Goal: Entertainment & Leisure: Consume media (video, audio)

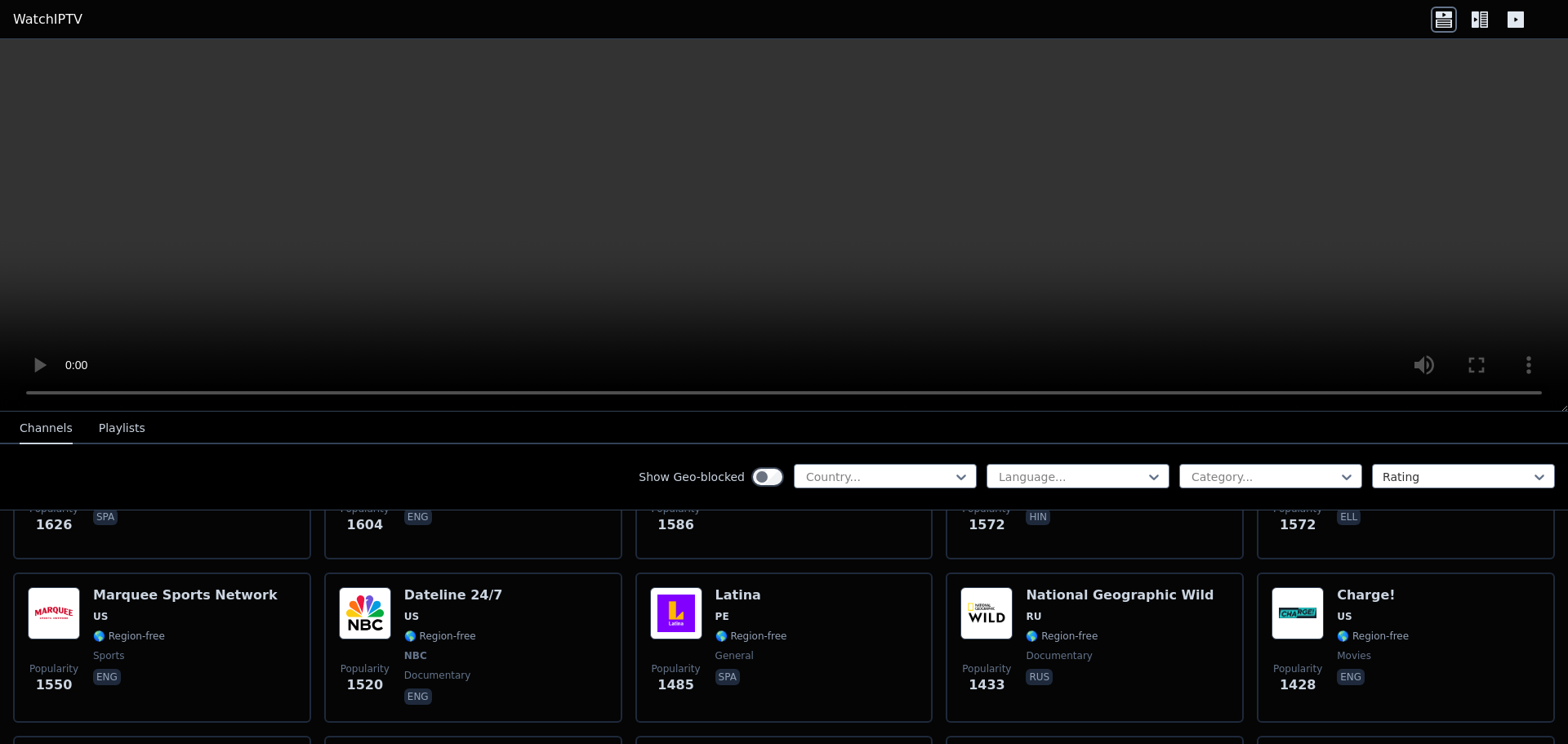
scroll to position [1634, 0]
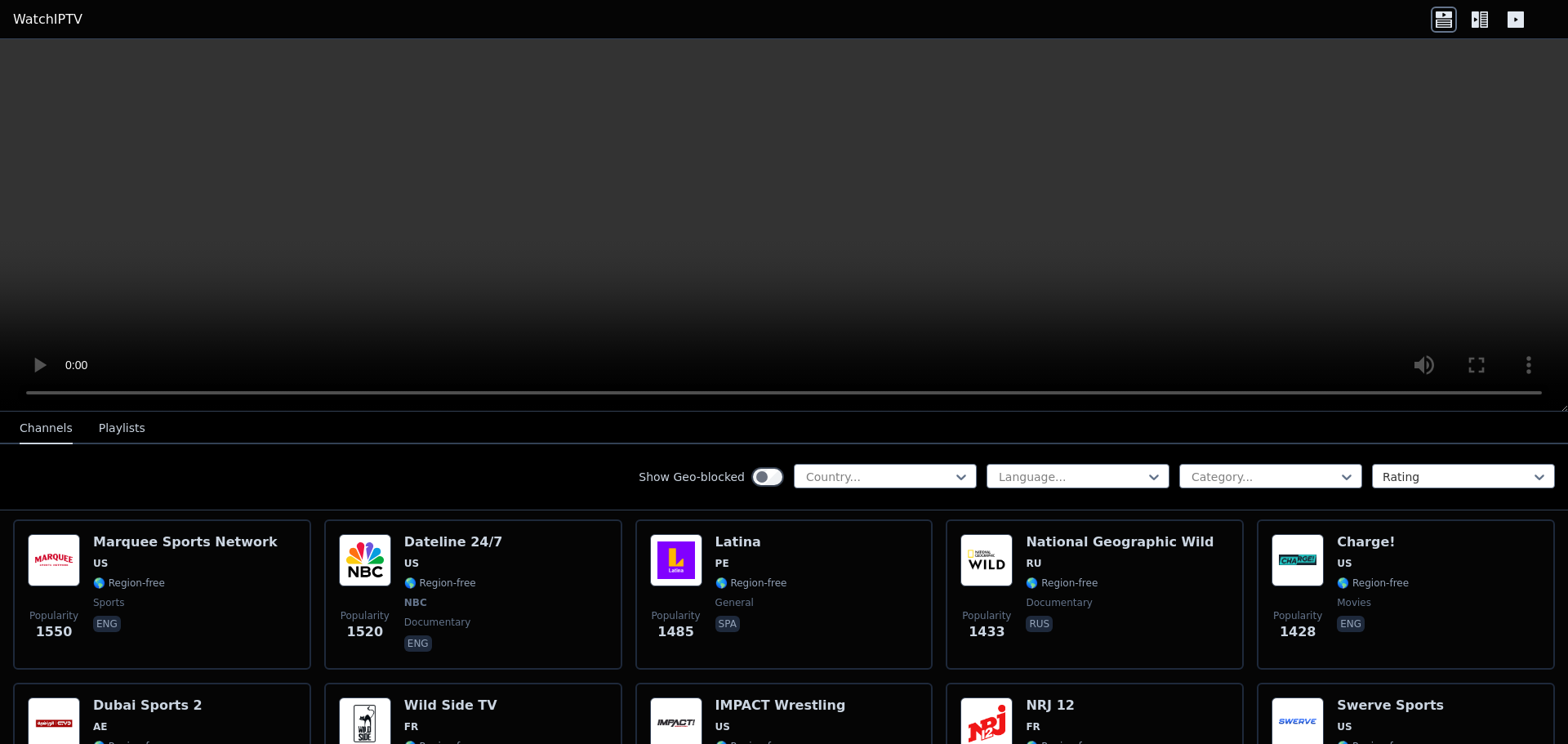
click at [115, 438] on button "Playlists" at bounding box center [121, 428] width 47 height 31
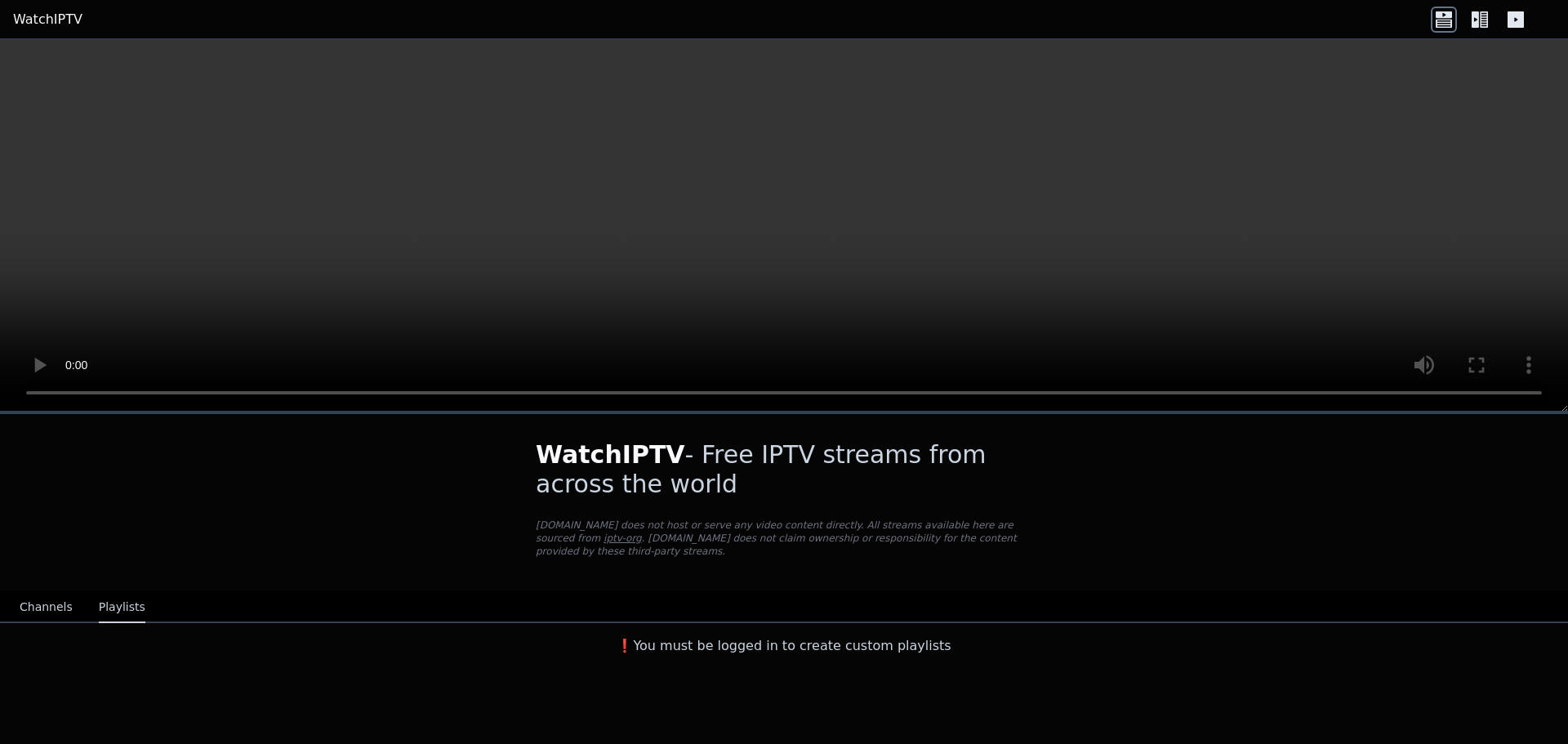
click at [43, 592] on button "Channels" at bounding box center [46, 607] width 53 height 31
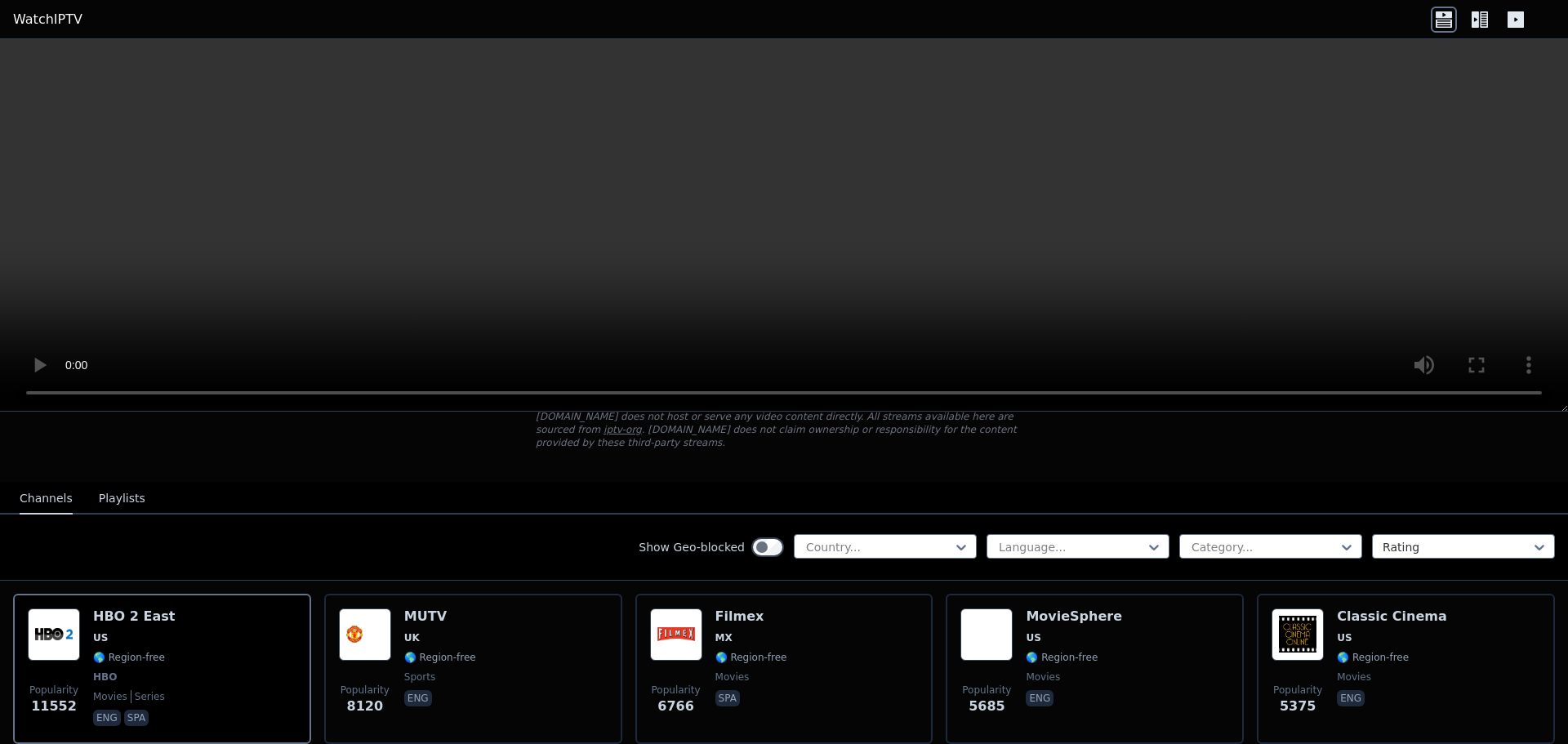
scroll to position [82, 0]
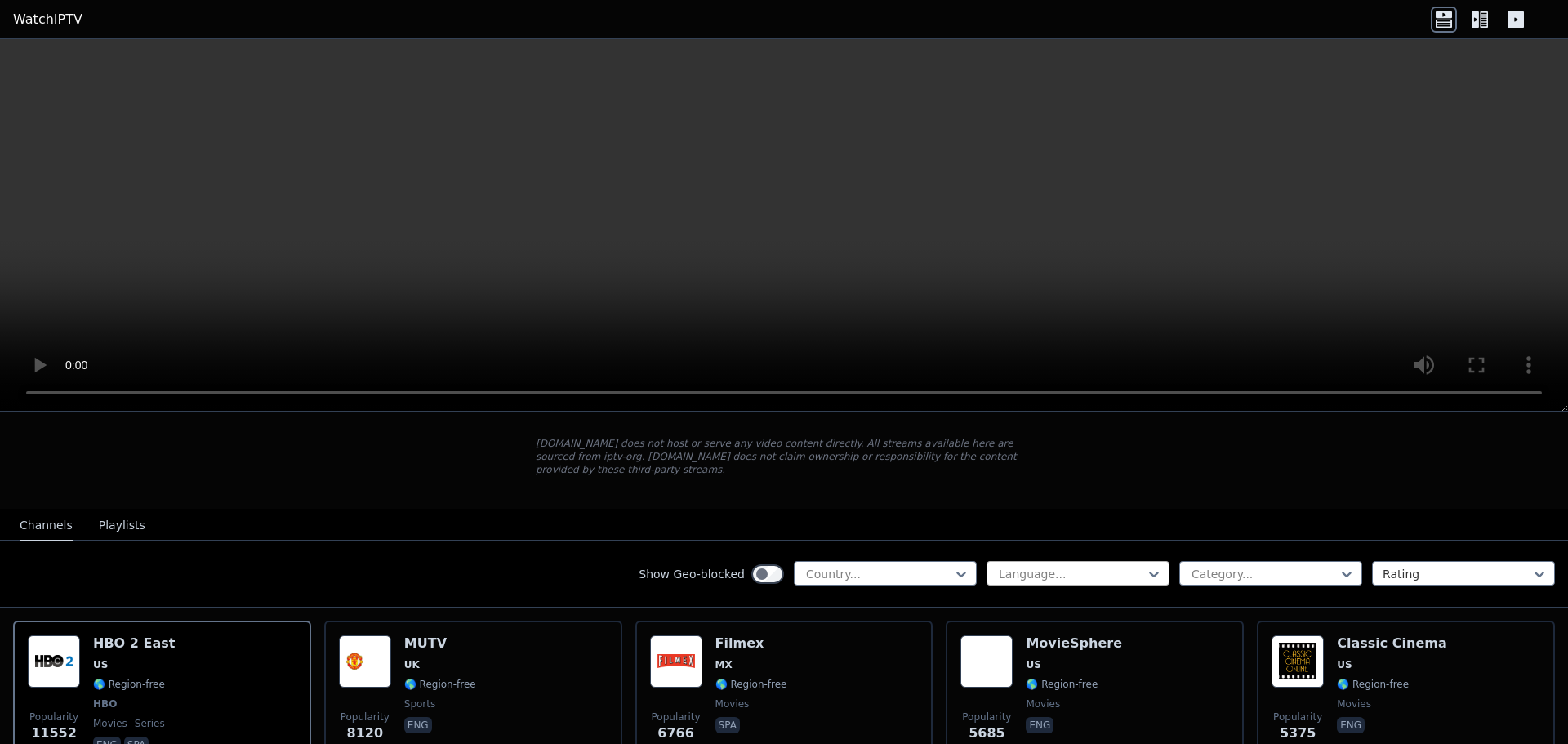
click at [1104, 567] on div at bounding box center [1072, 575] width 149 height 16
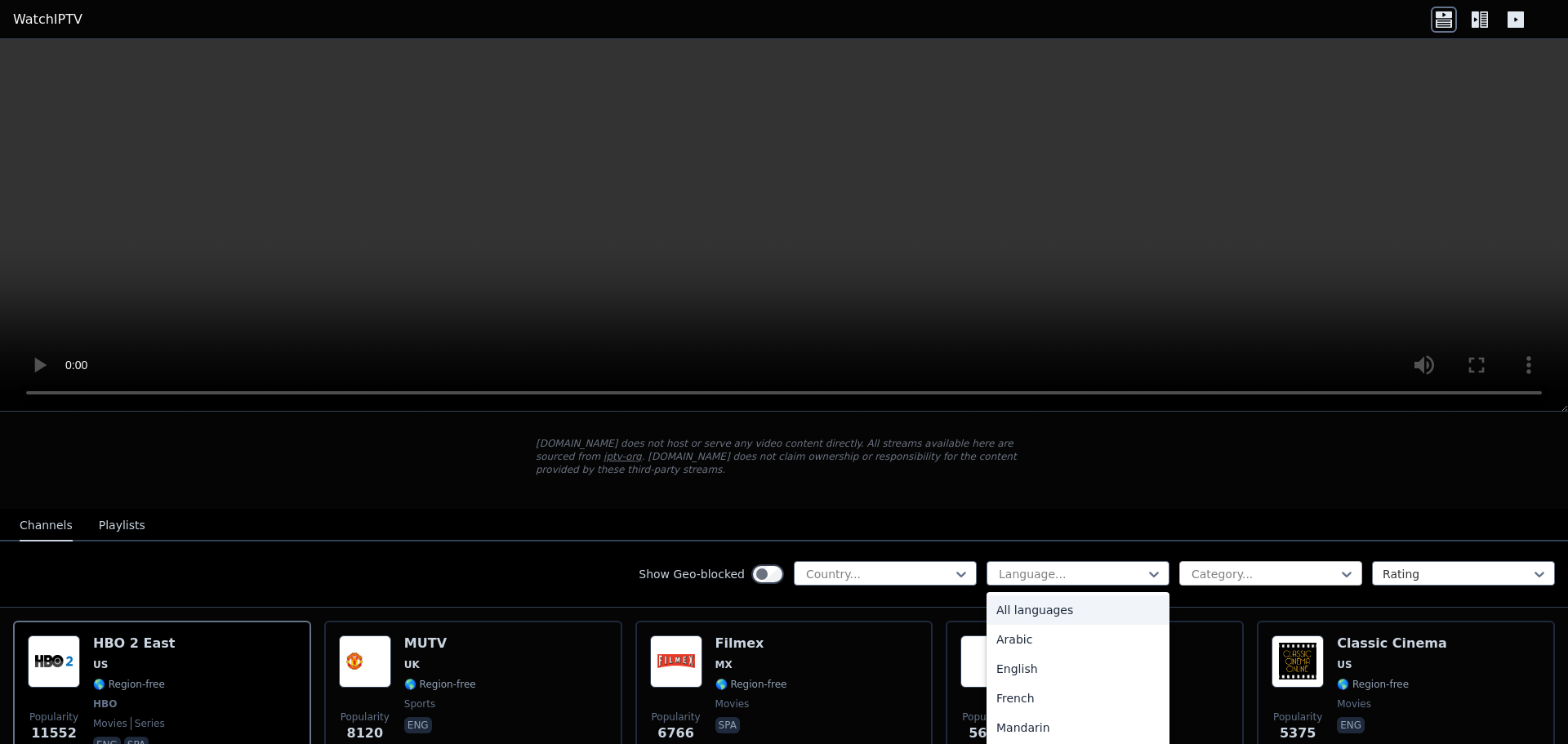
click at [1222, 567] on div at bounding box center [1265, 575] width 149 height 16
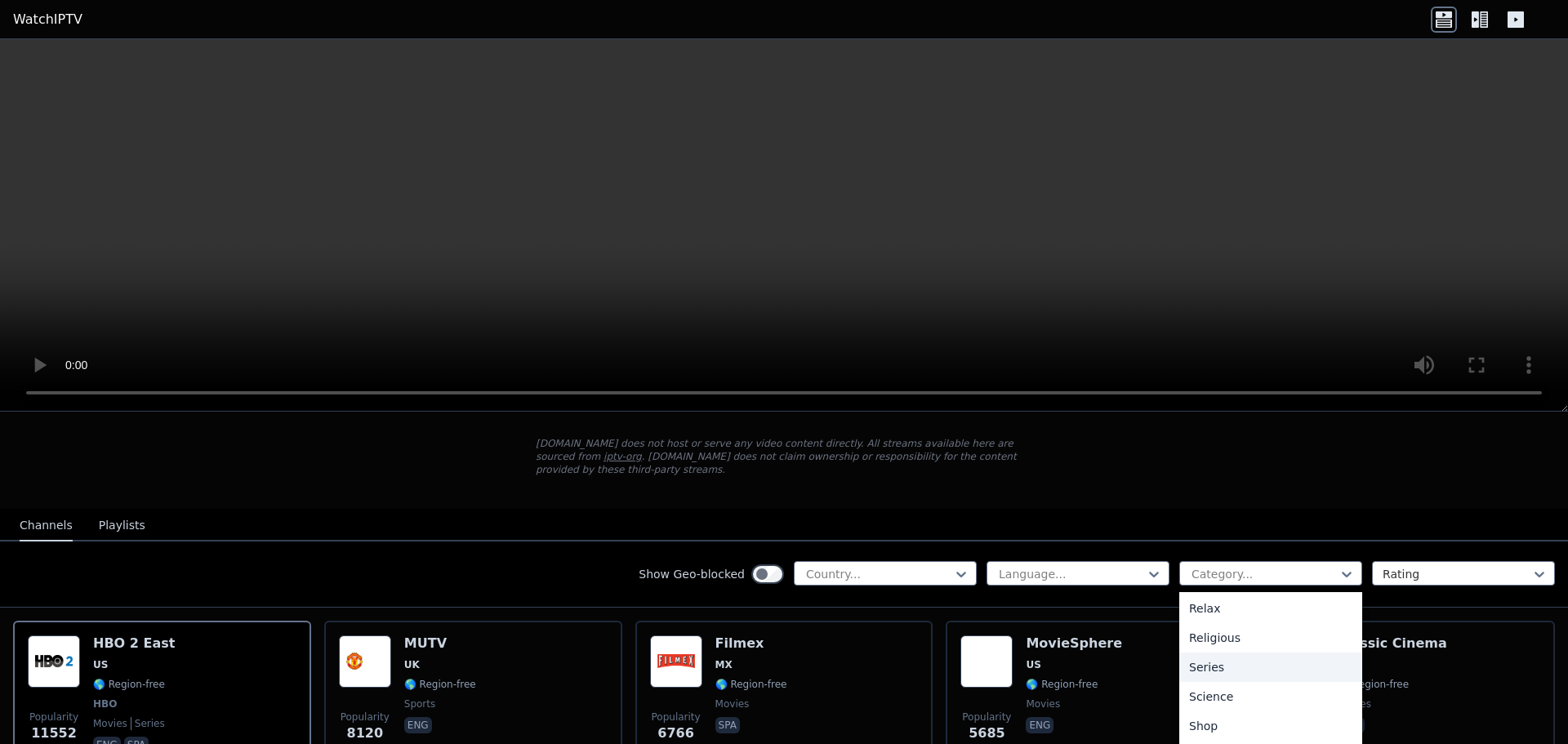
scroll to position [641, 0]
click at [1215, 661] on div "Sports" at bounding box center [1271, 675] width 183 height 29
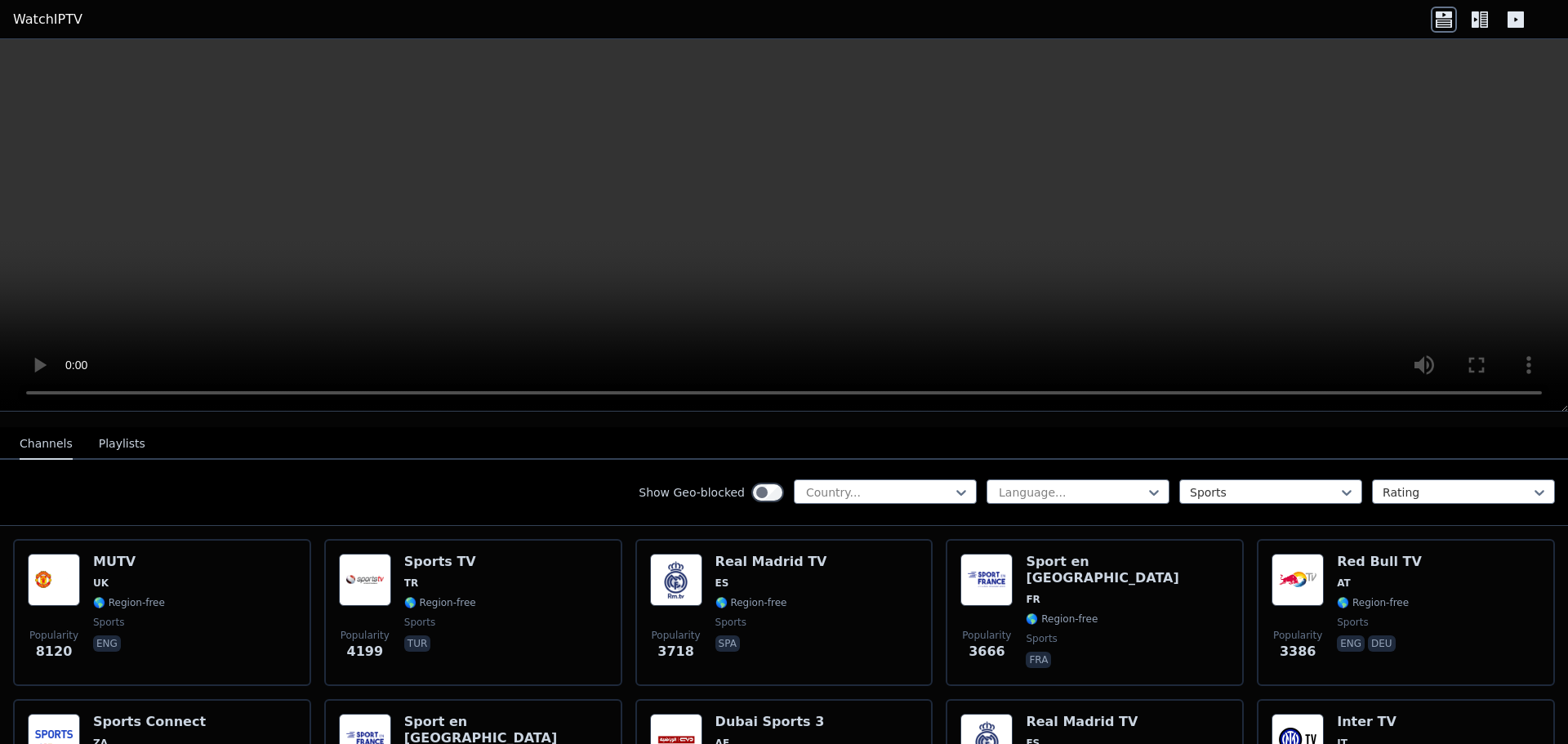
scroll to position [82, 0]
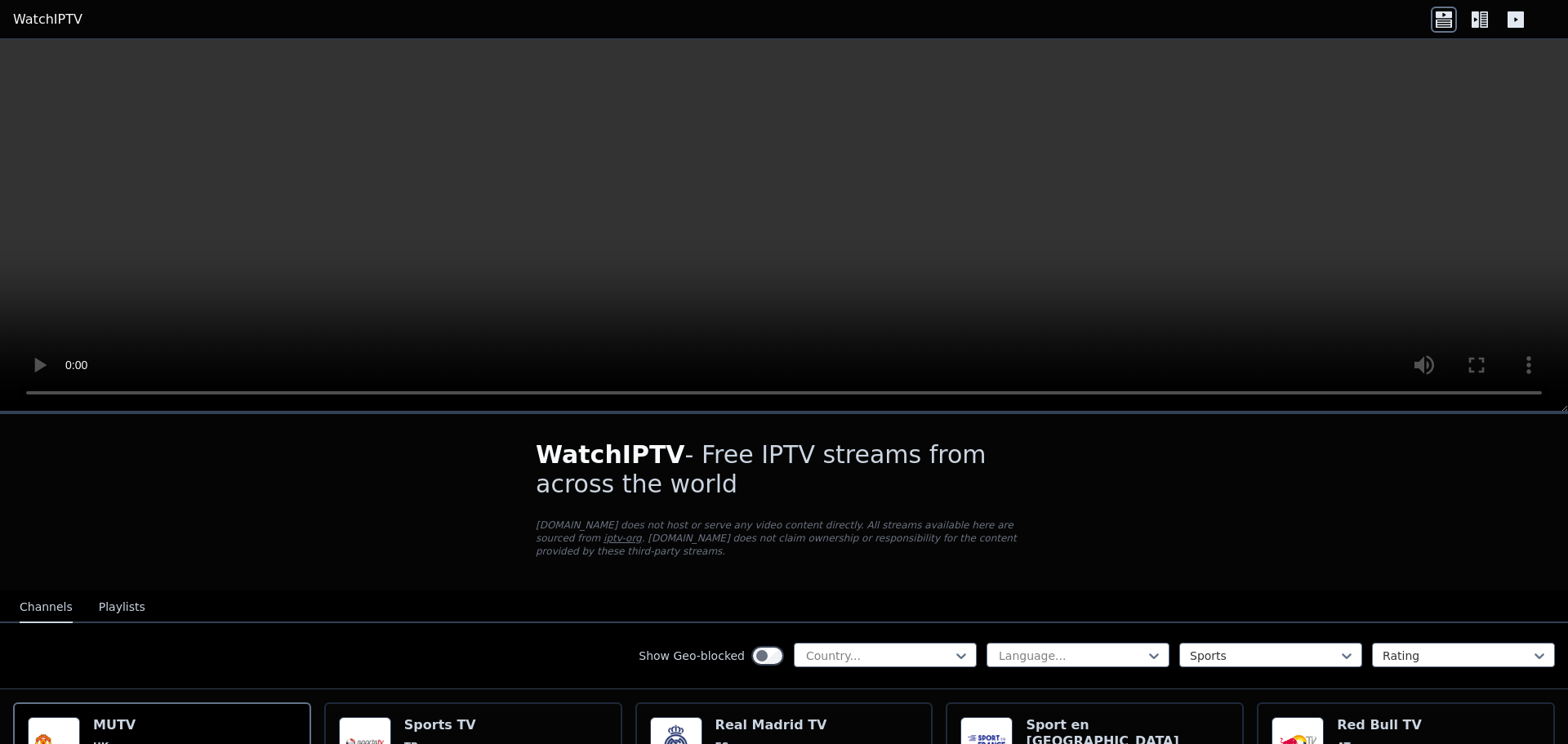
click at [1476, 16] on icon at bounding box center [1475, 20] width 7 height 16
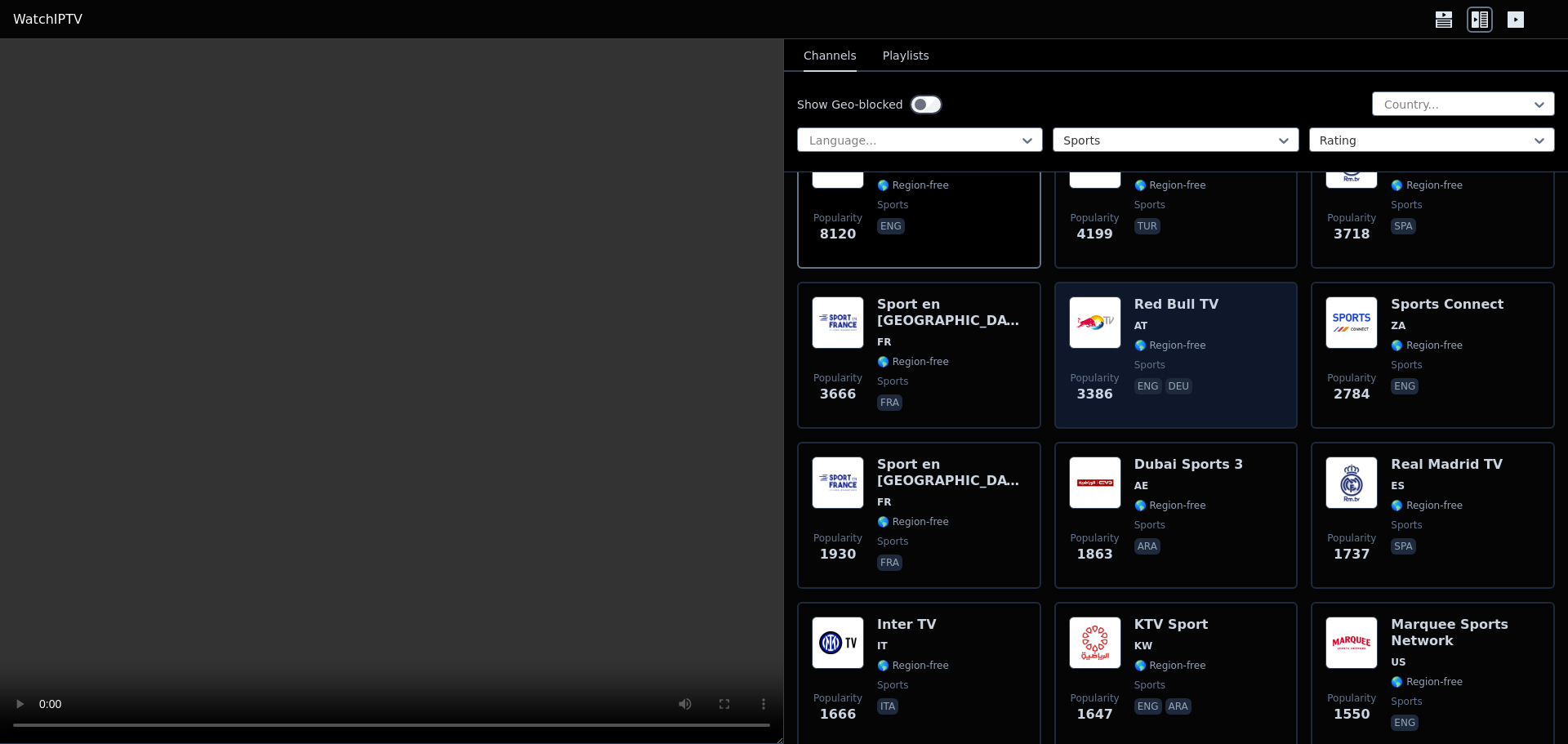
scroll to position [245, 0]
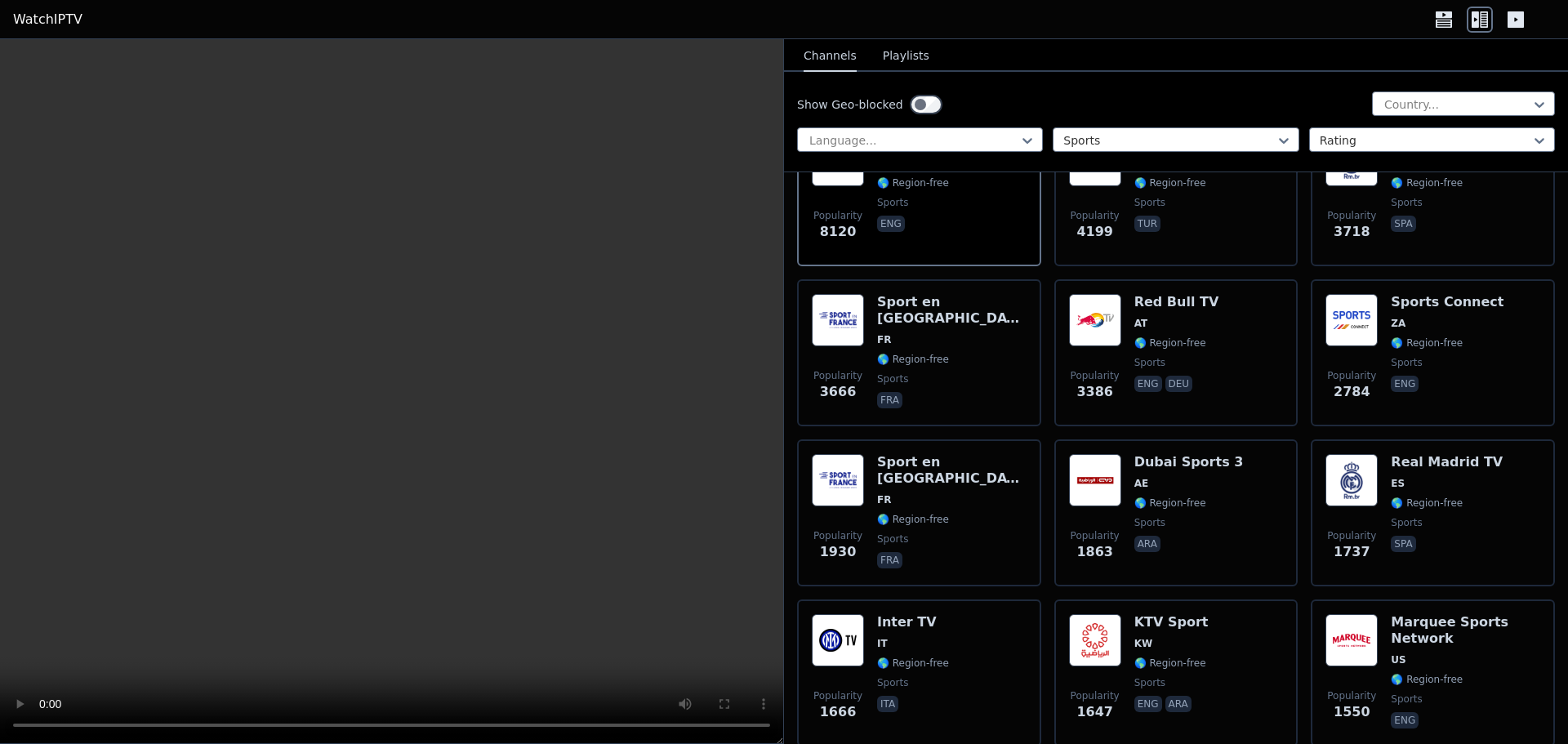
click at [1517, 16] on icon at bounding box center [1516, 20] width 16 height 16
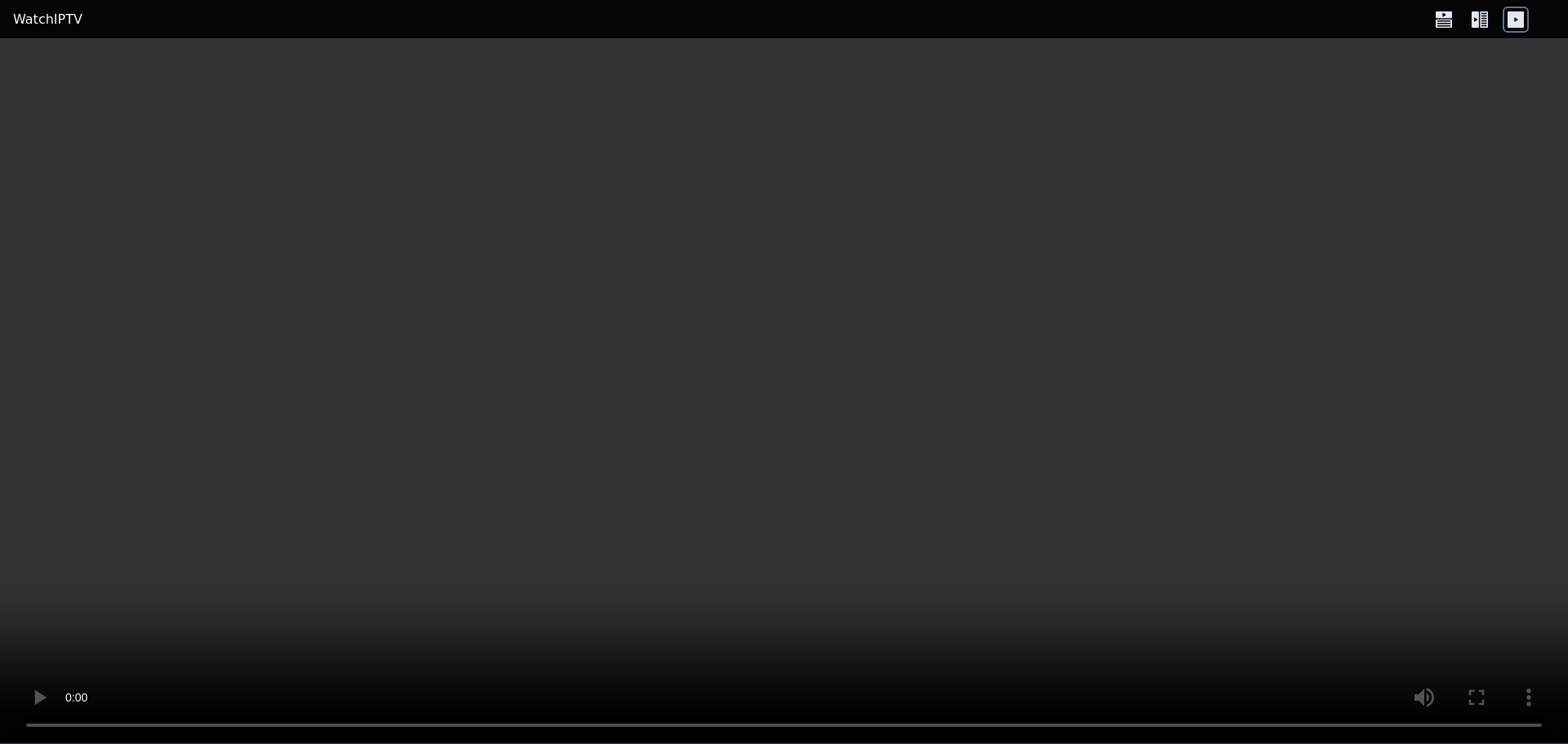
click at [1477, 21] on icon at bounding box center [1475, 20] width 7 height 16
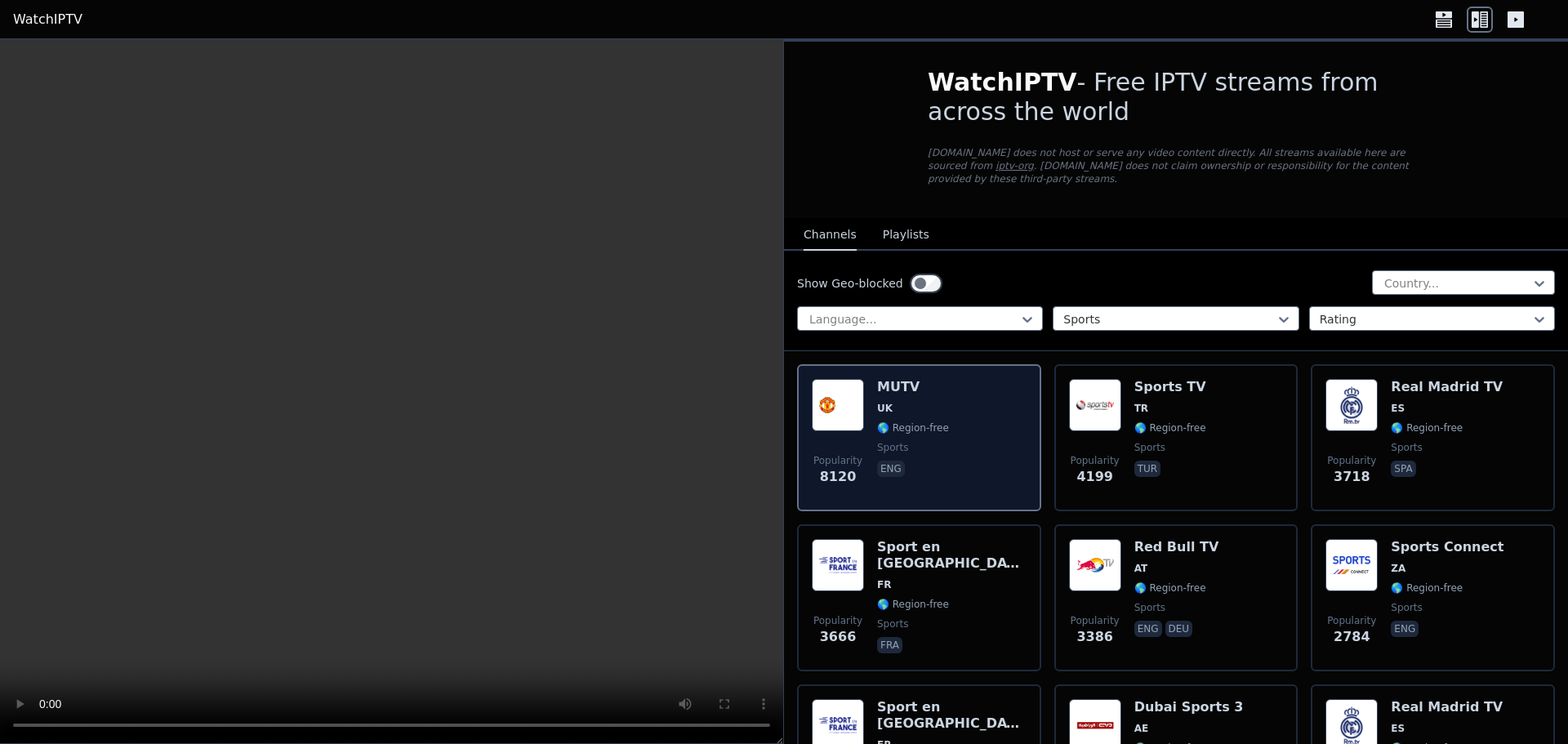
click at [961, 466] on div "Popularity 8120 MUTV UK 🌎 Region-free sports eng" at bounding box center [919, 438] width 215 height 118
click at [834, 403] on img at bounding box center [838, 405] width 52 height 52
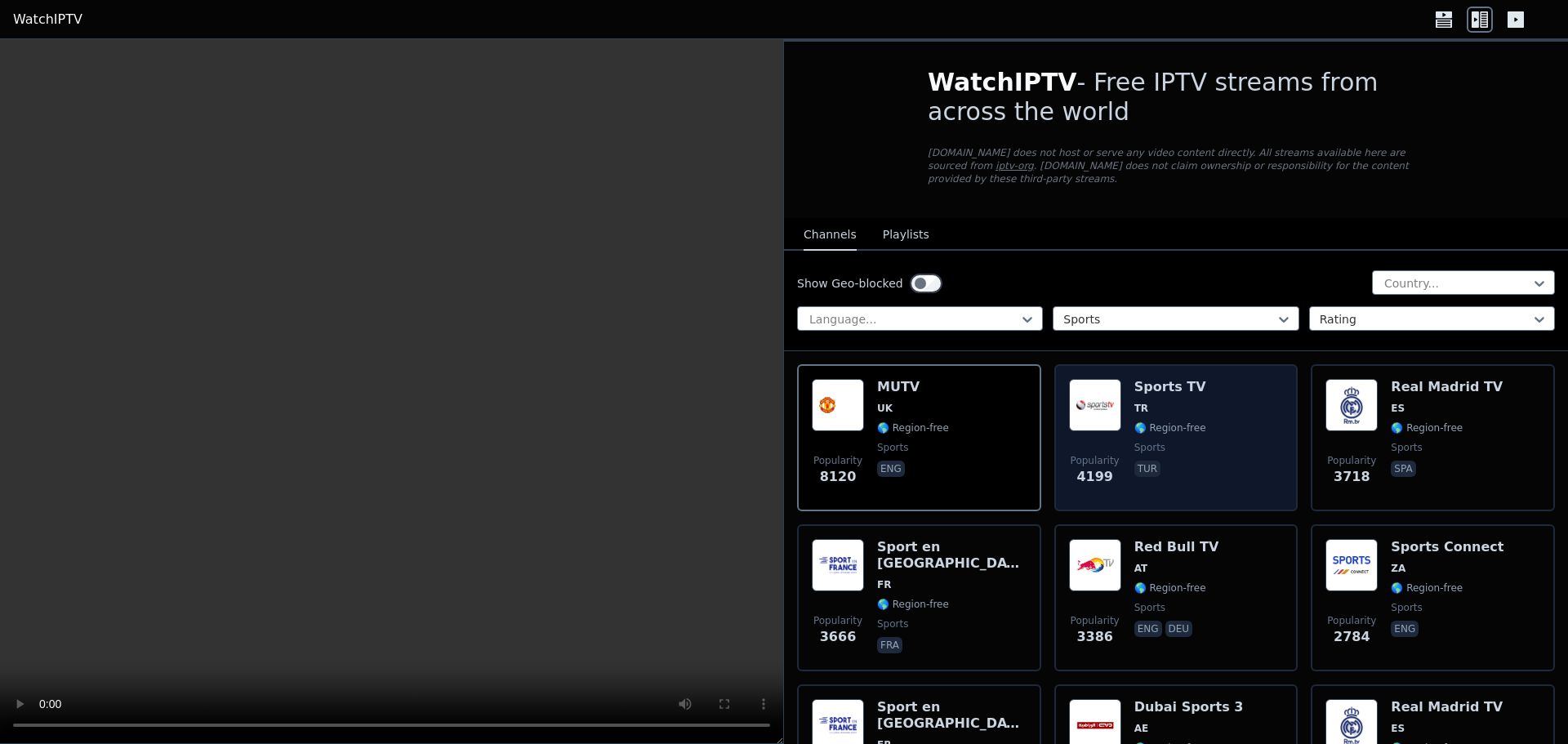
click at [1118, 399] on div "Popularity 4199 Sports TV TR 🌎 Region-free sports tur" at bounding box center [1176, 438] width 215 height 118
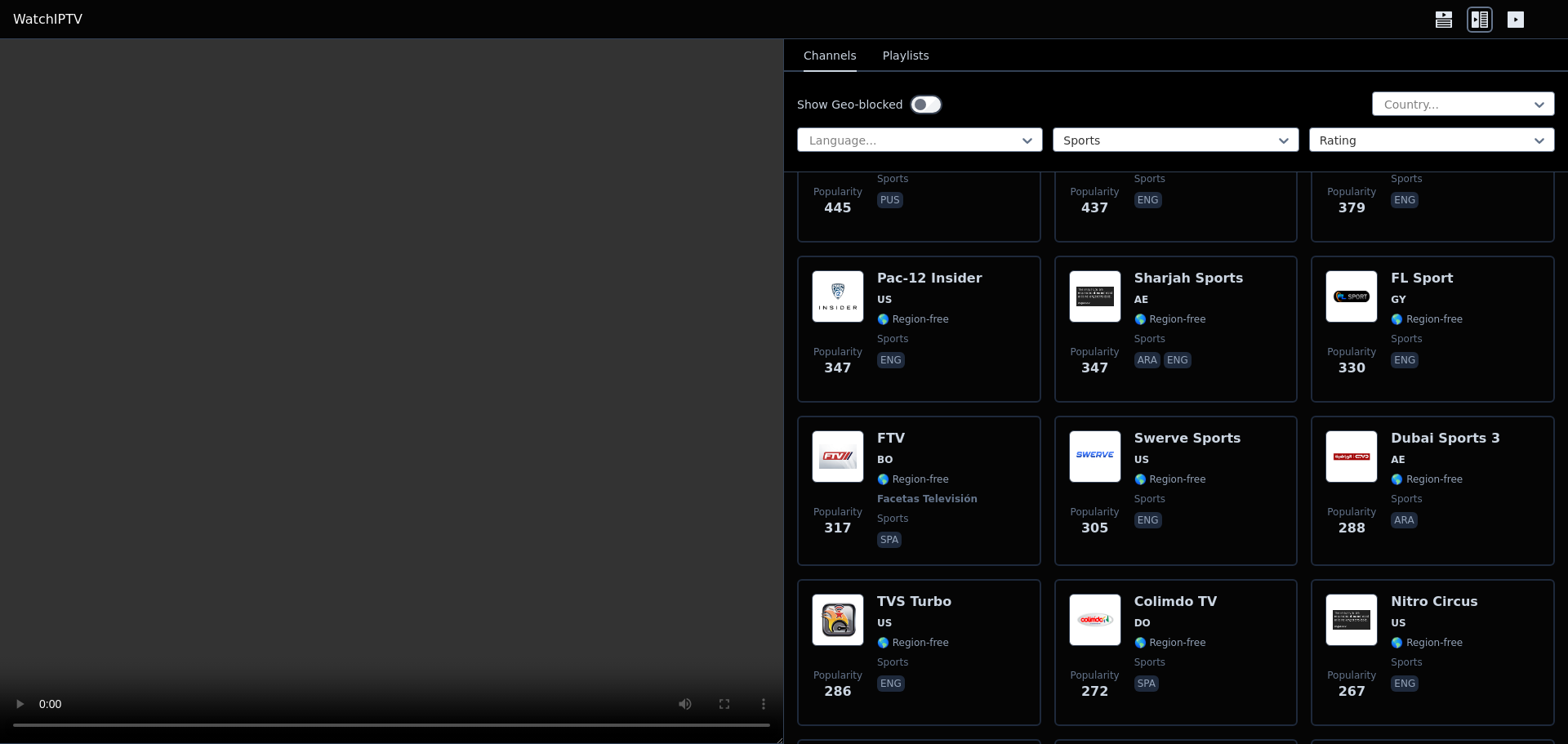
scroll to position [2288, 0]
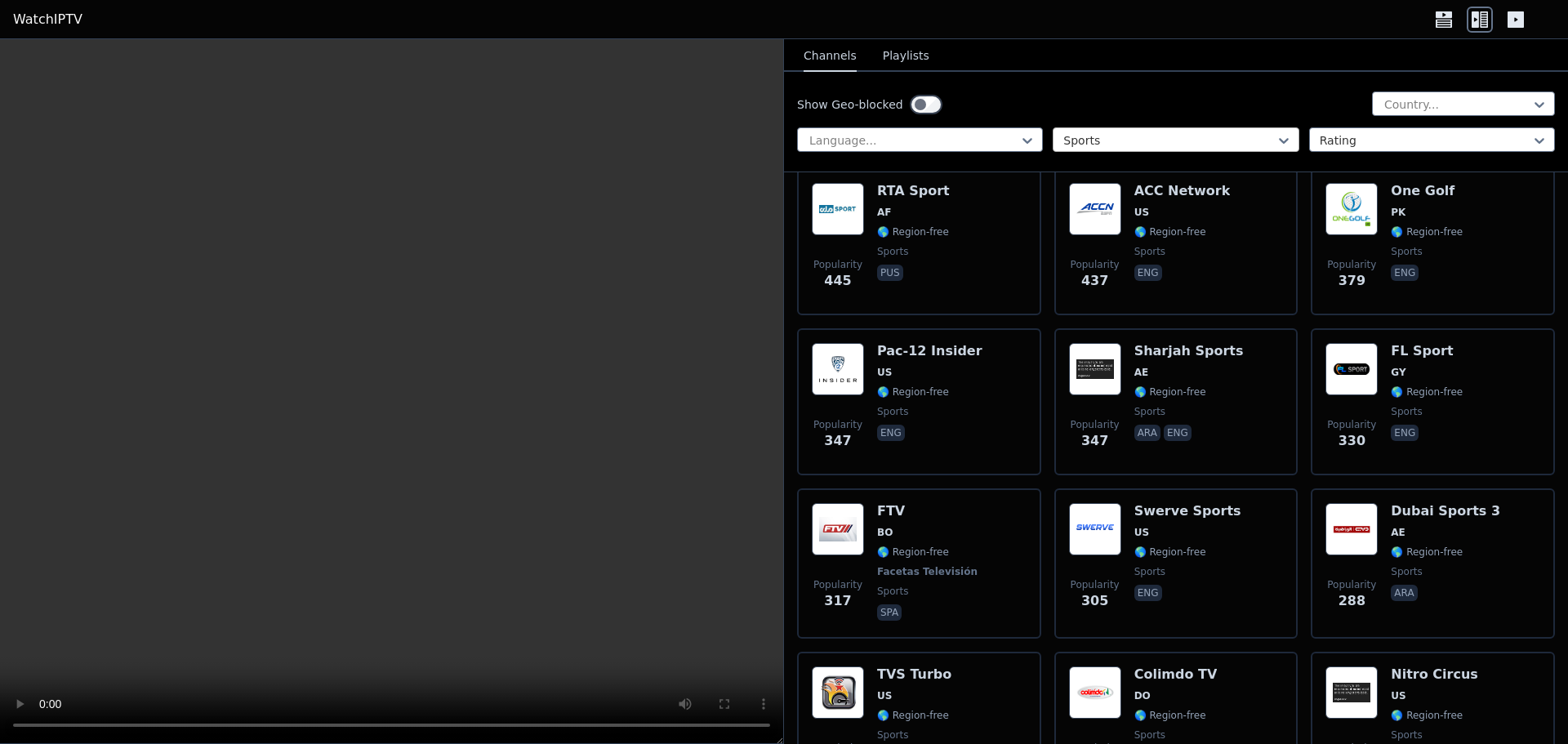
click at [1255, 140] on div at bounding box center [1169, 140] width 212 height 16
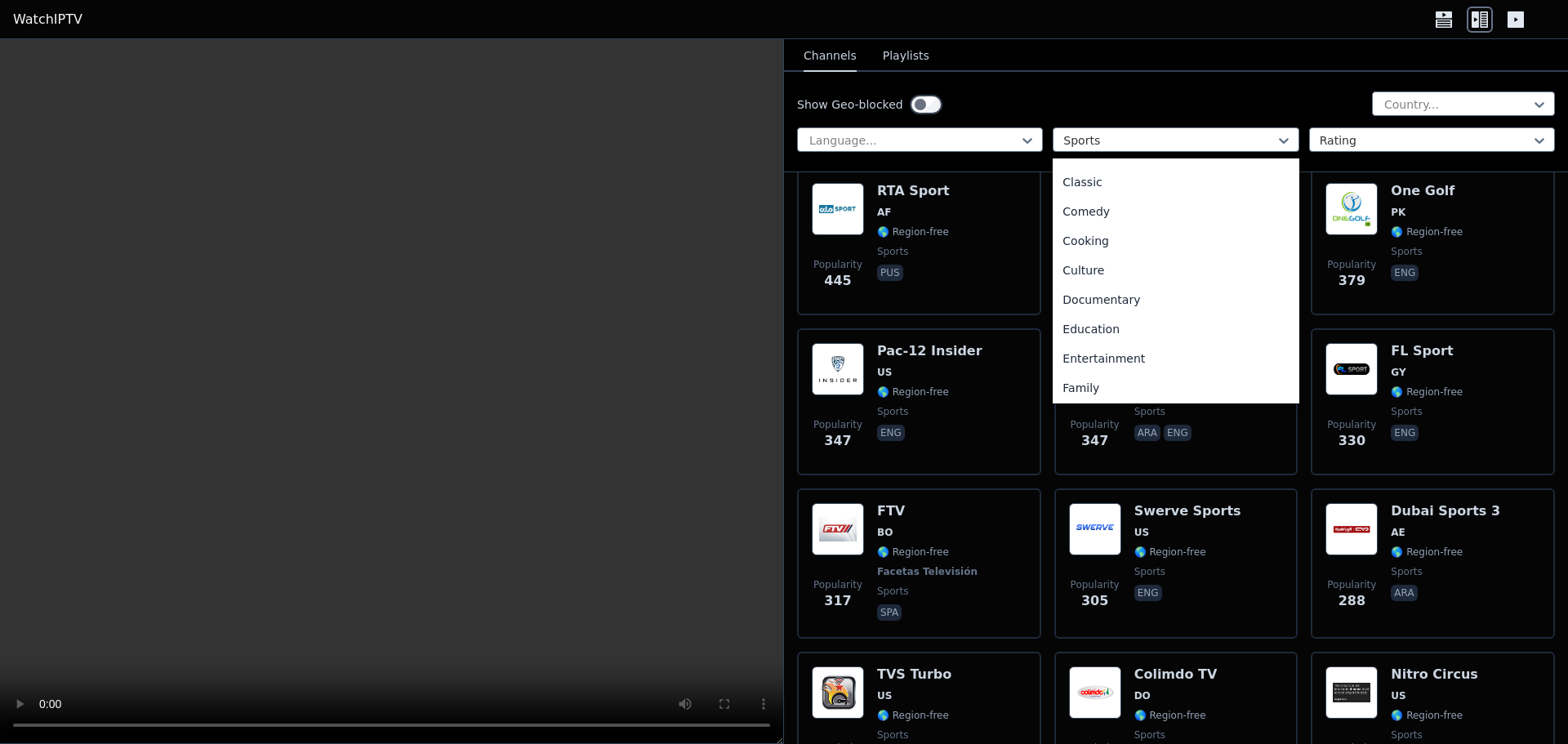
scroll to position [0, 0]
click at [1136, 180] on div "All categories" at bounding box center [1175, 176] width 246 height 29
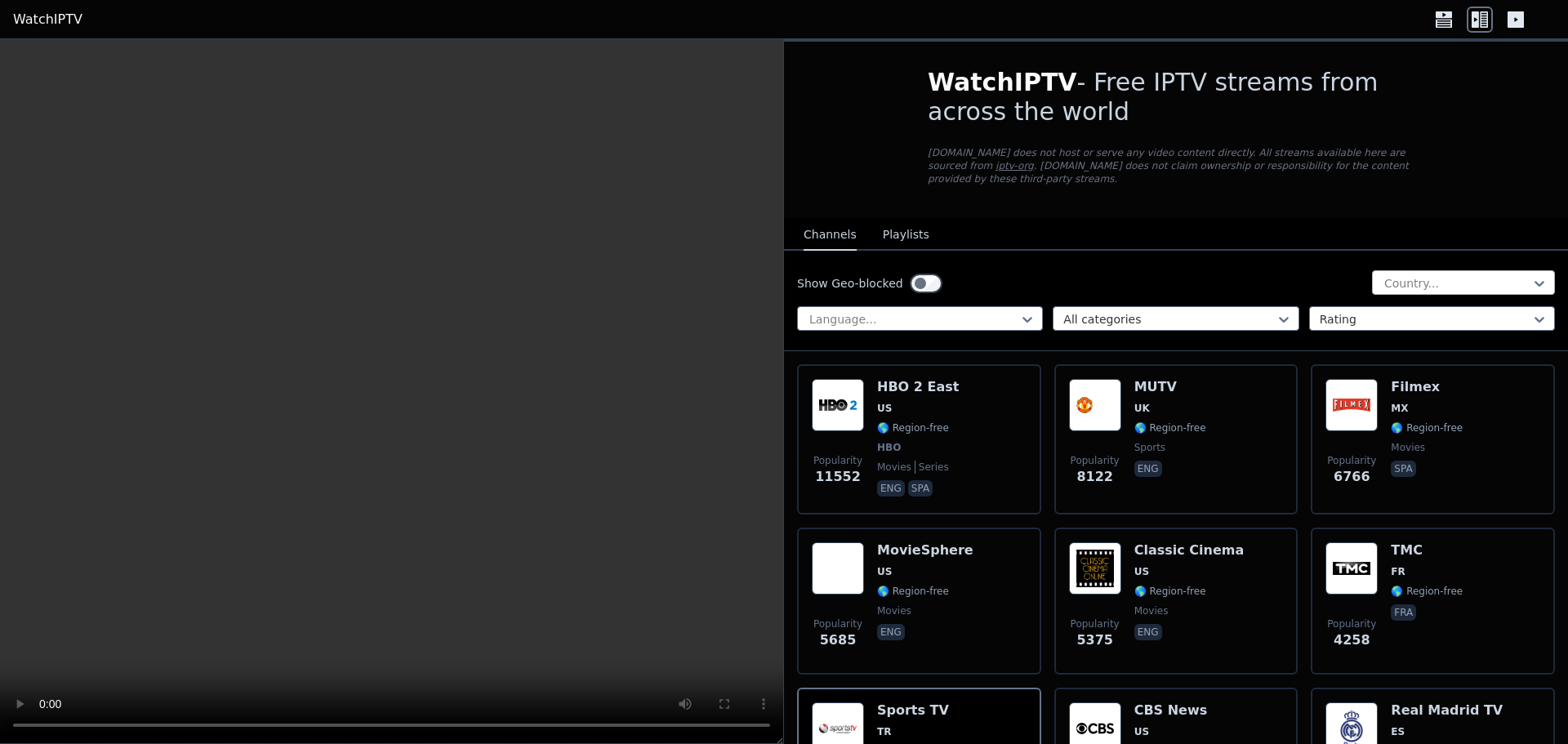
click at [1419, 276] on div at bounding box center [1457, 284] width 149 height 16
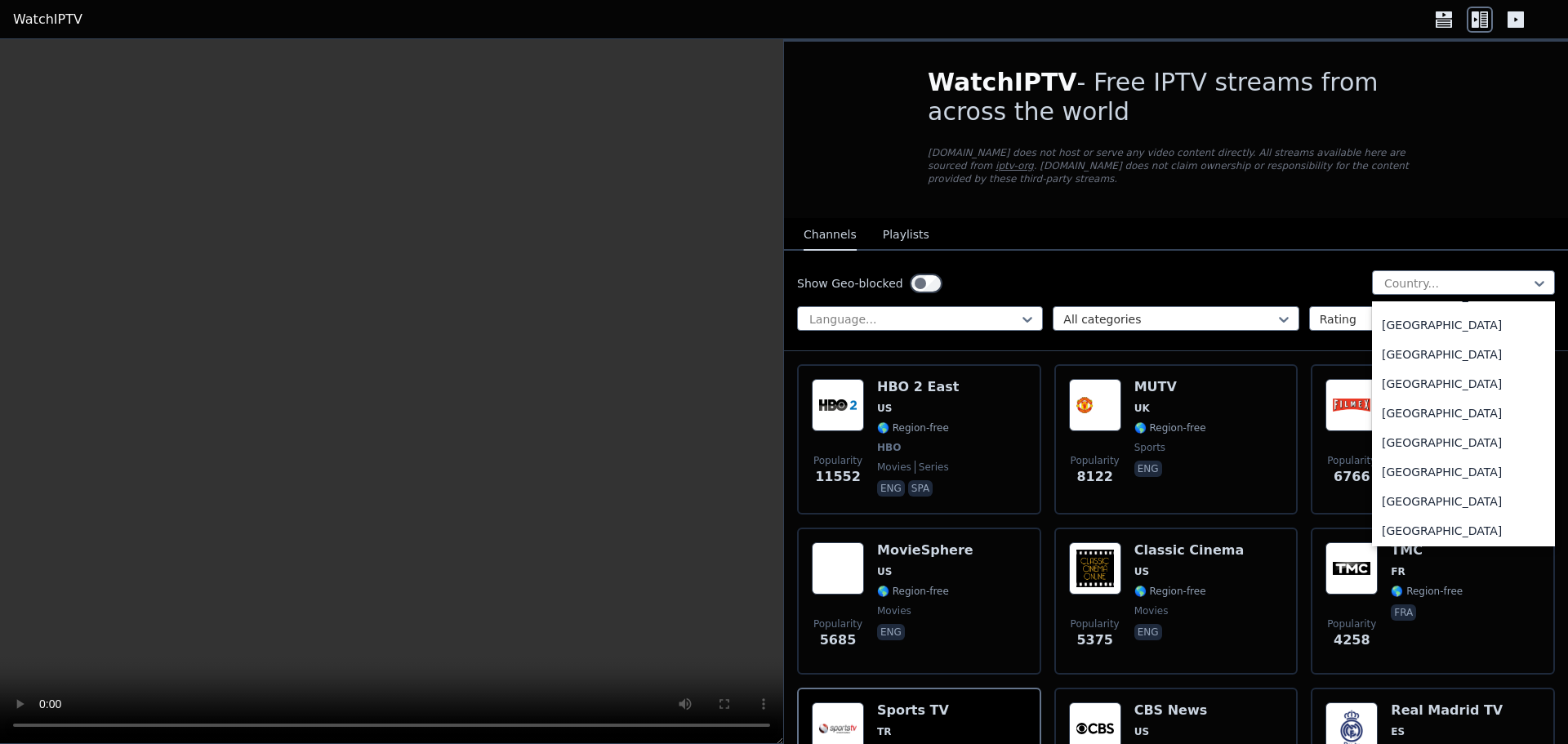
scroll to position [1879, 0]
click at [1410, 270] on div "Country..." at bounding box center [1463, 283] width 183 height 25
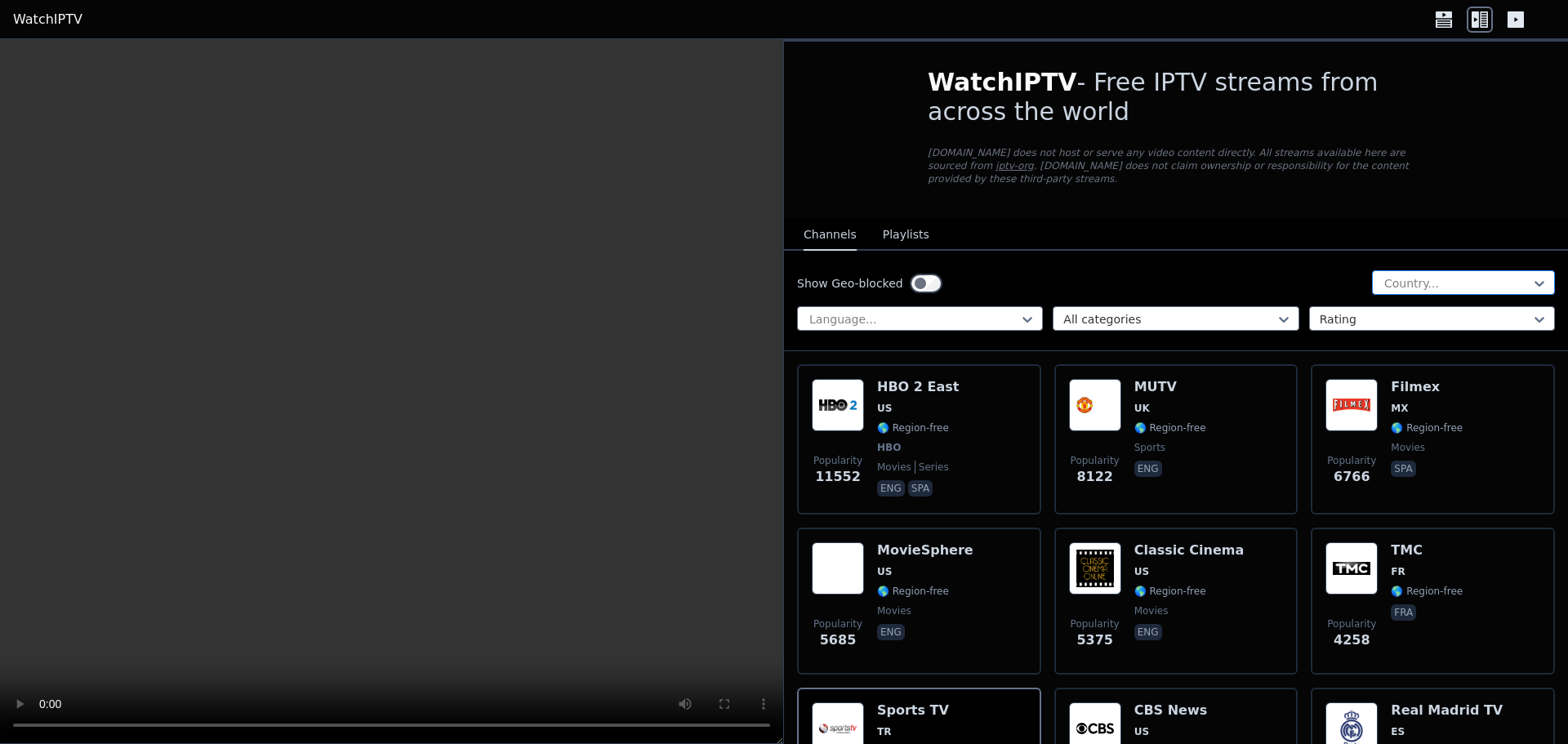
click at [1409, 276] on div at bounding box center [1457, 284] width 149 height 16
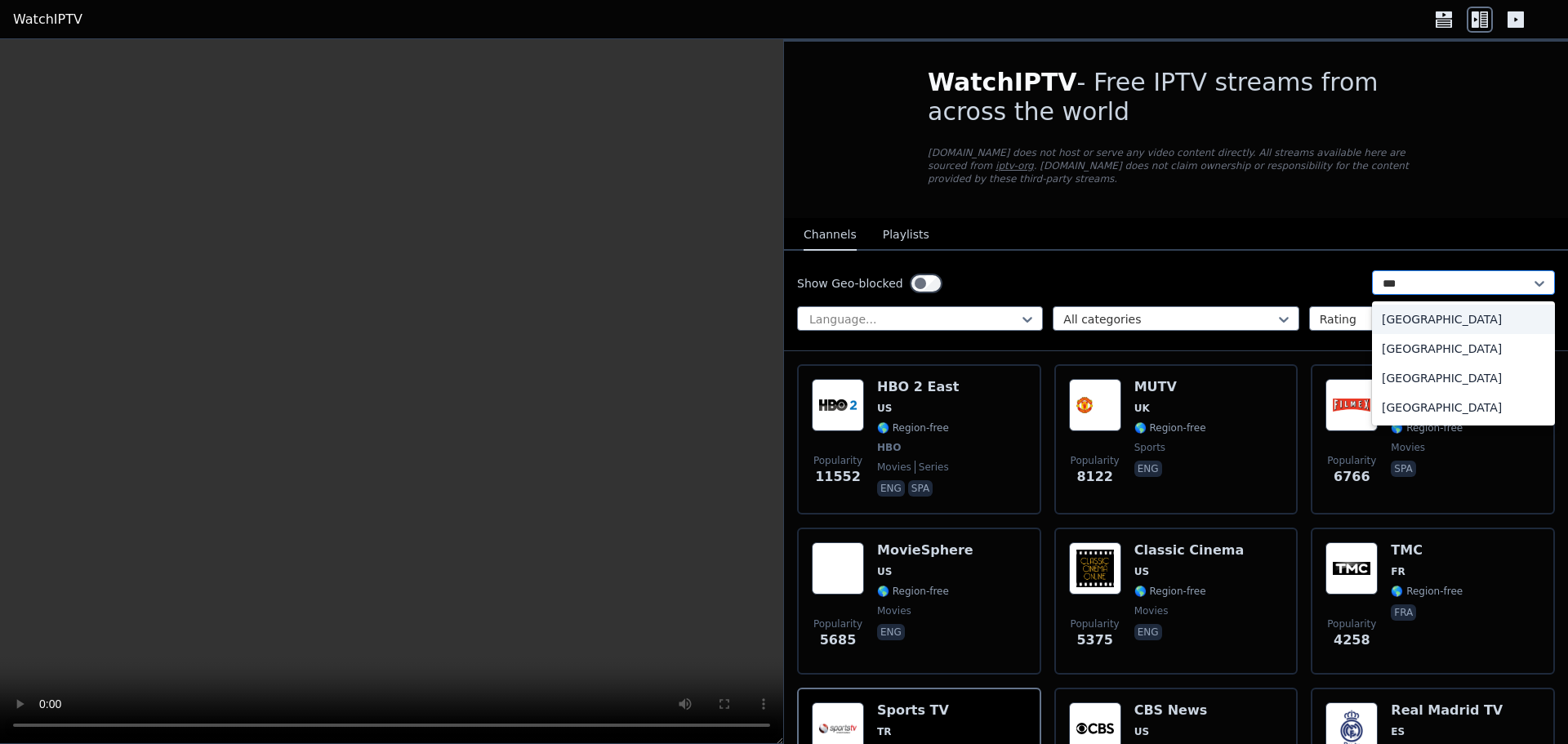
type input "****"
click at [1434, 364] on div "United States" at bounding box center [1463, 378] width 183 height 29
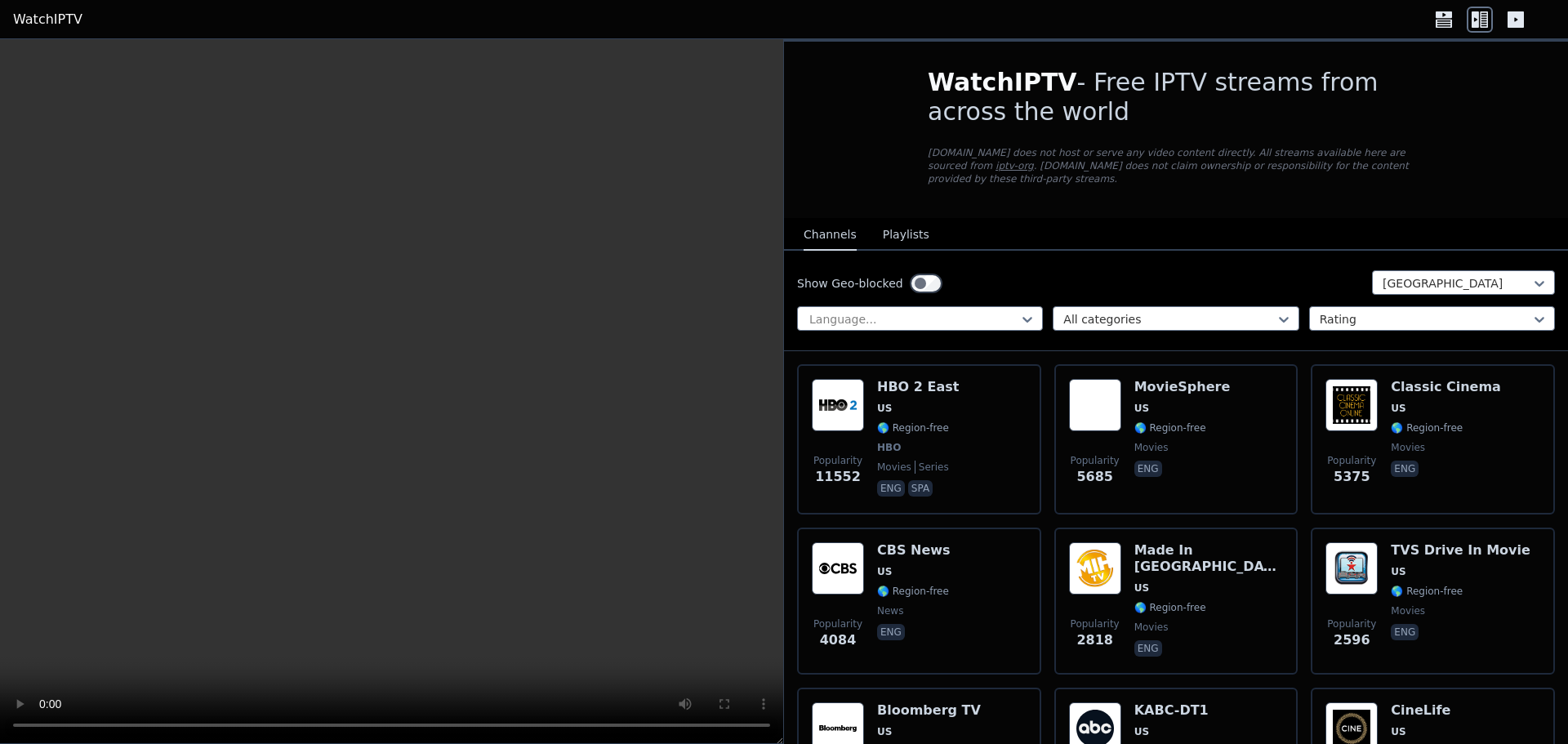
click at [1274, 255] on div "Show Geo-blocked United States Language... All categories Rating" at bounding box center [1176, 301] width 784 height 100
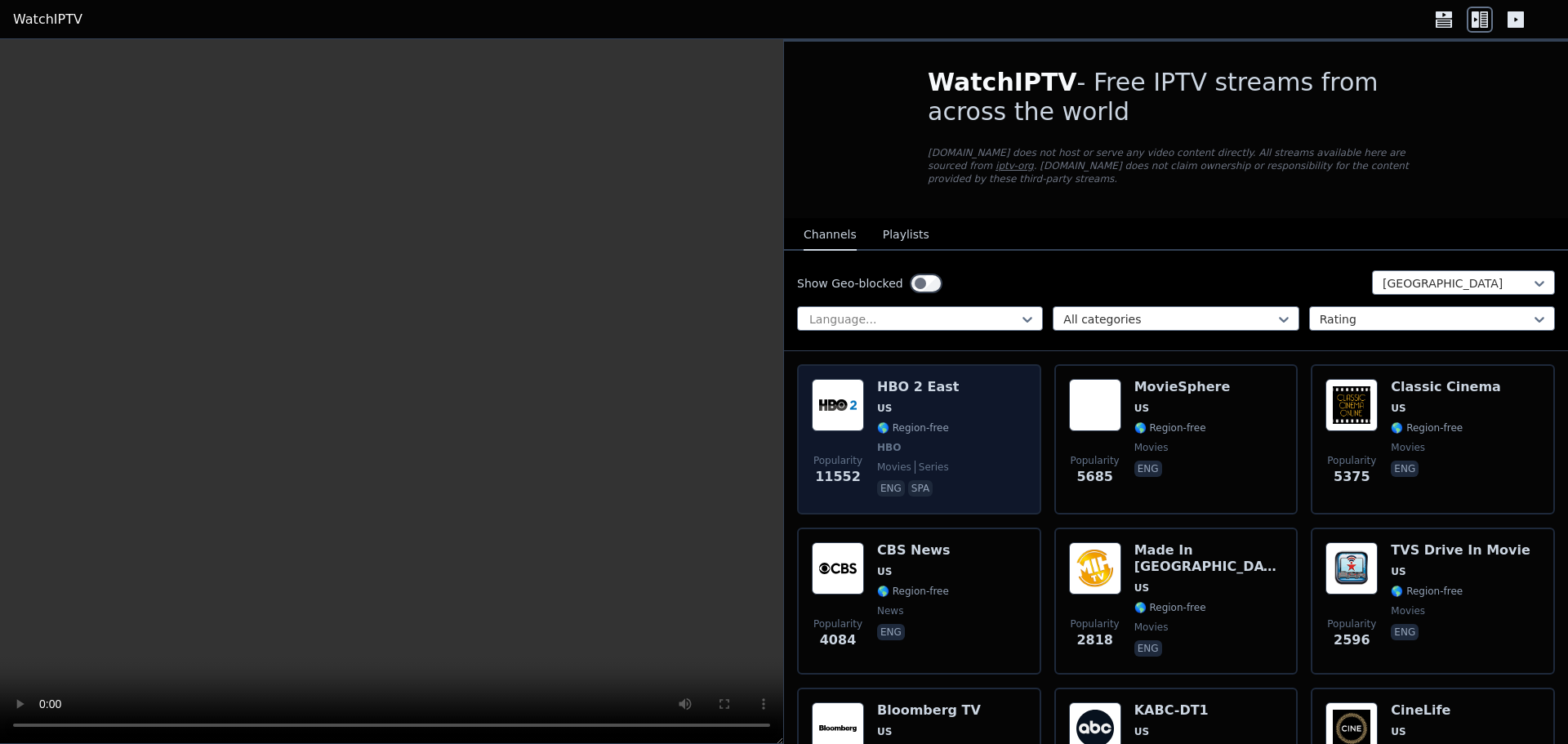
click at [967, 432] on div "Popularity 11552 HBO 2 East US 🌎 Region-free HBO movies series eng spa" at bounding box center [919, 440] width 215 height 121
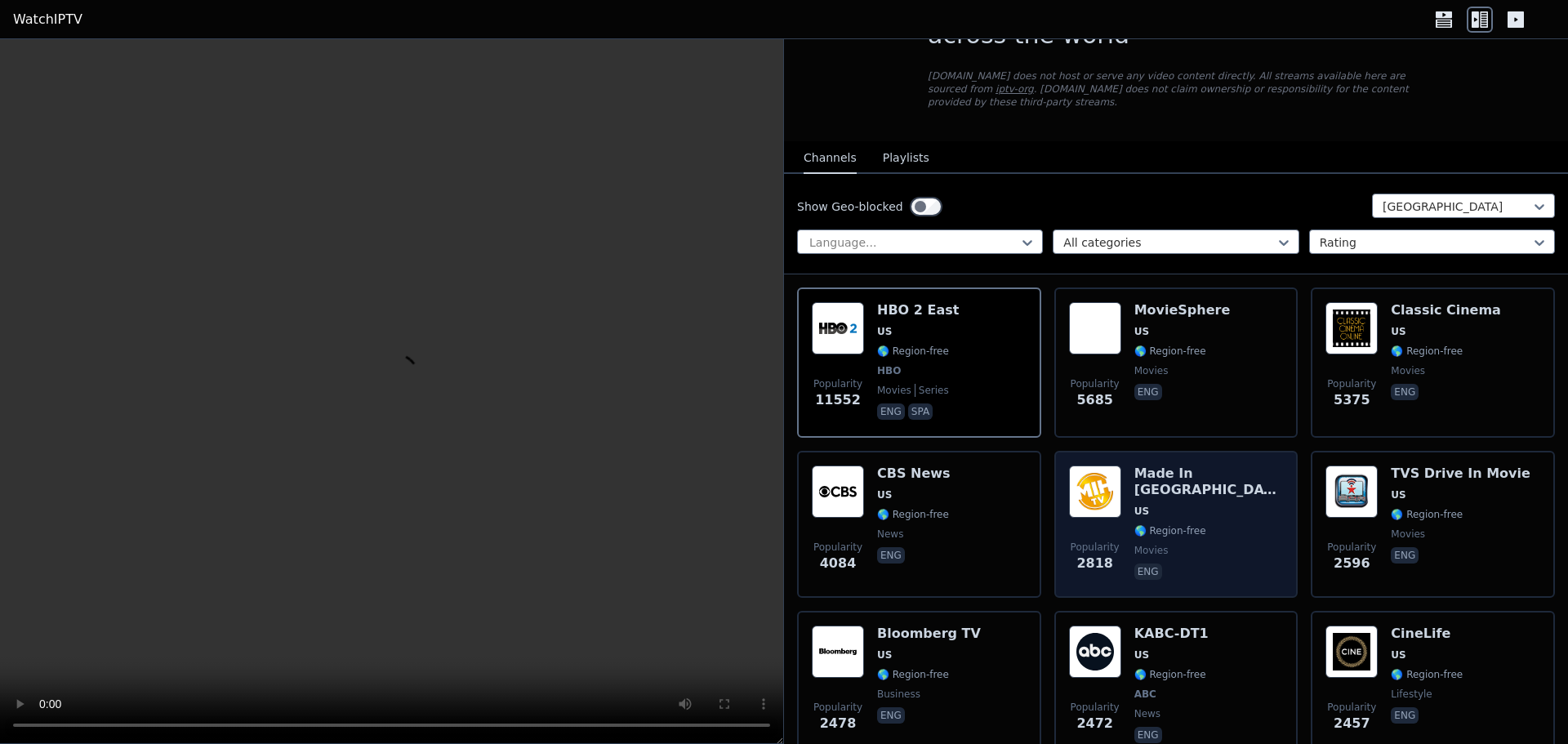
scroll to position [82, 0]
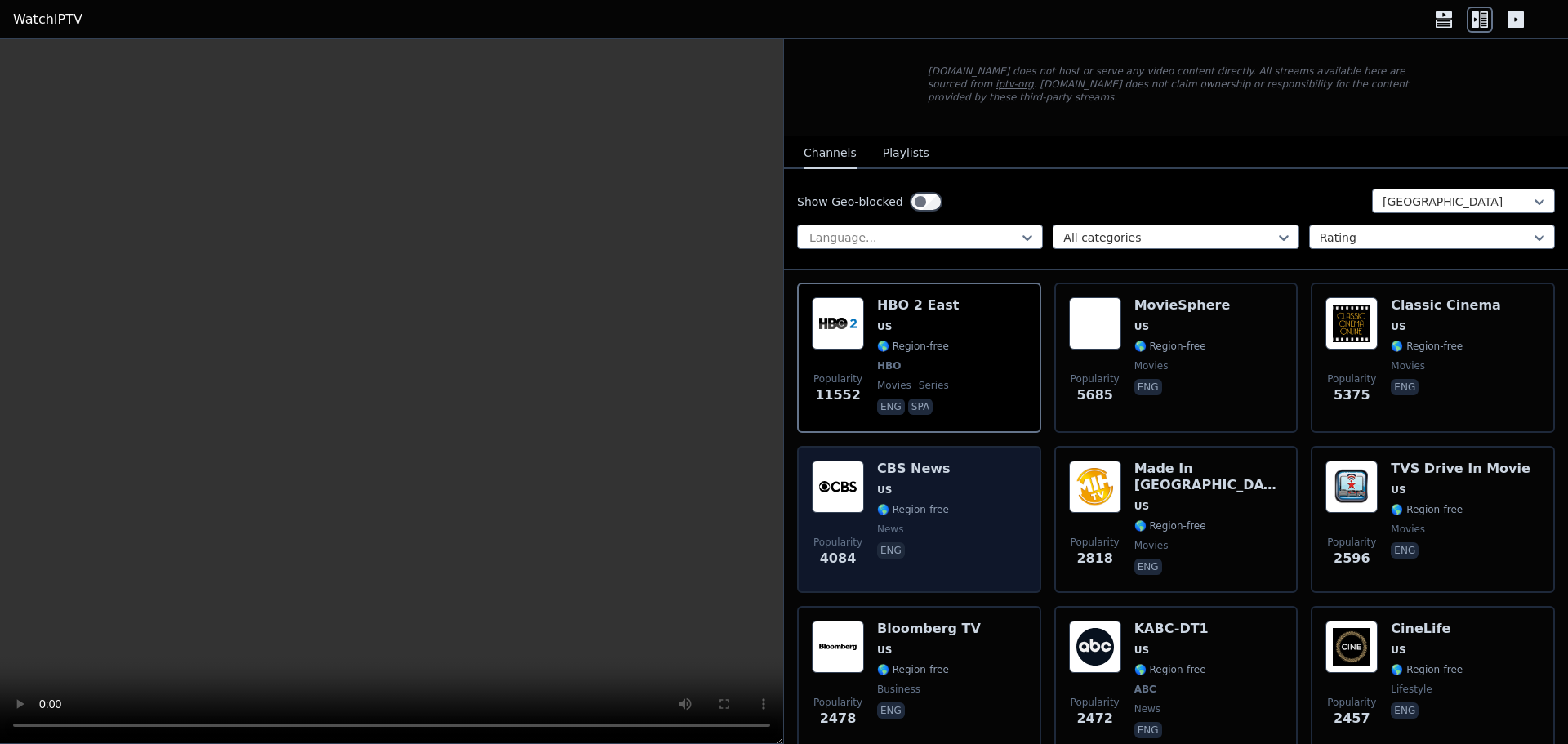
click at [1010, 483] on div "Popularity 4084 CBS News US 🌎 Region-free news eng" at bounding box center [919, 520] width 215 height 118
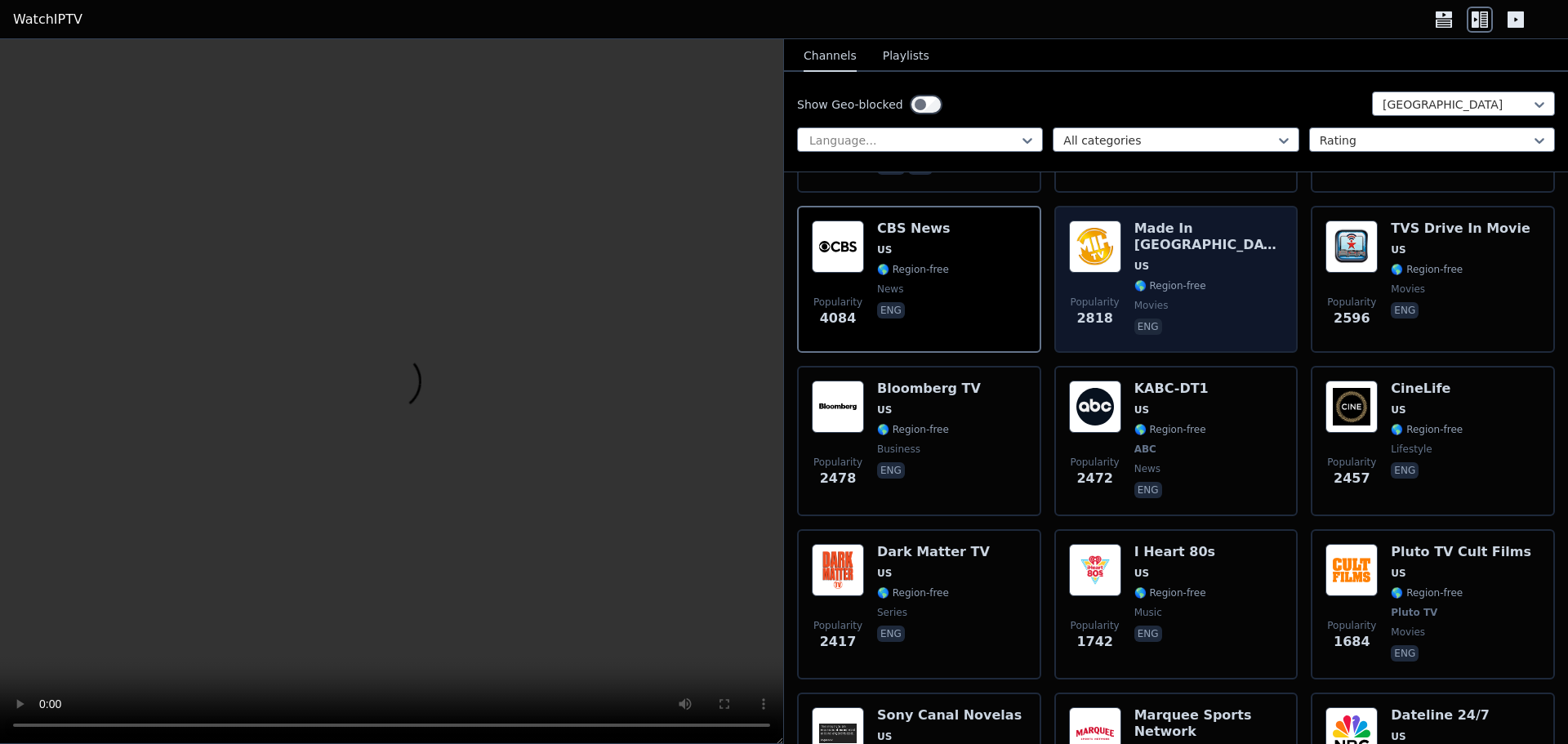
scroll to position [327, 0]
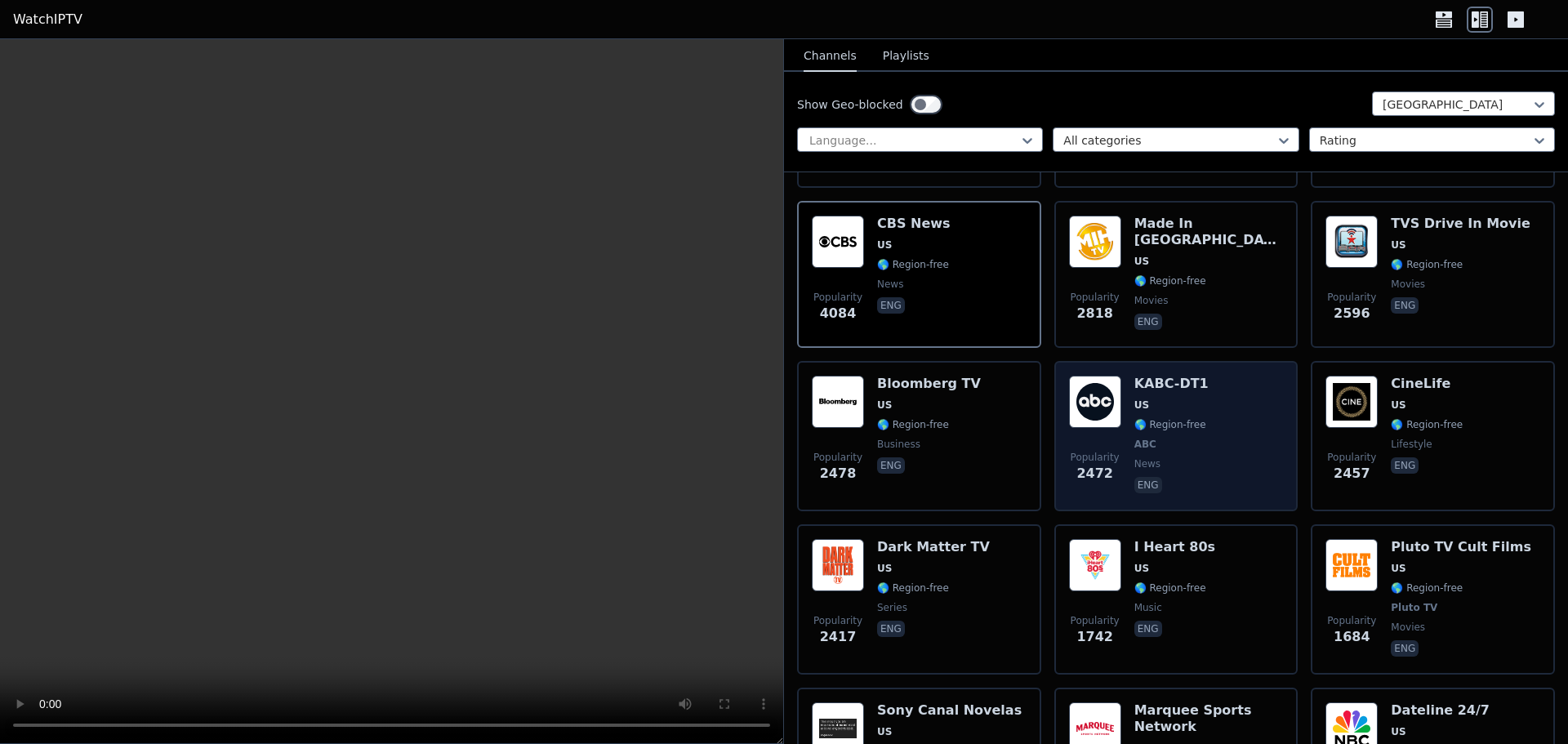
click at [1211, 412] on div "Popularity 2472 KABC-DT1 US 🌎 Region-free ABC news eng" at bounding box center [1176, 436] width 215 height 121
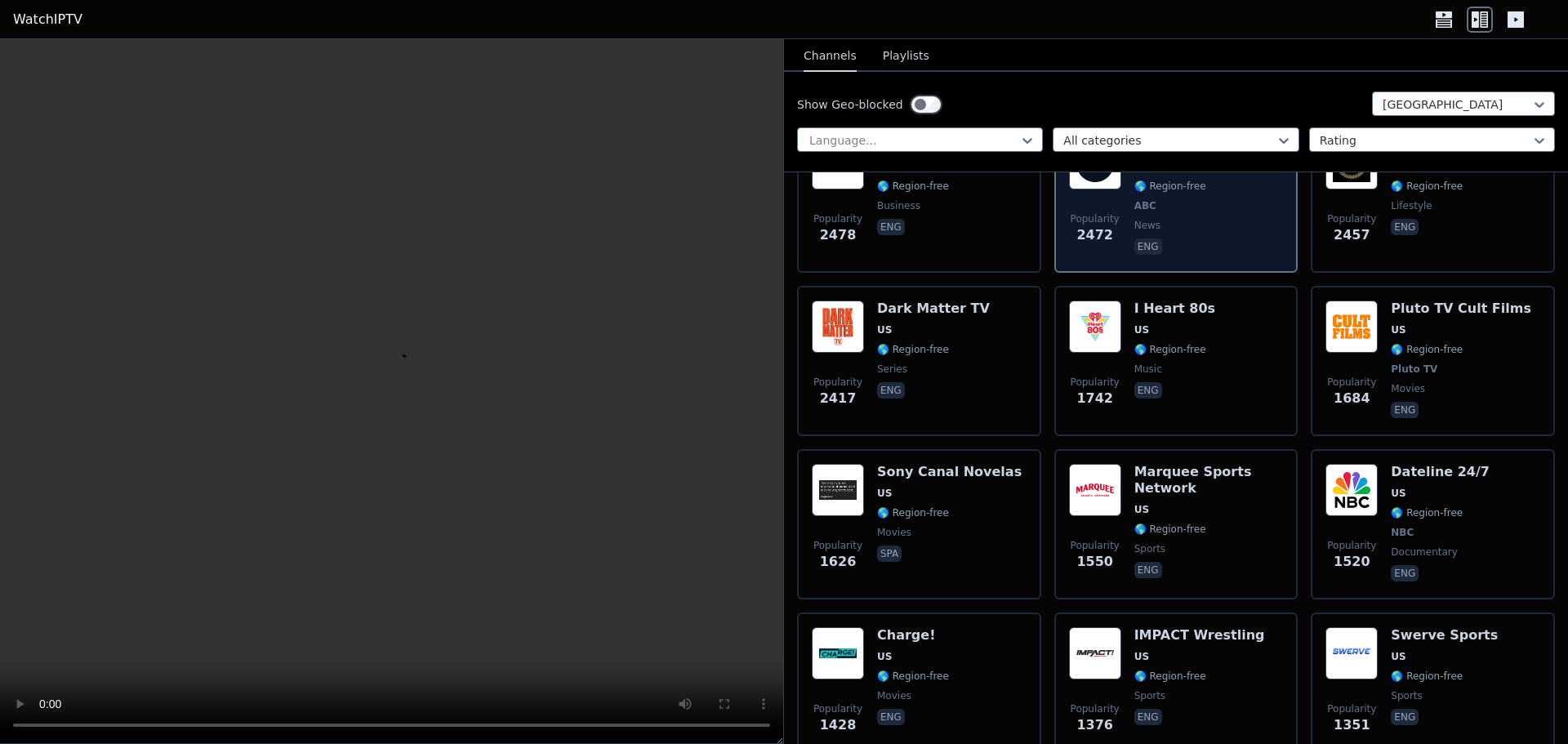
scroll to position [572, 0]
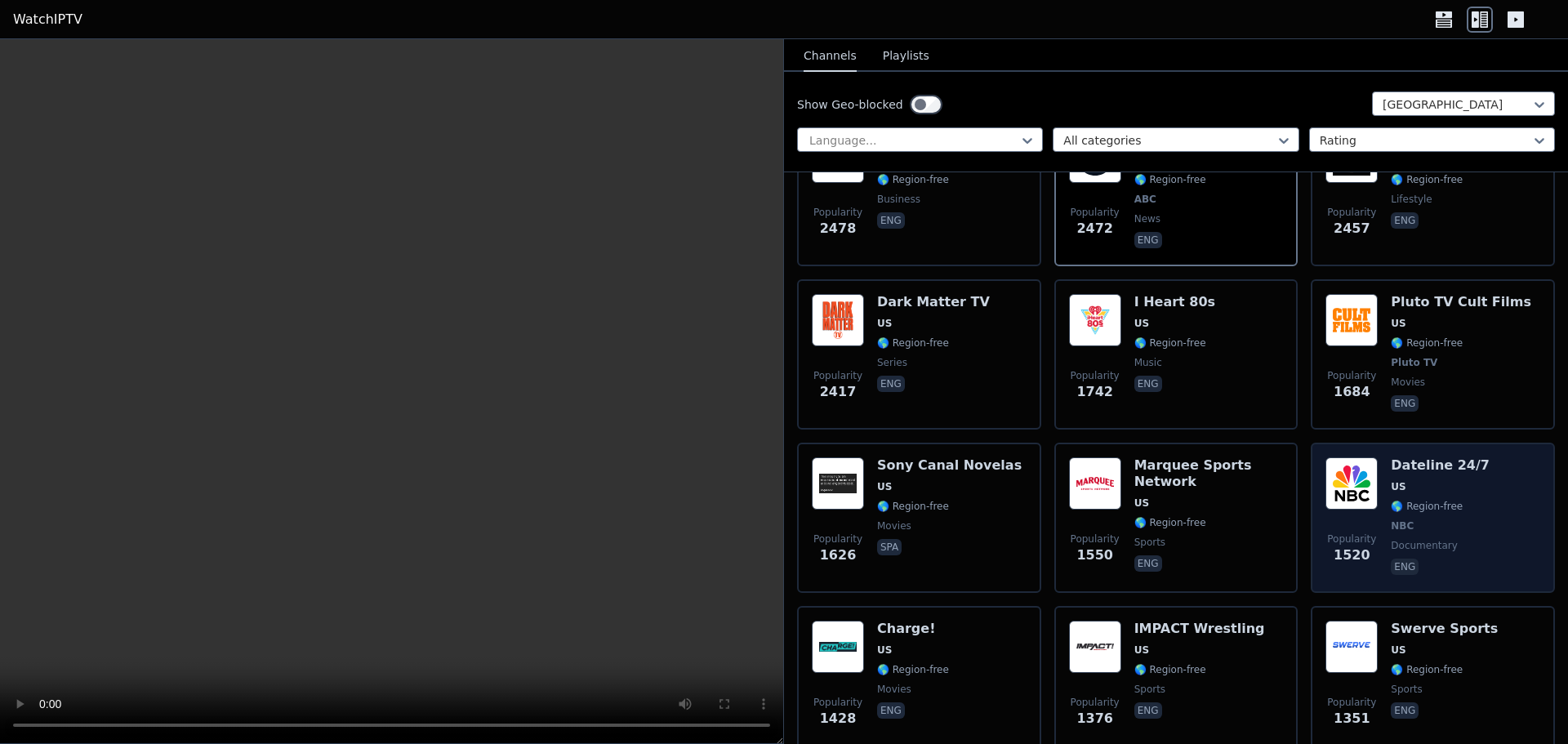
click at [1430, 459] on h6 "Dateline 24/7" at bounding box center [1439, 466] width 98 height 16
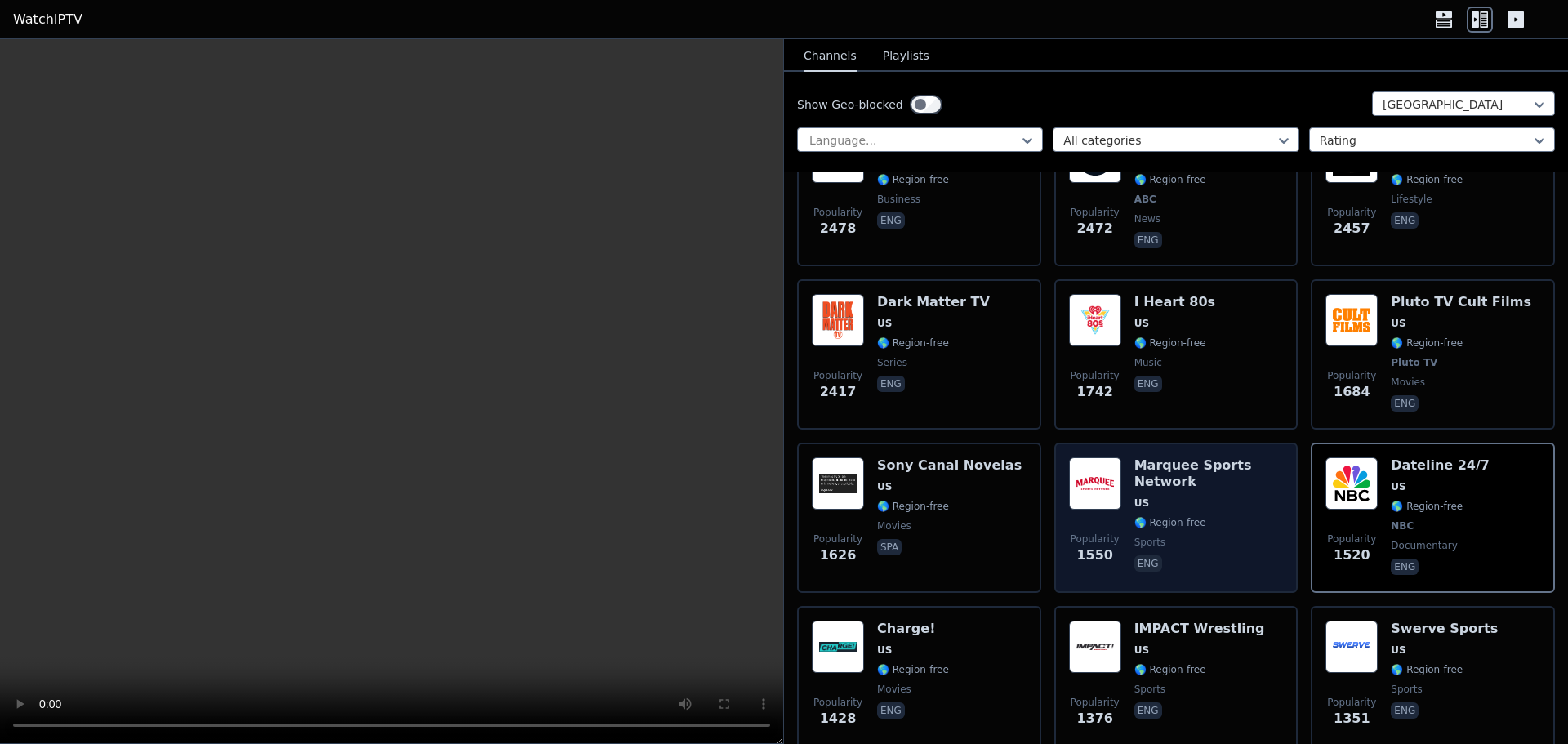
click at [1164, 458] on h6 "Marquee Sports Network" at bounding box center [1209, 474] width 150 height 33
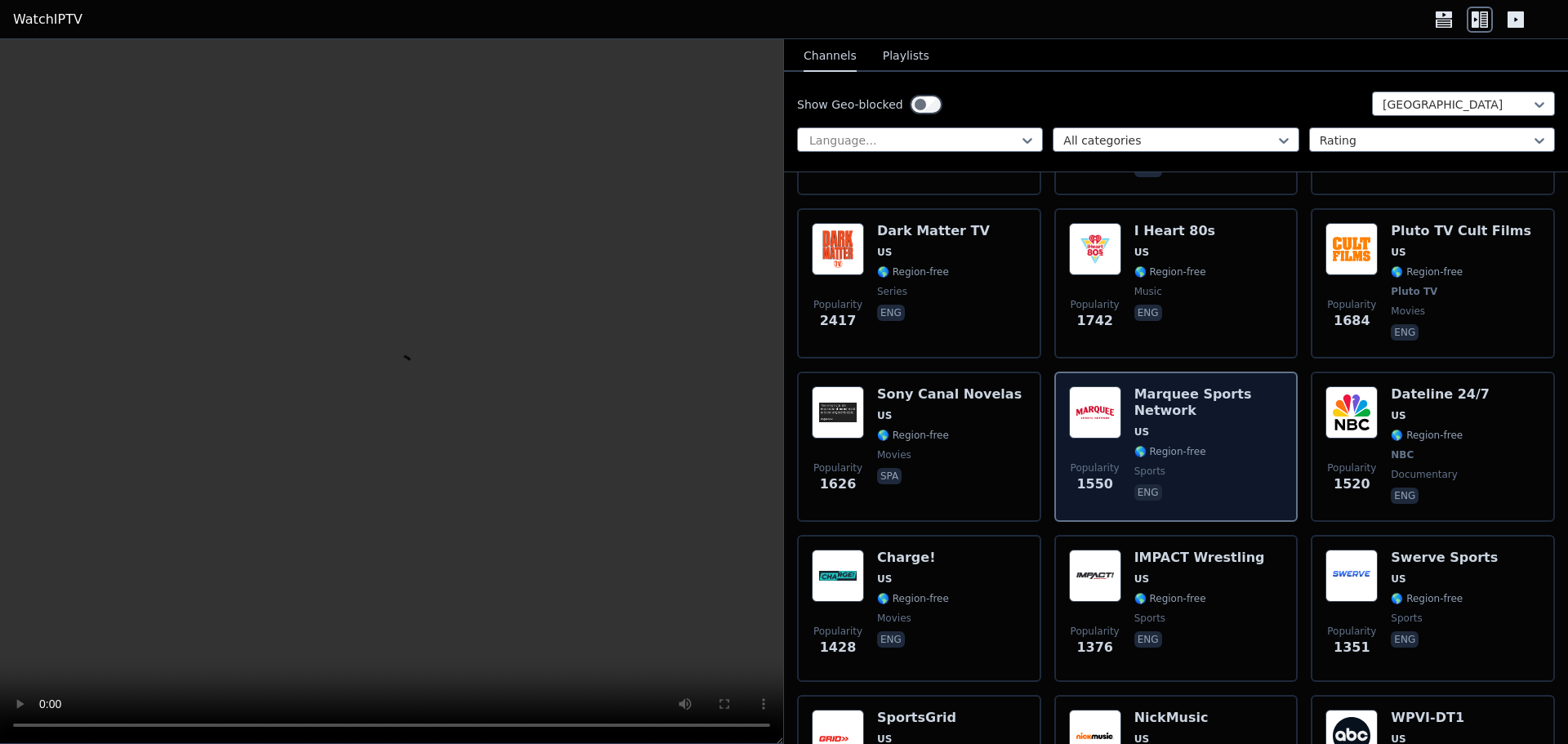
scroll to position [654, 0]
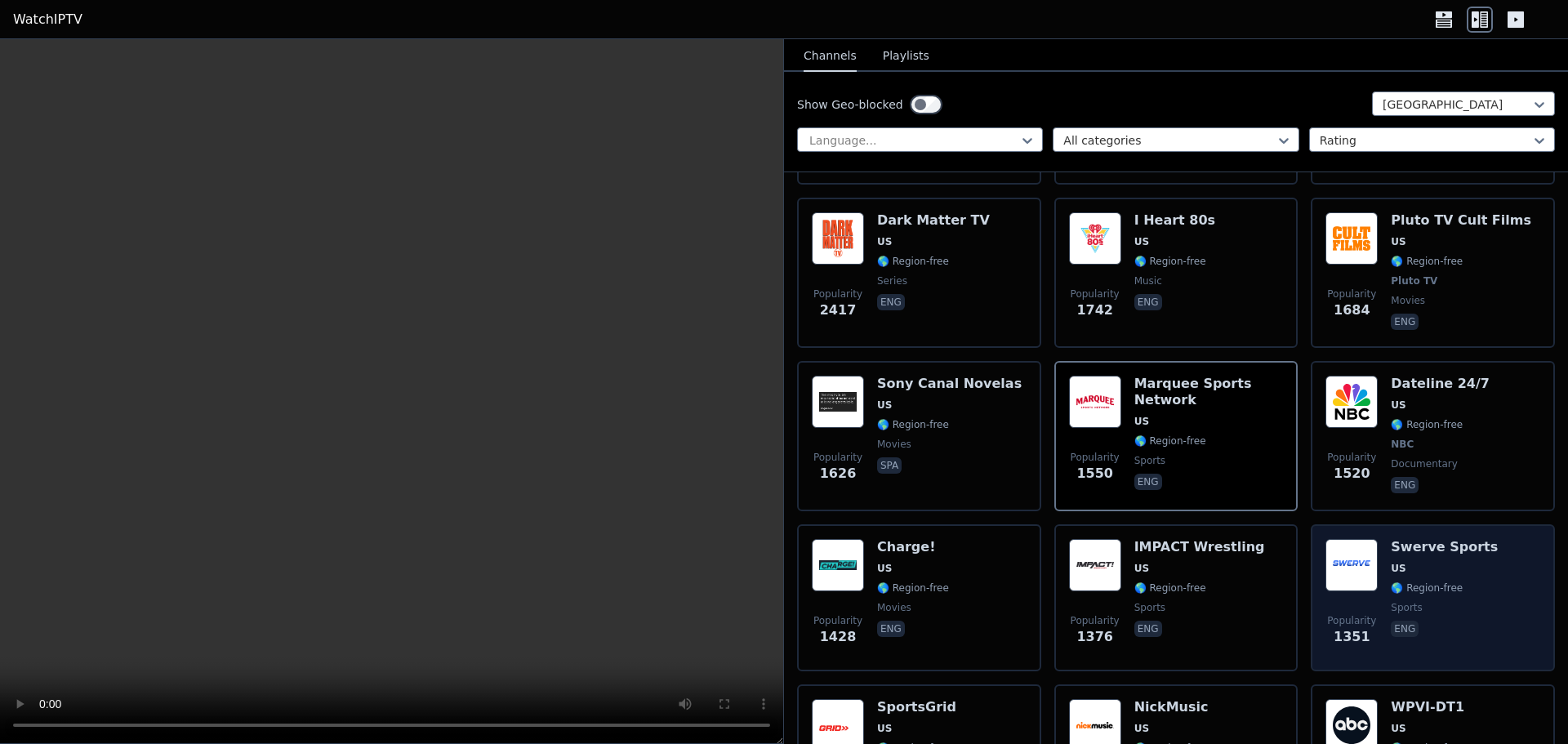
click at [1406, 564] on div "Swerve Sports US 🌎 Region-free sports eng" at bounding box center [1444, 598] width 107 height 118
click at [1426, 562] on span "US" at bounding box center [1444, 568] width 107 height 13
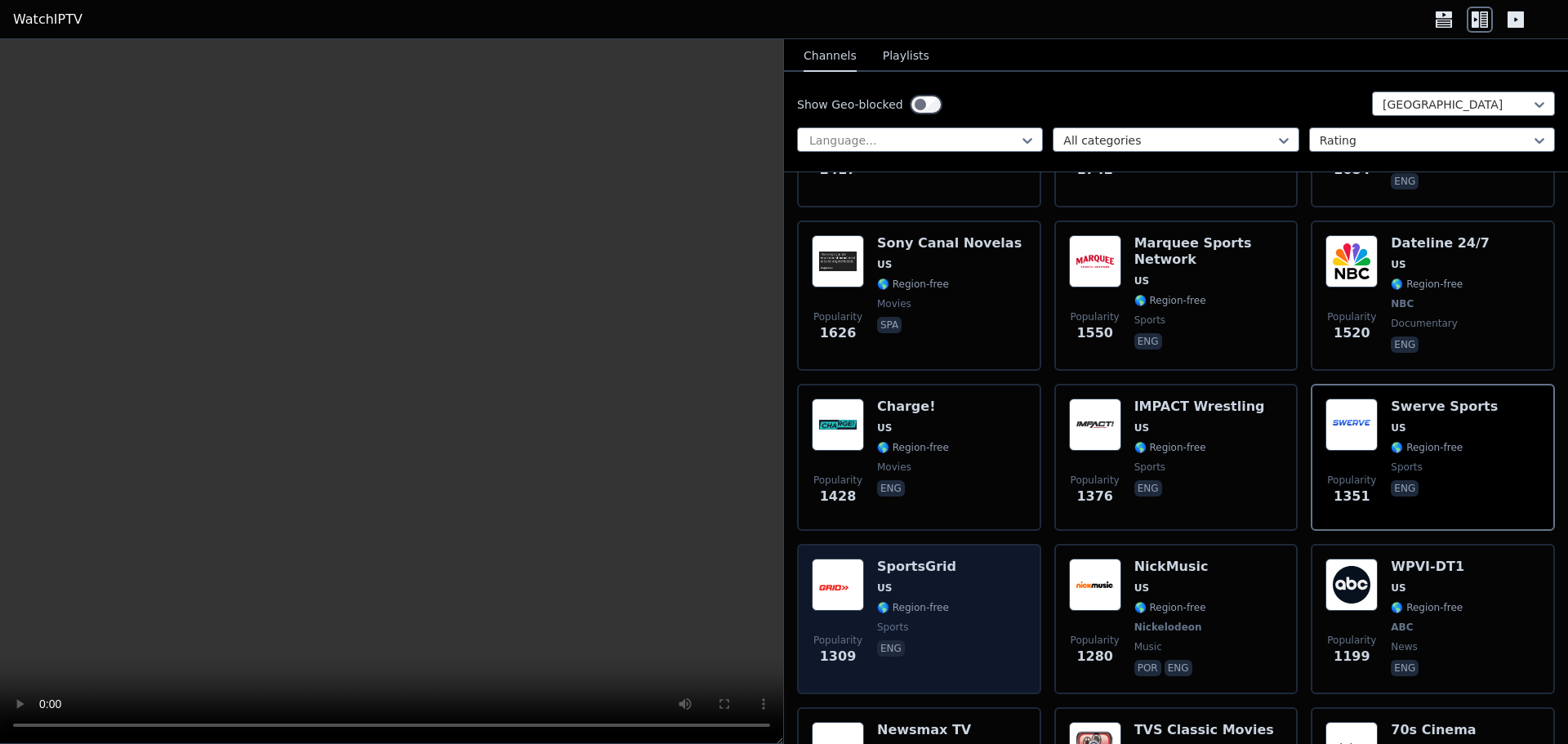
scroll to position [817, 0]
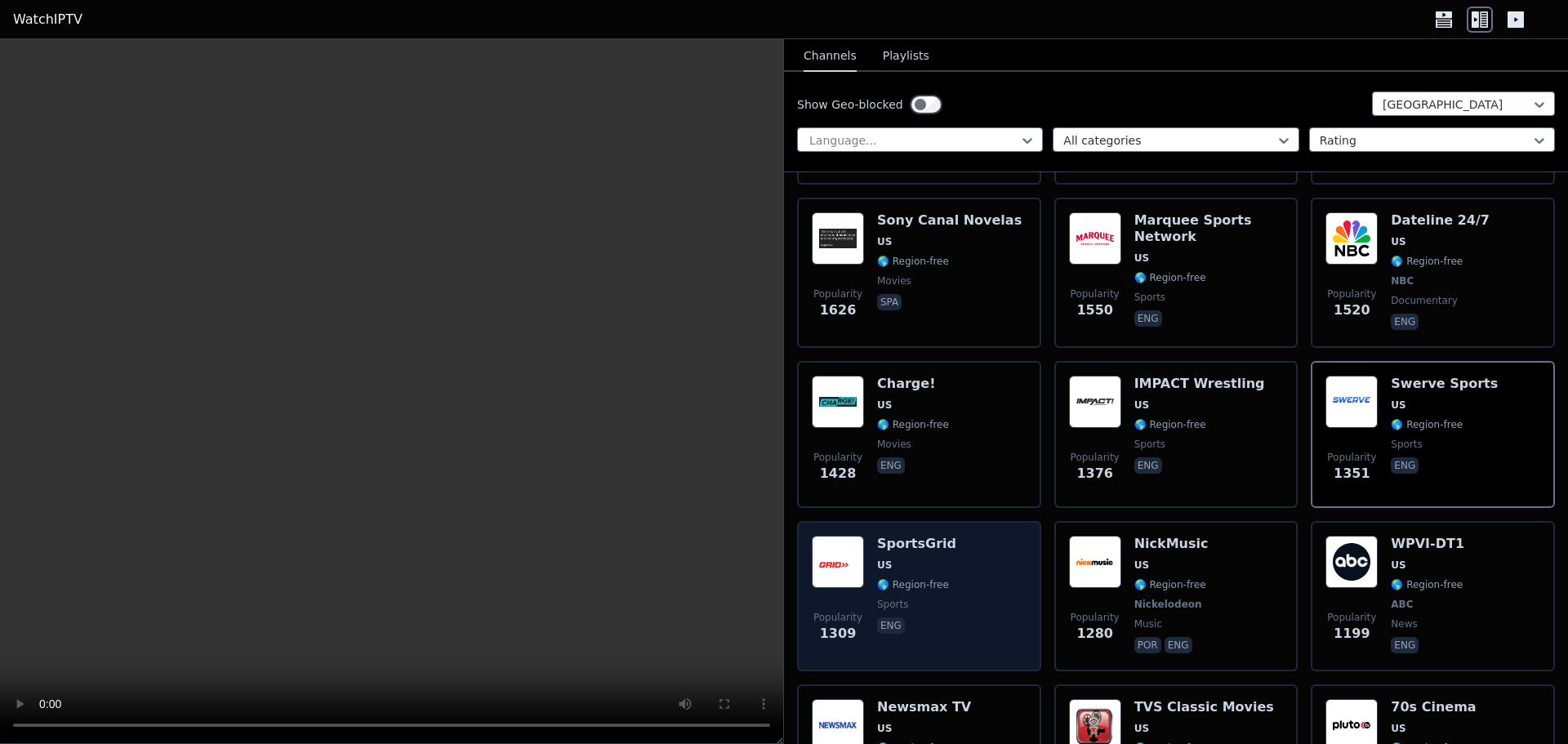
click at [947, 585] on div "Popularity 1309 SportsGrid US 🌎 Region-free sports eng" at bounding box center [919, 596] width 215 height 121
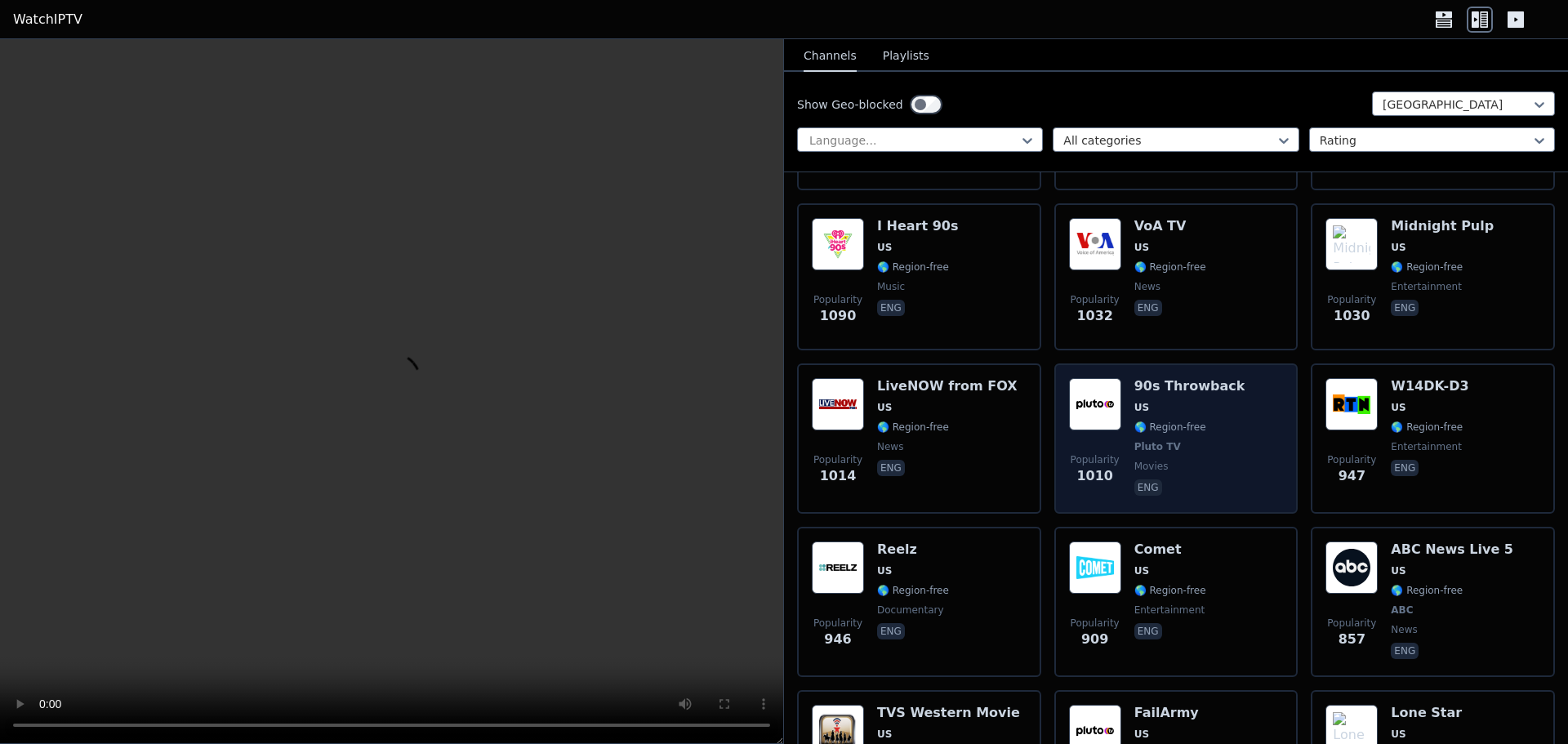
scroll to position [1634, 0]
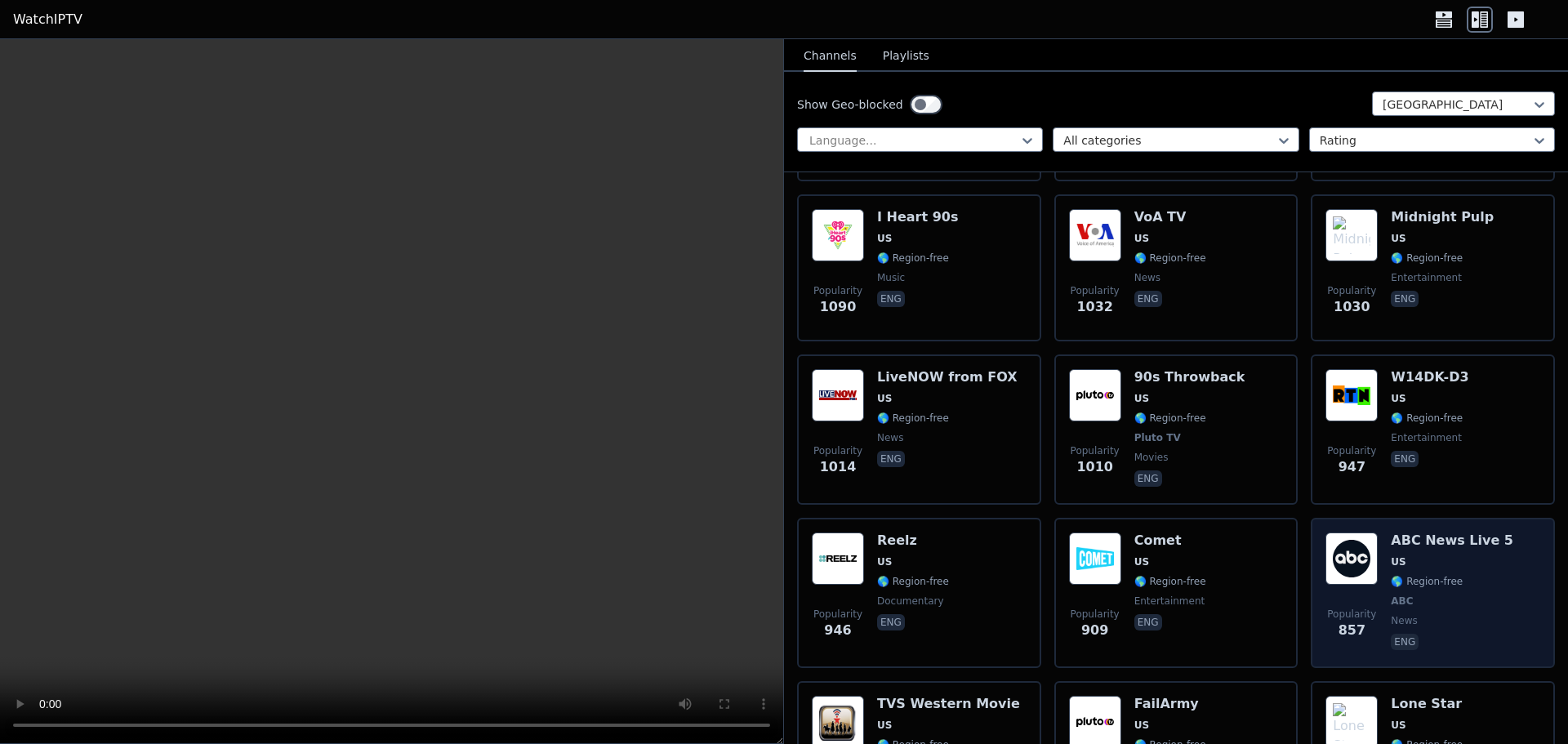
click at [1382, 560] on div "Popularity 857 ABC News Live 5 US 🌎 Region-free ABC news eng" at bounding box center [1433, 593] width 215 height 121
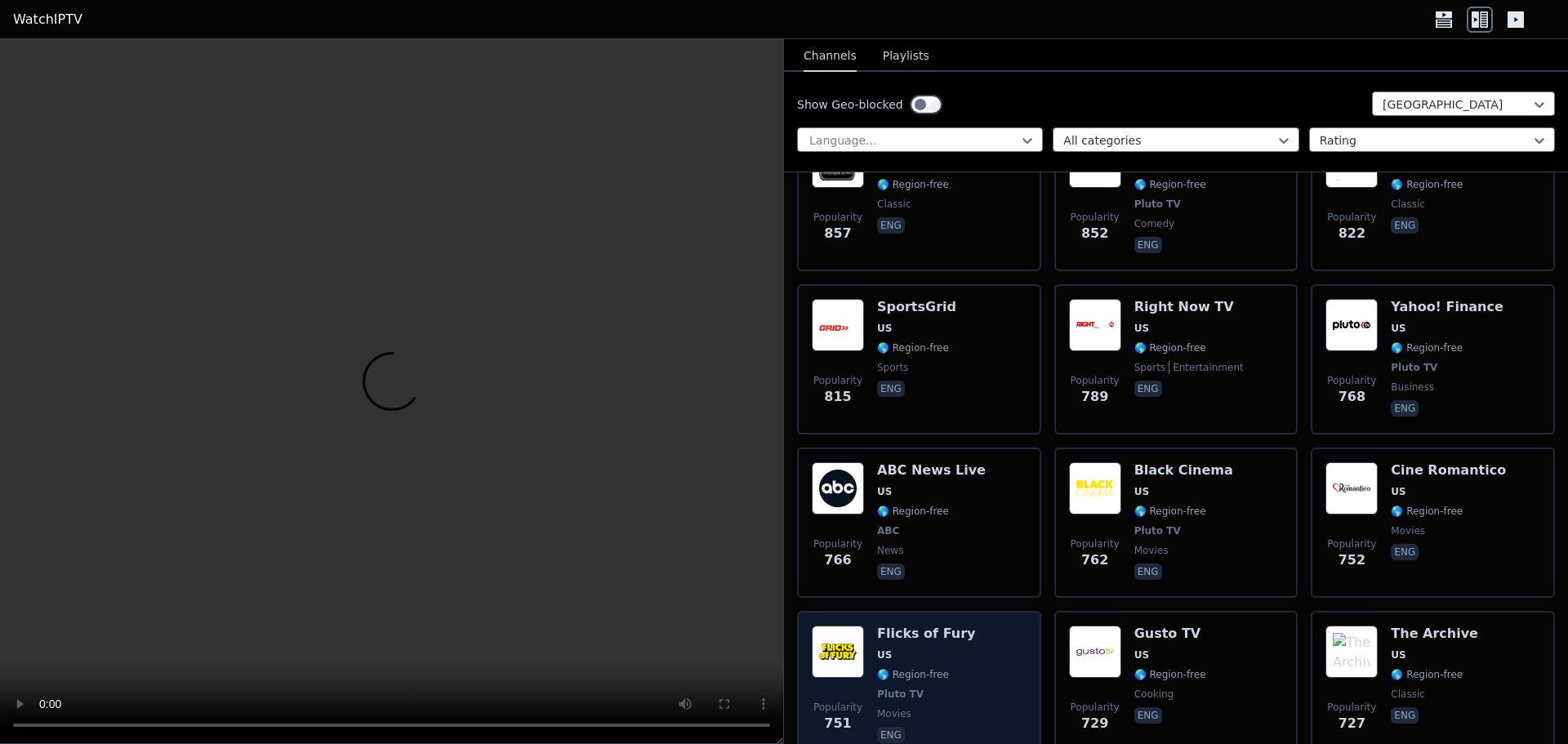
scroll to position [2206, 0]
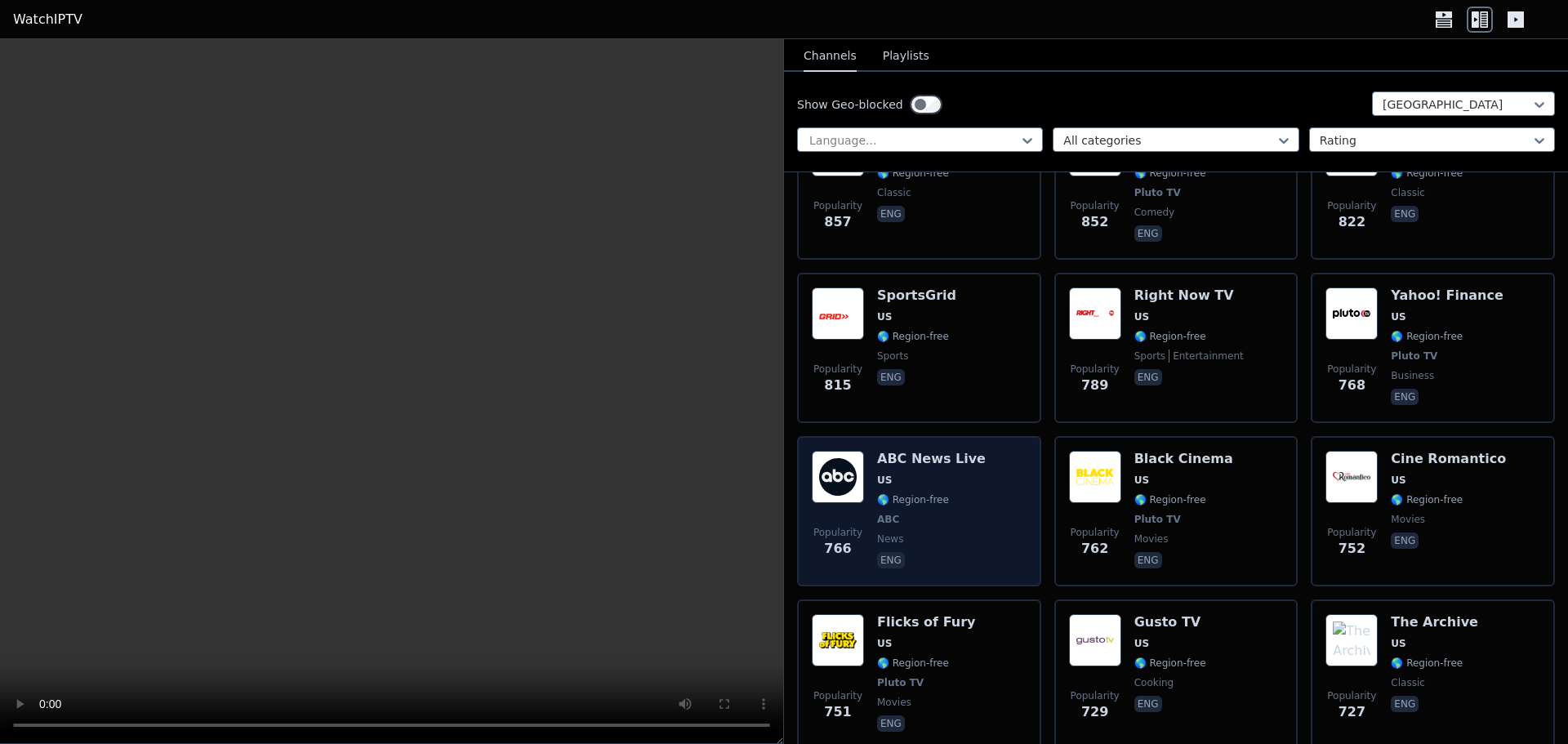
click at [979, 548] on div "Popularity 766 ABC News Live US 🌎 Region-free ABC news eng" at bounding box center [919, 512] width 215 height 121
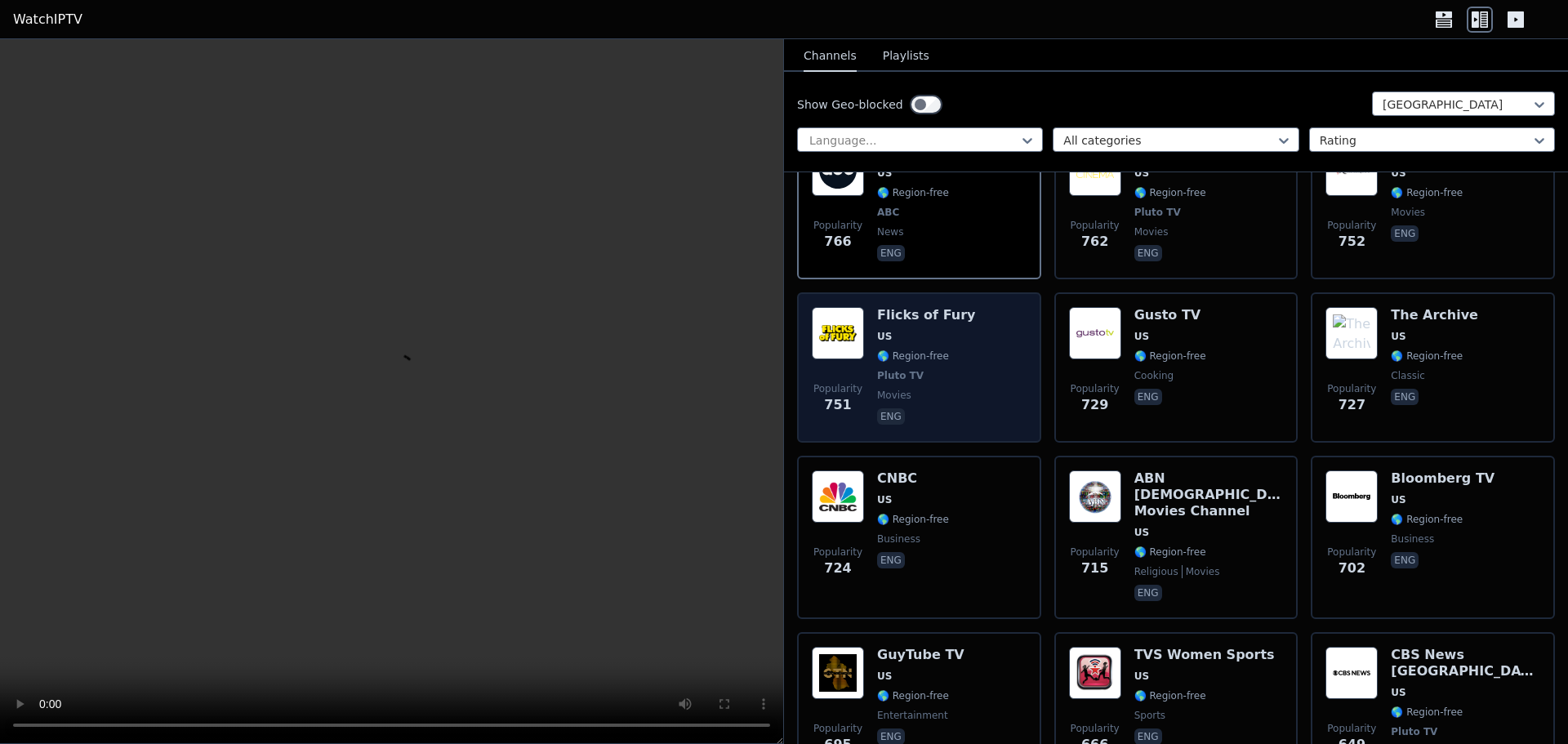
scroll to position [2534, 0]
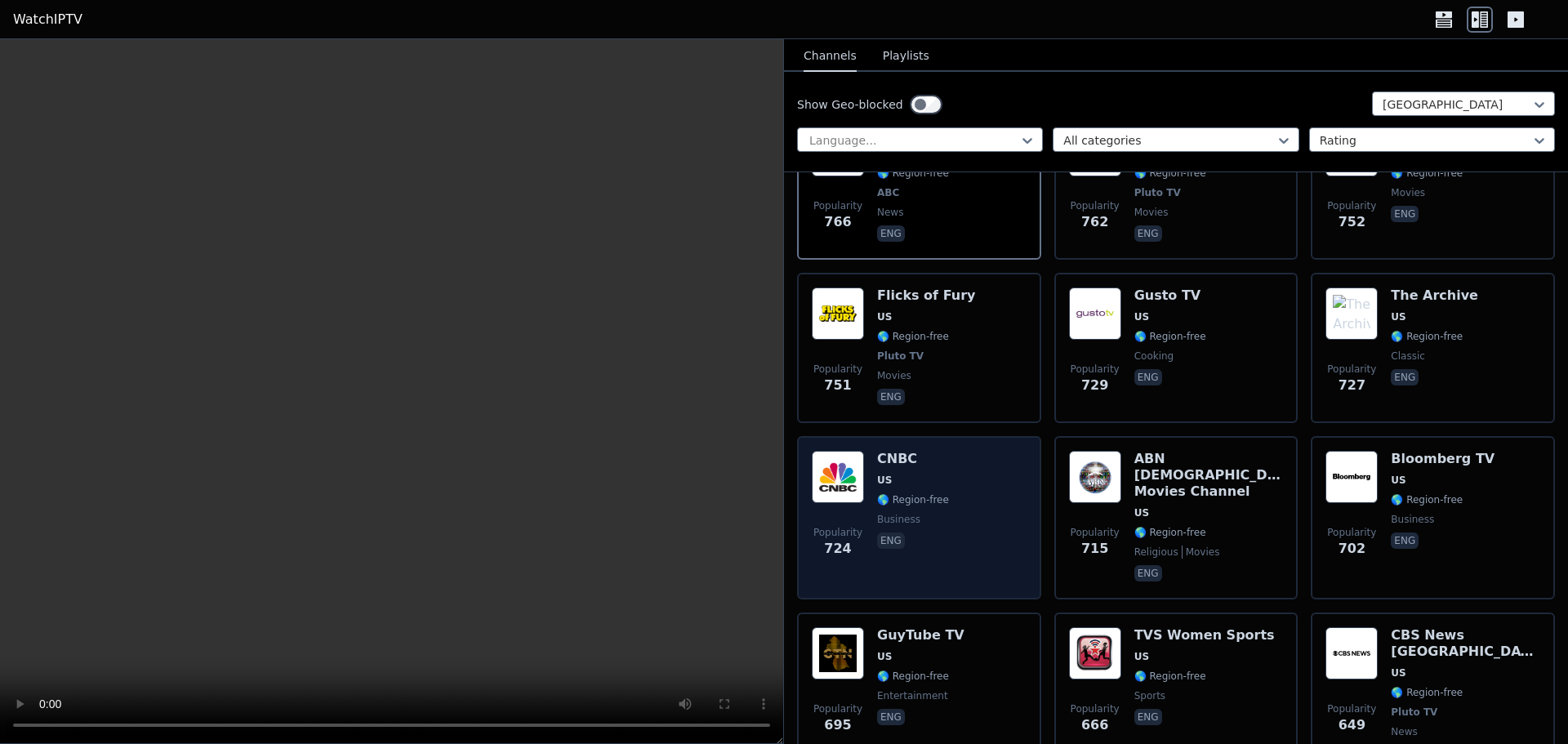
click at [967, 524] on div "Popularity 724 CNBC US 🌎 Region-free business eng" at bounding box center [919, 518] width 215 height 134
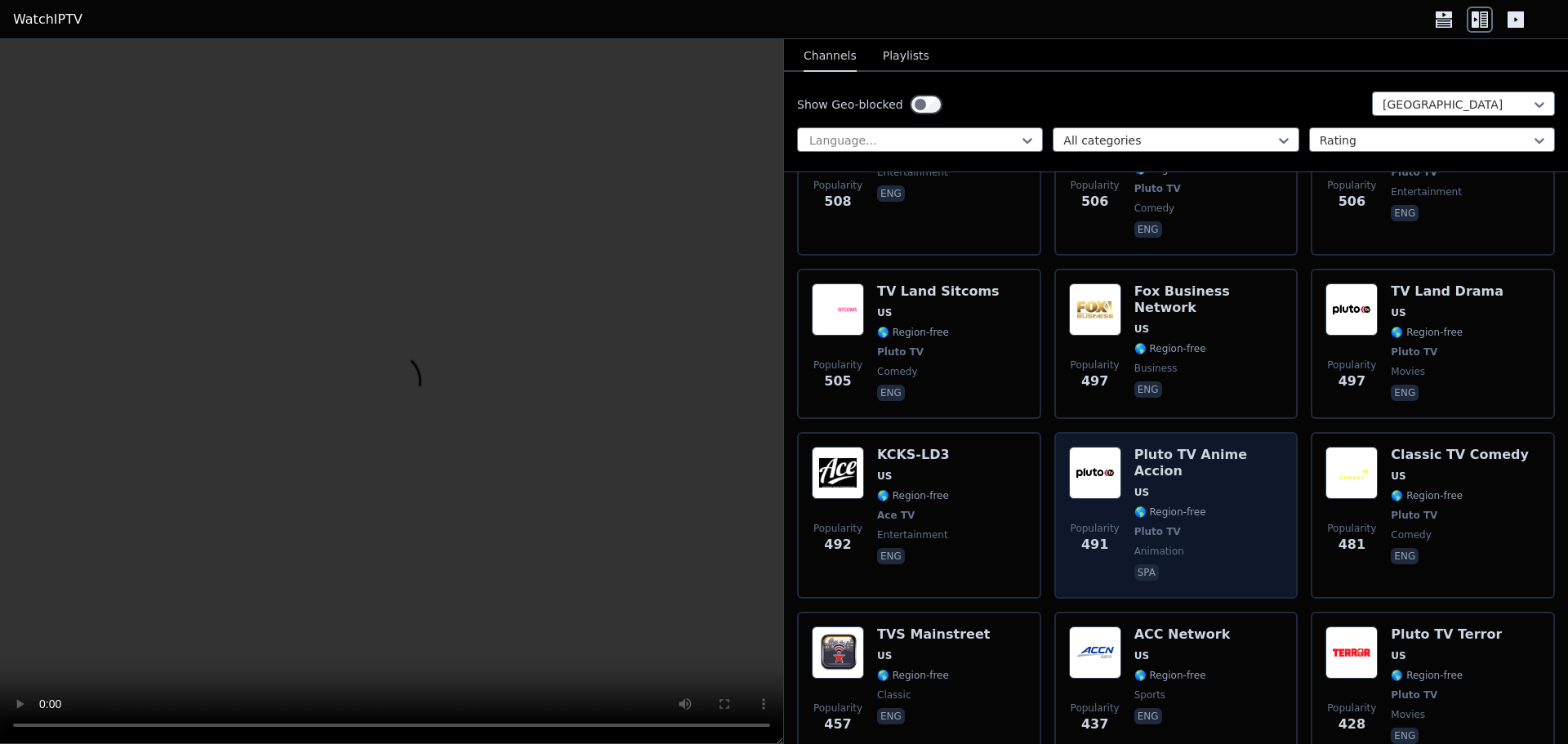
scroll to position [4085, 0]
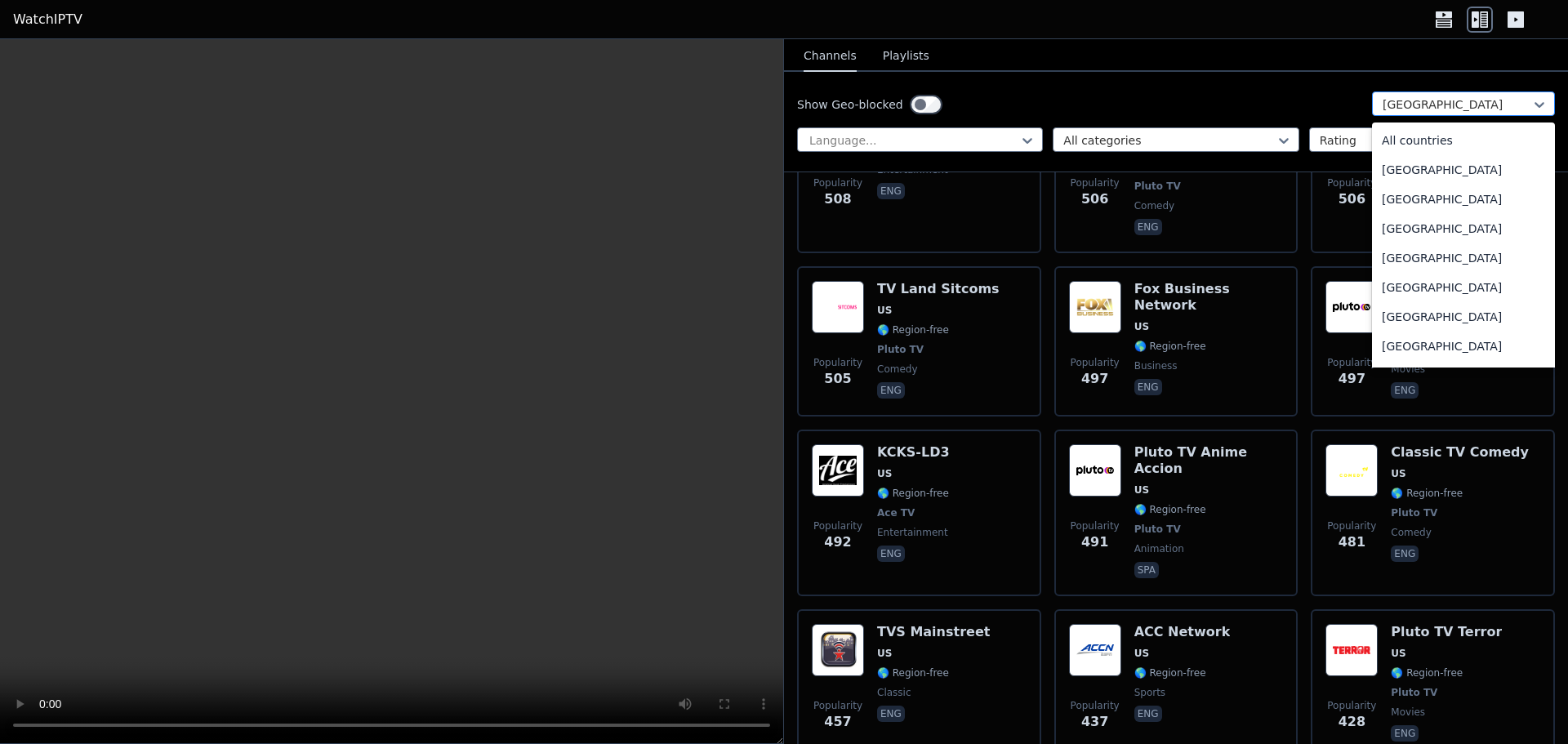
click at [1418, 100] on div at bounding box center [1457, 105] width 149 height 16
click at [1400, 141] on div "All countries" at bounding box center [1463, 140] width 183 height 29
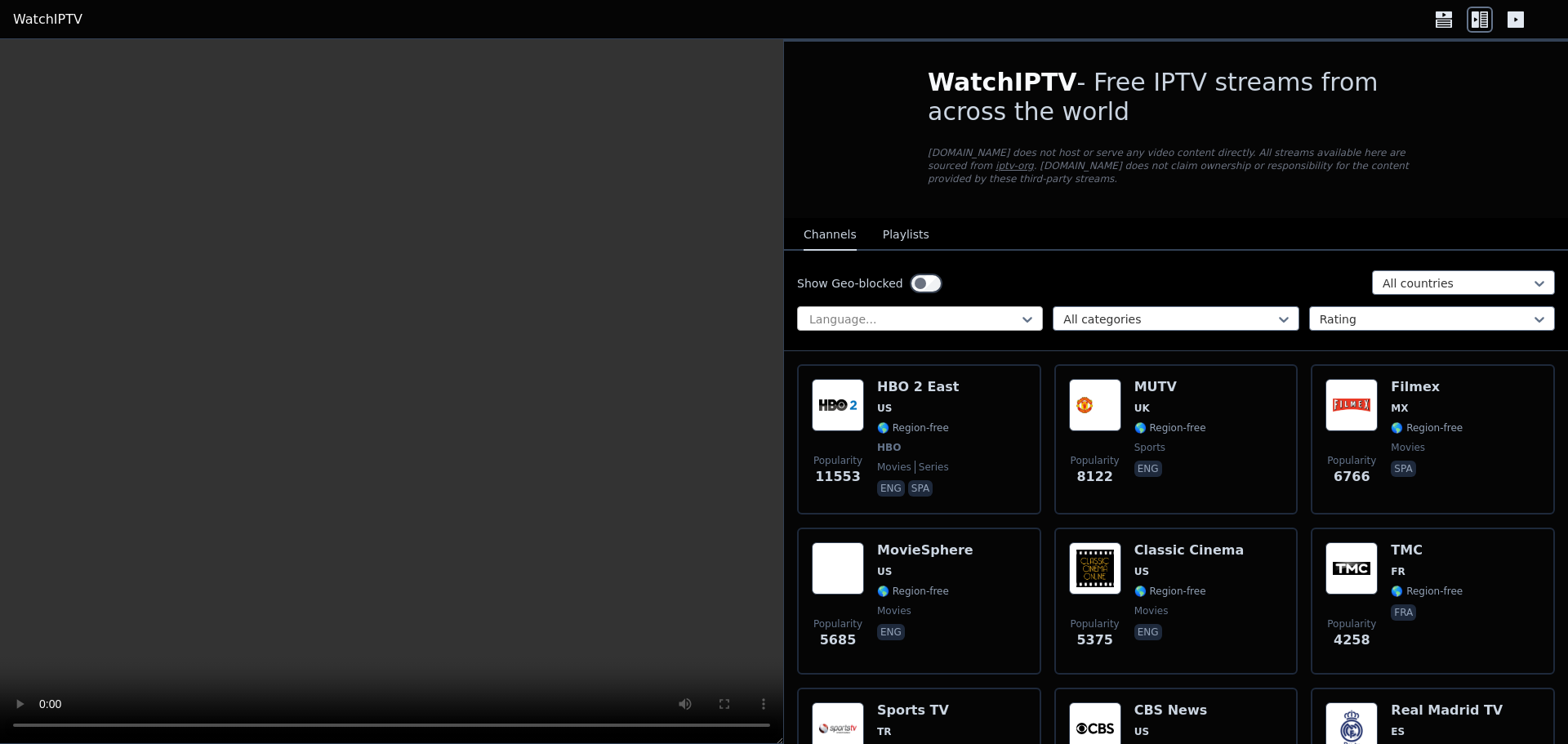
click at [906, 311] on div at bounding box center [913, 319] width 212 height 16
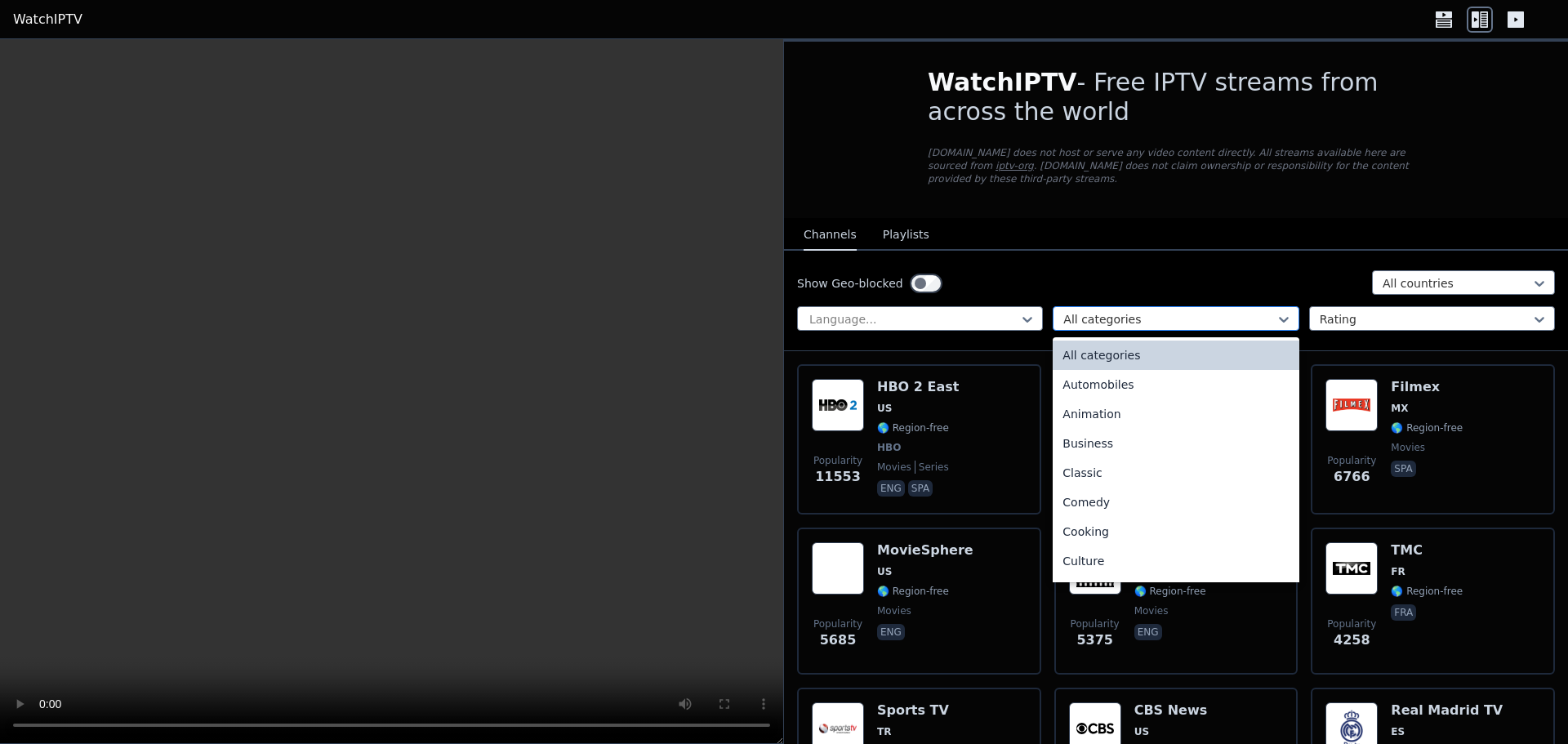
click at [1124, 311] on div at bounding box center [1169, 319] width 212 height 16
click at [1134, 226] on nav "Channels Playlists" at bounding box center [1176, 234] width 784 height 33
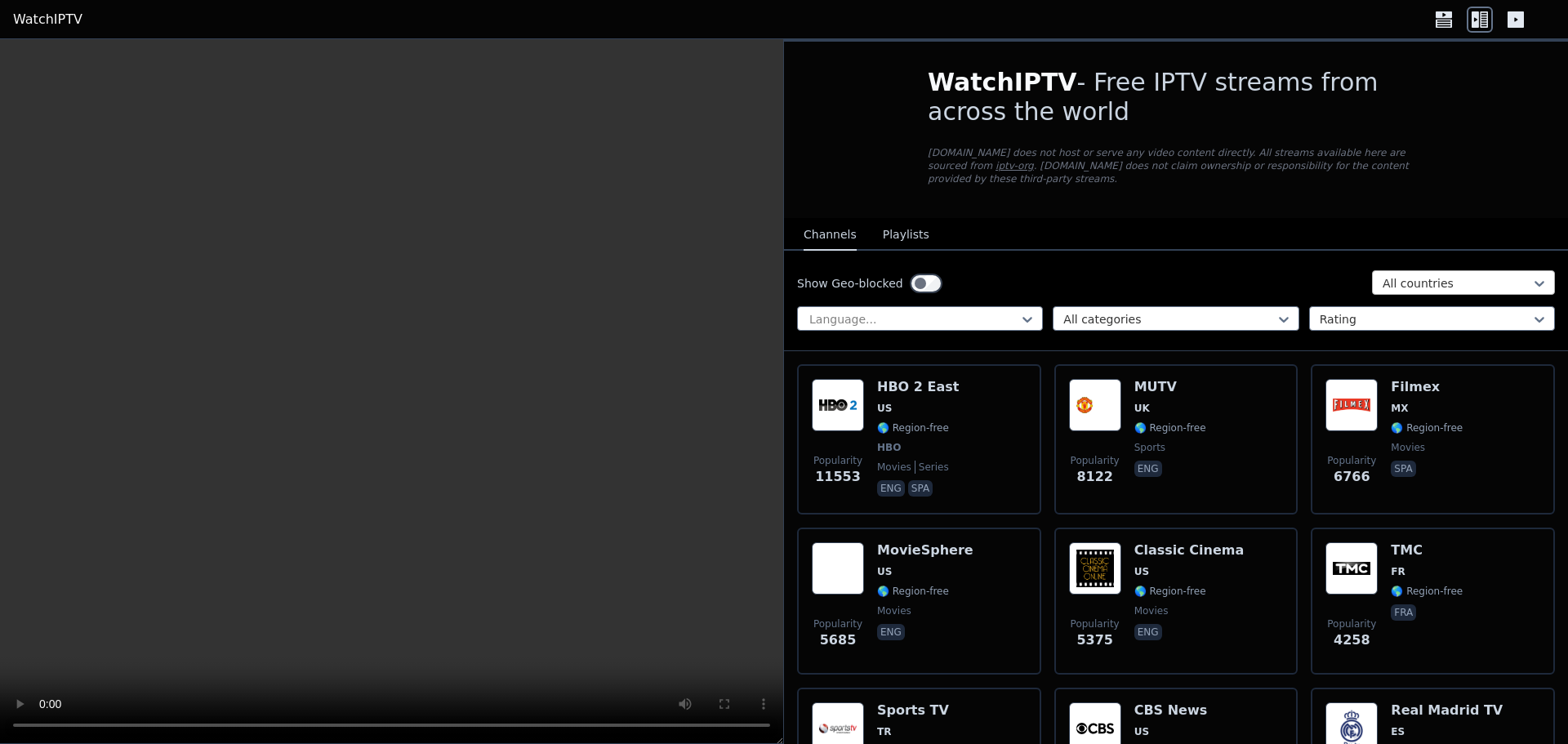
click at [1390, 276] on div at bounding box center [1457, 284] width 149 height 16
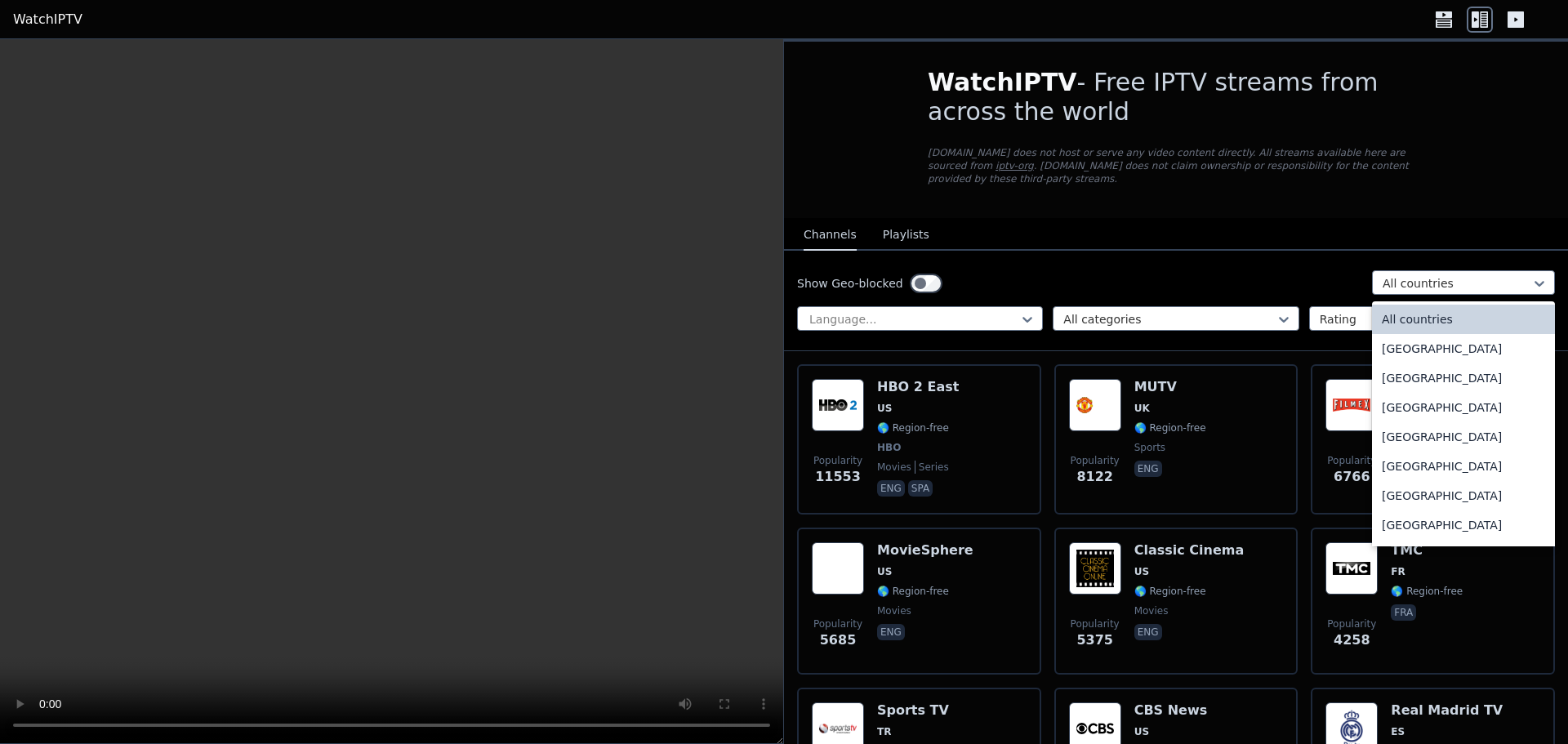
click at [1229, 270] on div "Show Geo-blocked 206 results available. Use Up and Down to choose options, pres…" at bounding box center [1175, 283] width 758 height 26
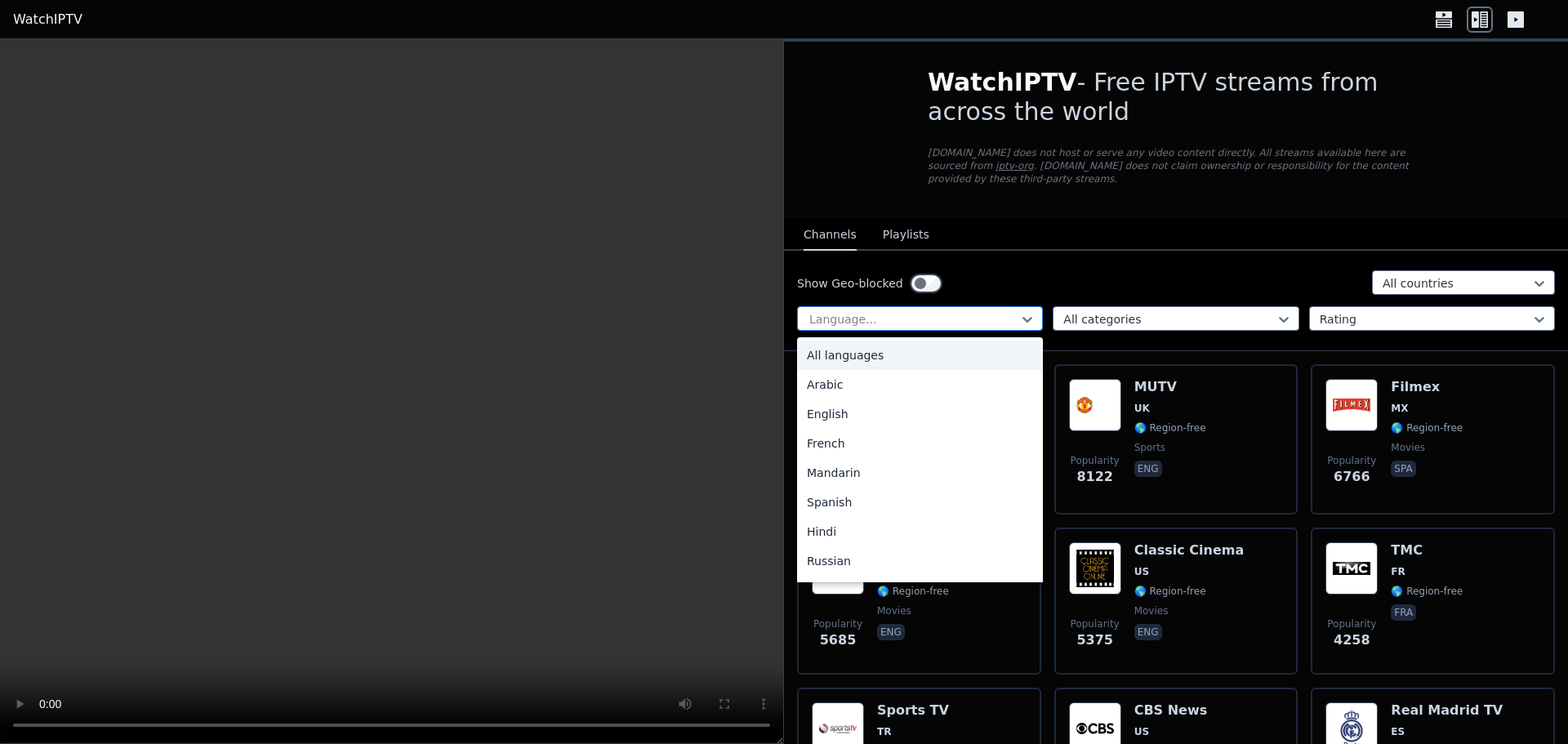
click at [925, 316] on div "Language..." at bounding box center [919, 319] width 246 height 25
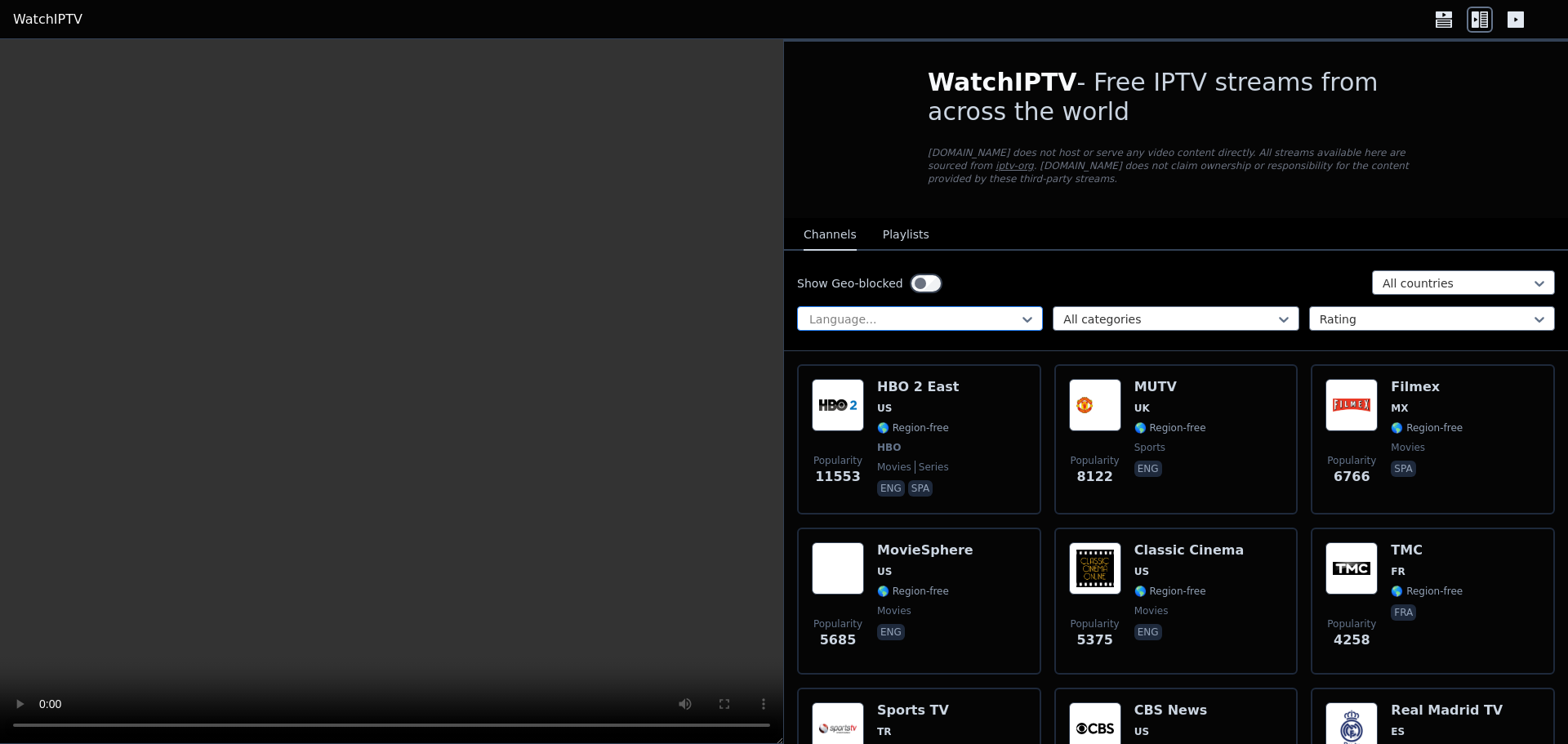
click at [934, 311] on div at bounding box center [913, 319] width 212 height 16
click at [1334, 311] on div at bounding box center [1425, 319] width 212 height 16
click at [1183, 307] on div "All categories" at bounding box center [1175, 319] width 246 height 25
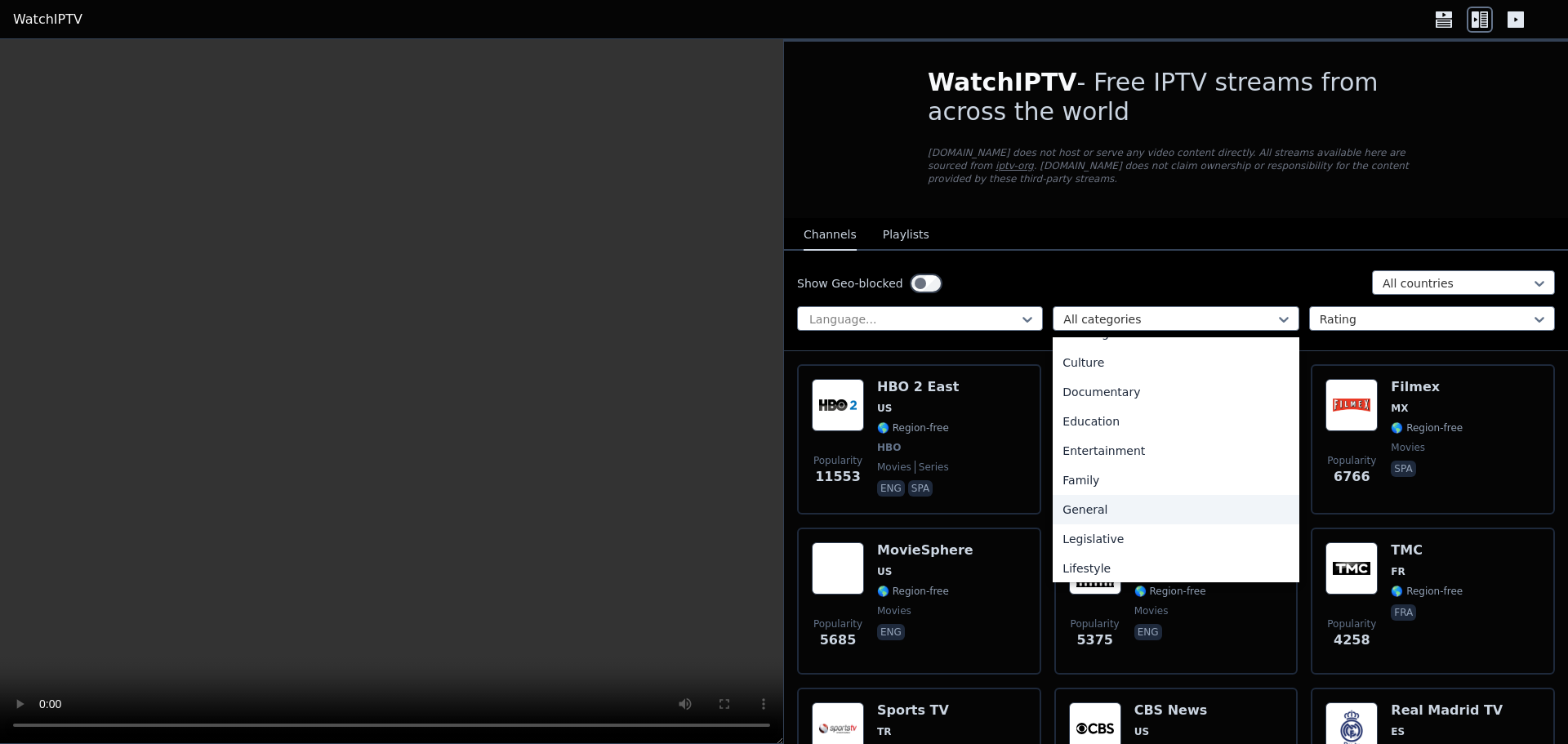
scroll to position [245, 0]
click at [1098, 274] on div "Show Geo-blocked All countries" at bounding box center [1175, 283] width 758 height 26
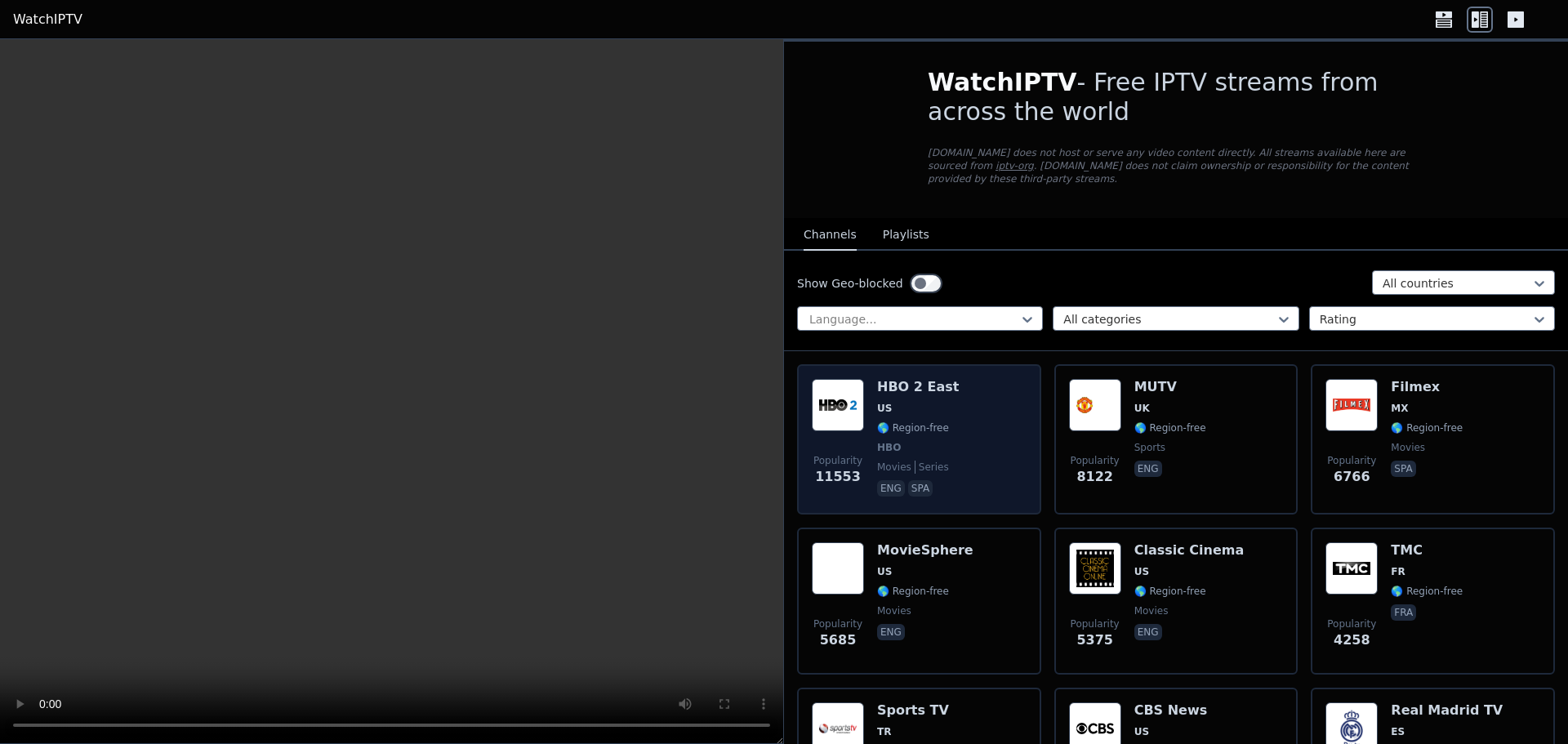
click at [971, 412] on div "Popularity 11553 HBO 2 East US 🌎 Region-free HBO movies series eng spa" at bounding box center [919, 440] width 215 height 121
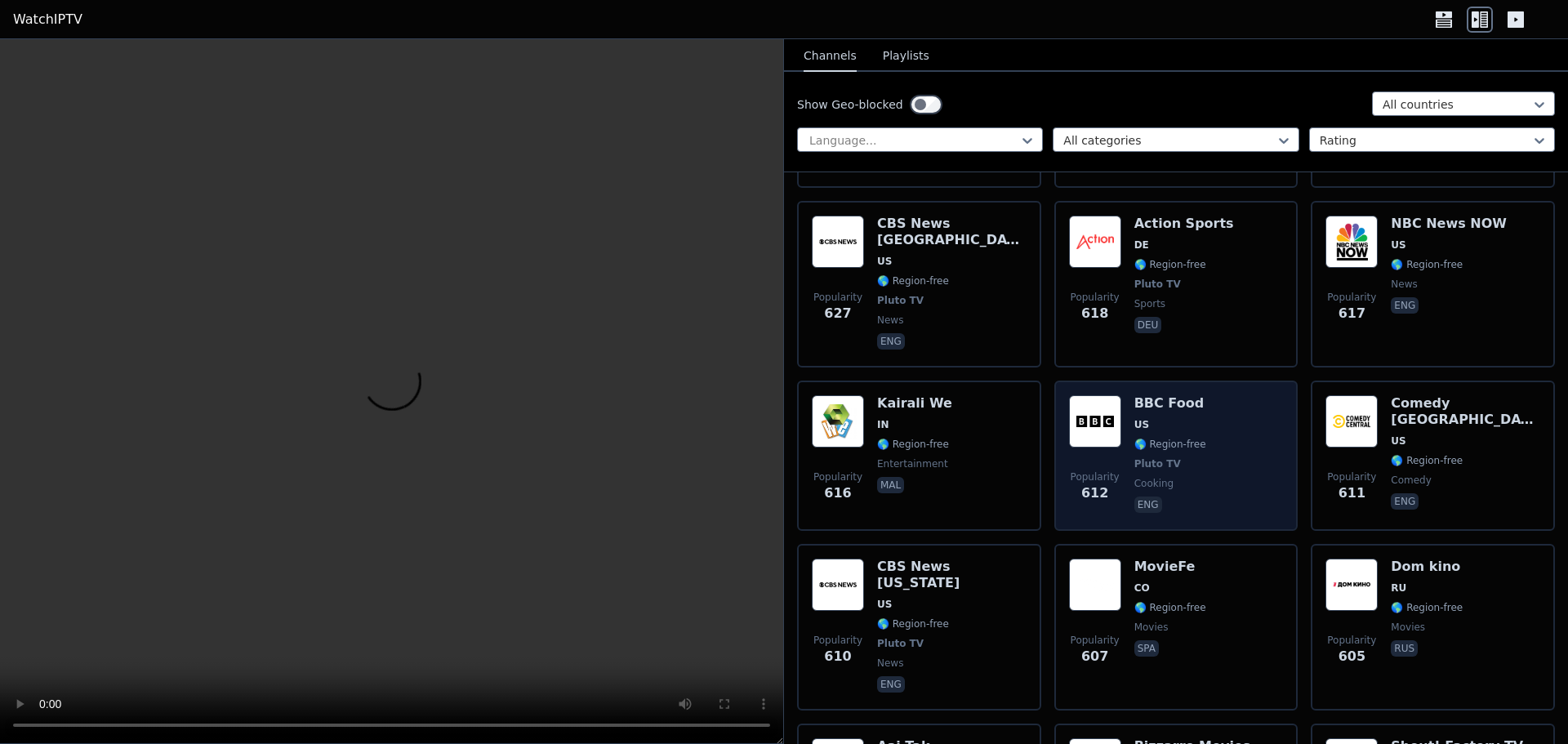
scroll to position [8498, 0]
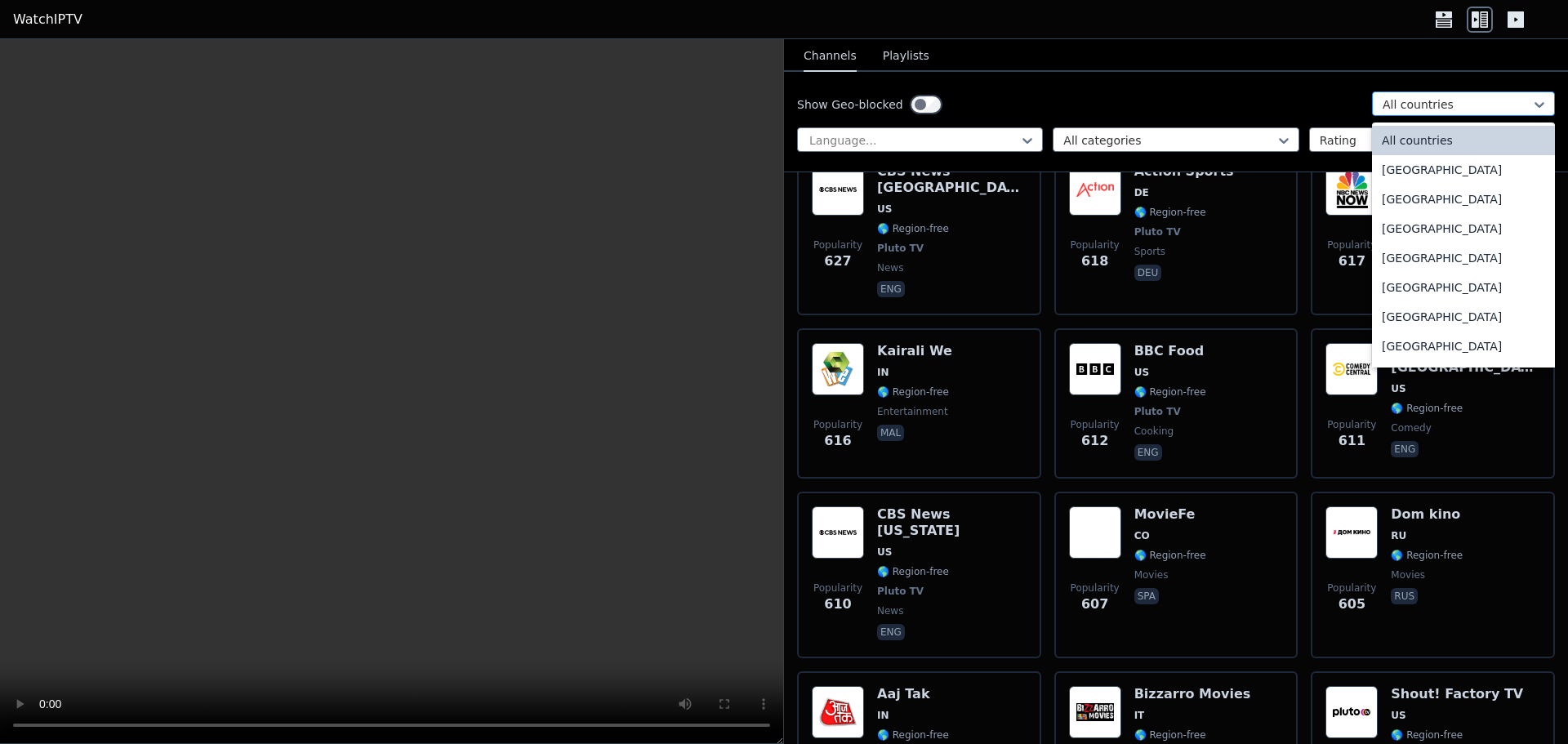
click at [1430, 106] on div at bounding box center [1457, 105] width 149 height 16
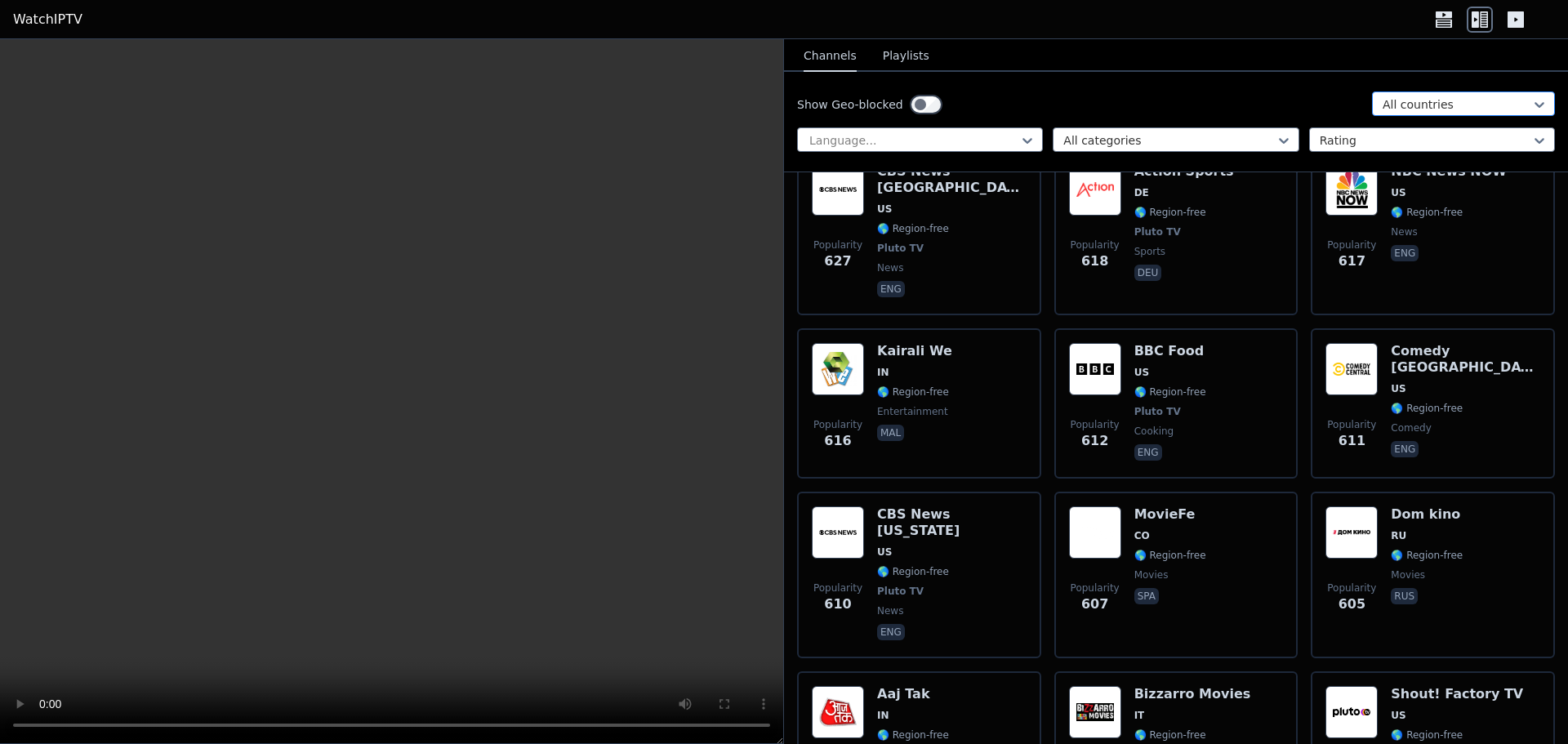
click at [1400, 104] on div at bounding box center [1457, 105] width 149 height 16
click at [1399, 104] on div at bounding box center [1457, 105] width 149 height 16
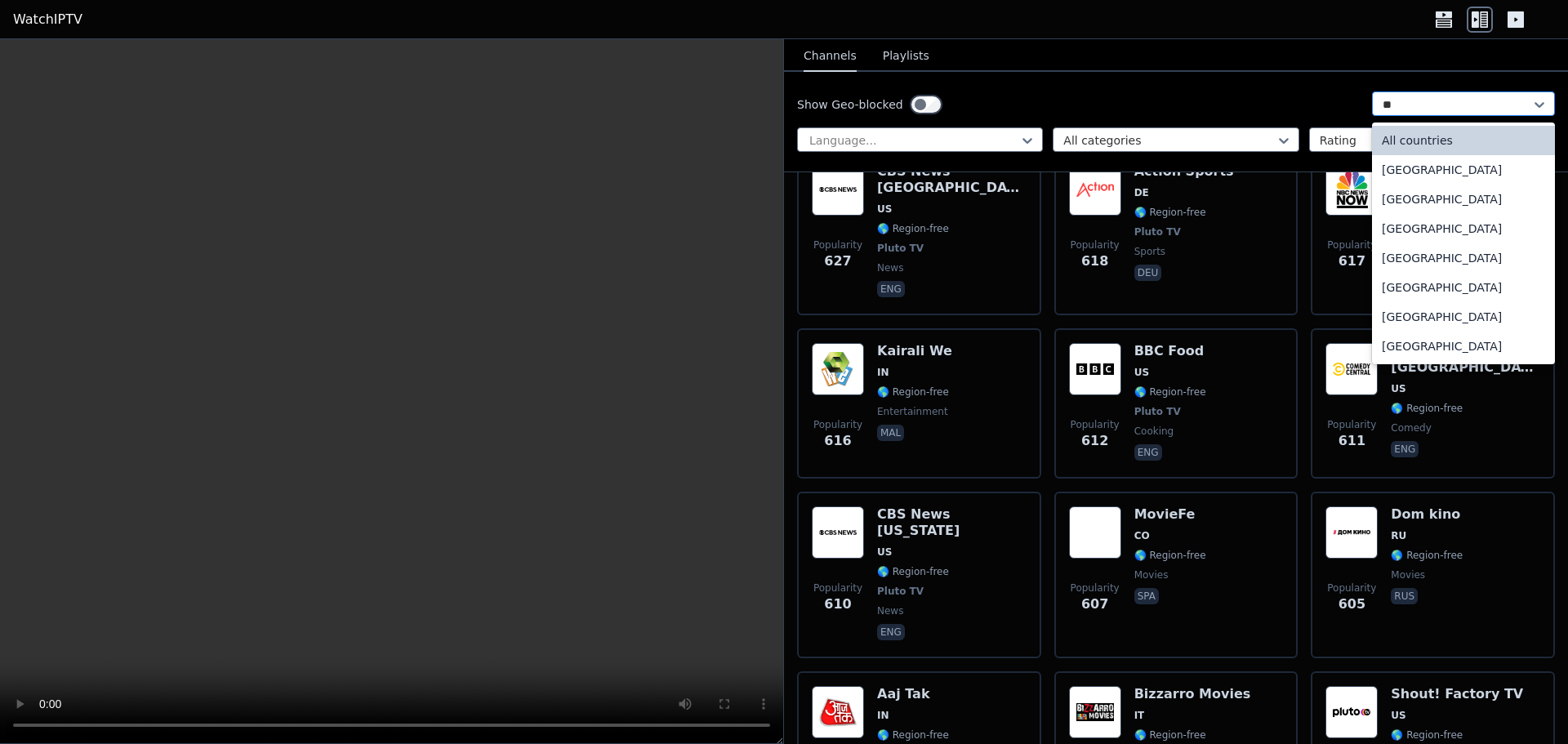
type input "***"
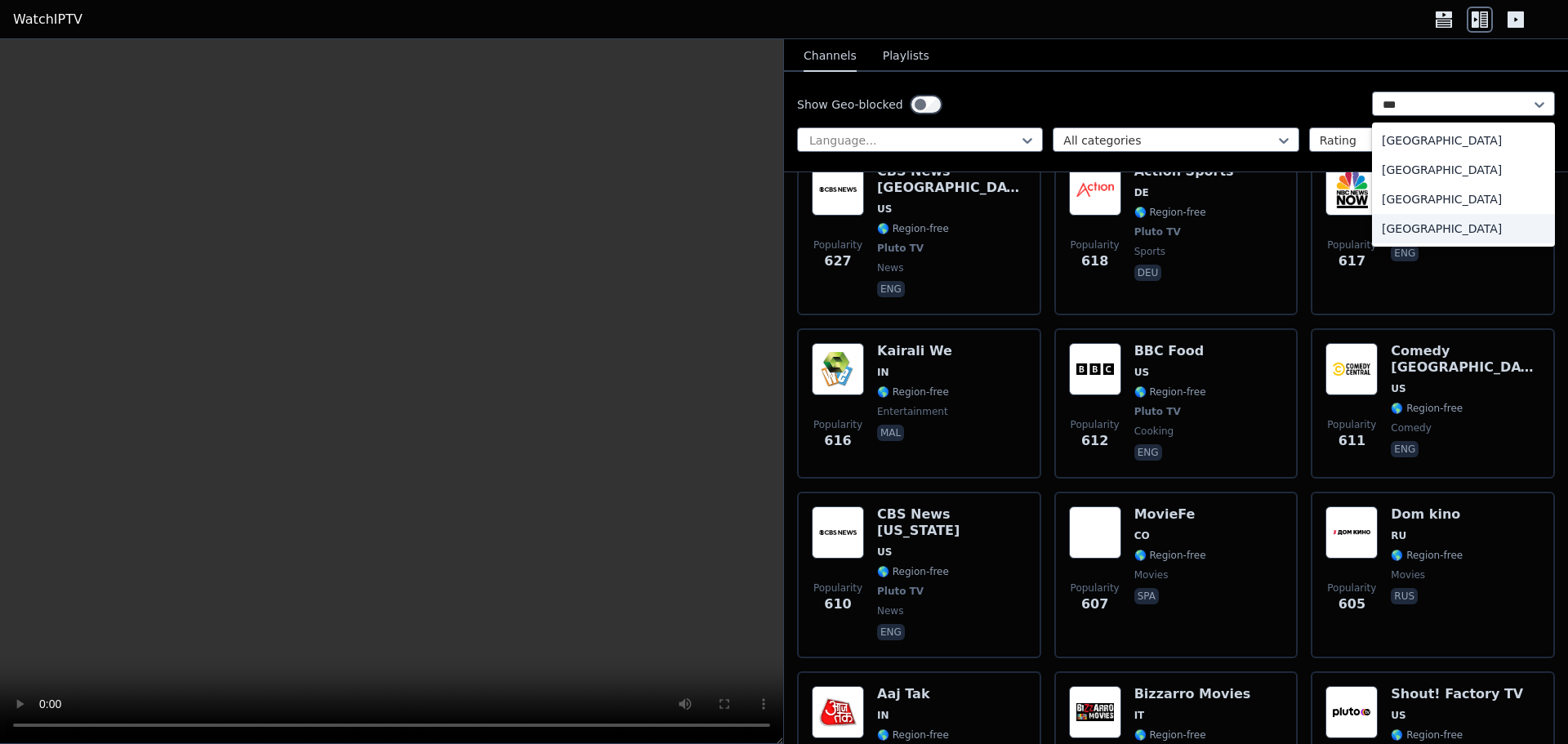
click at [1414, 229] on div "United States" at bounding box center [1463, 228] width 183 height 29
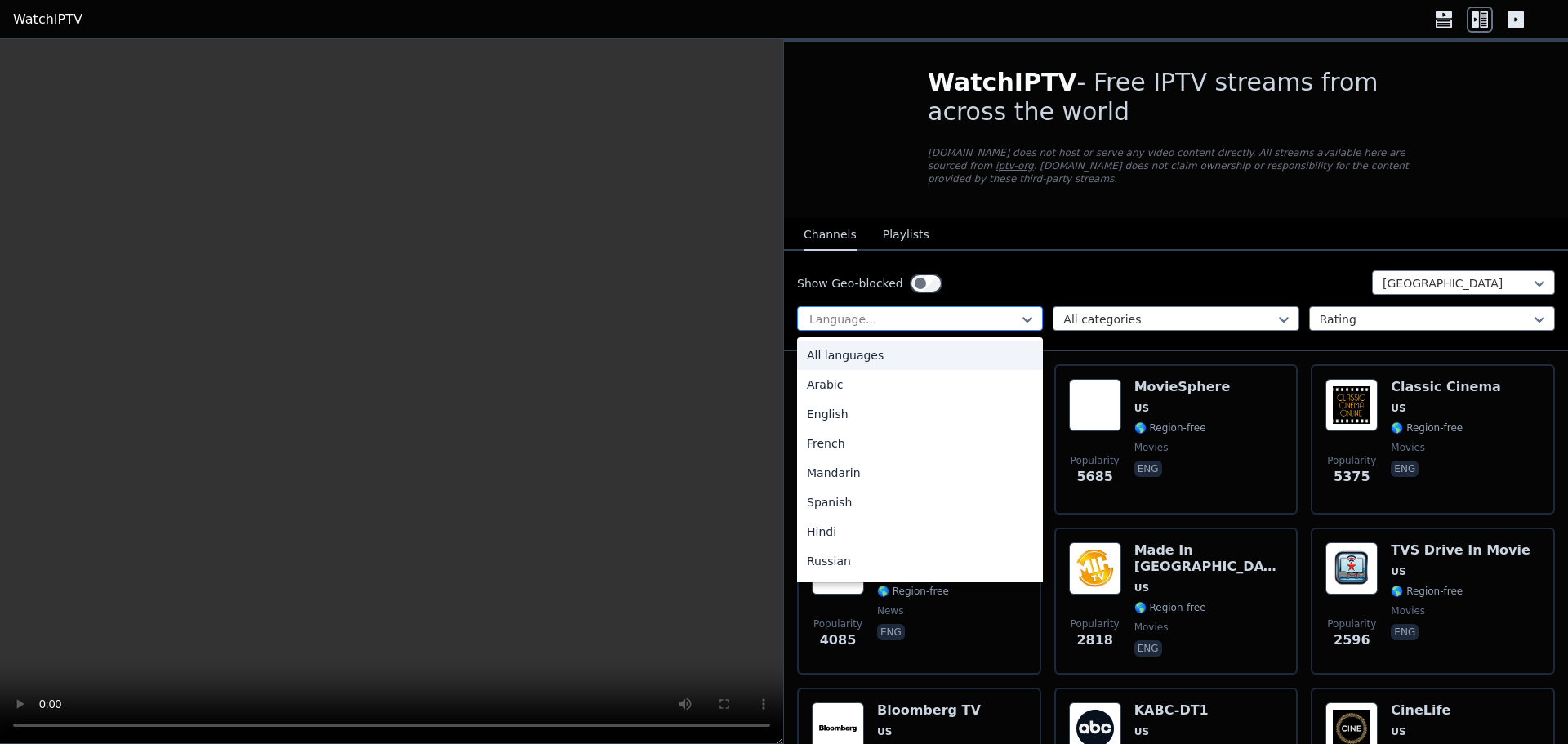
click at [980, 311] on div at bounding box center [913, 319] width 212 height 16
click at [858, 400] on div "English" at bounding box center [919, 414] width 246 height 29
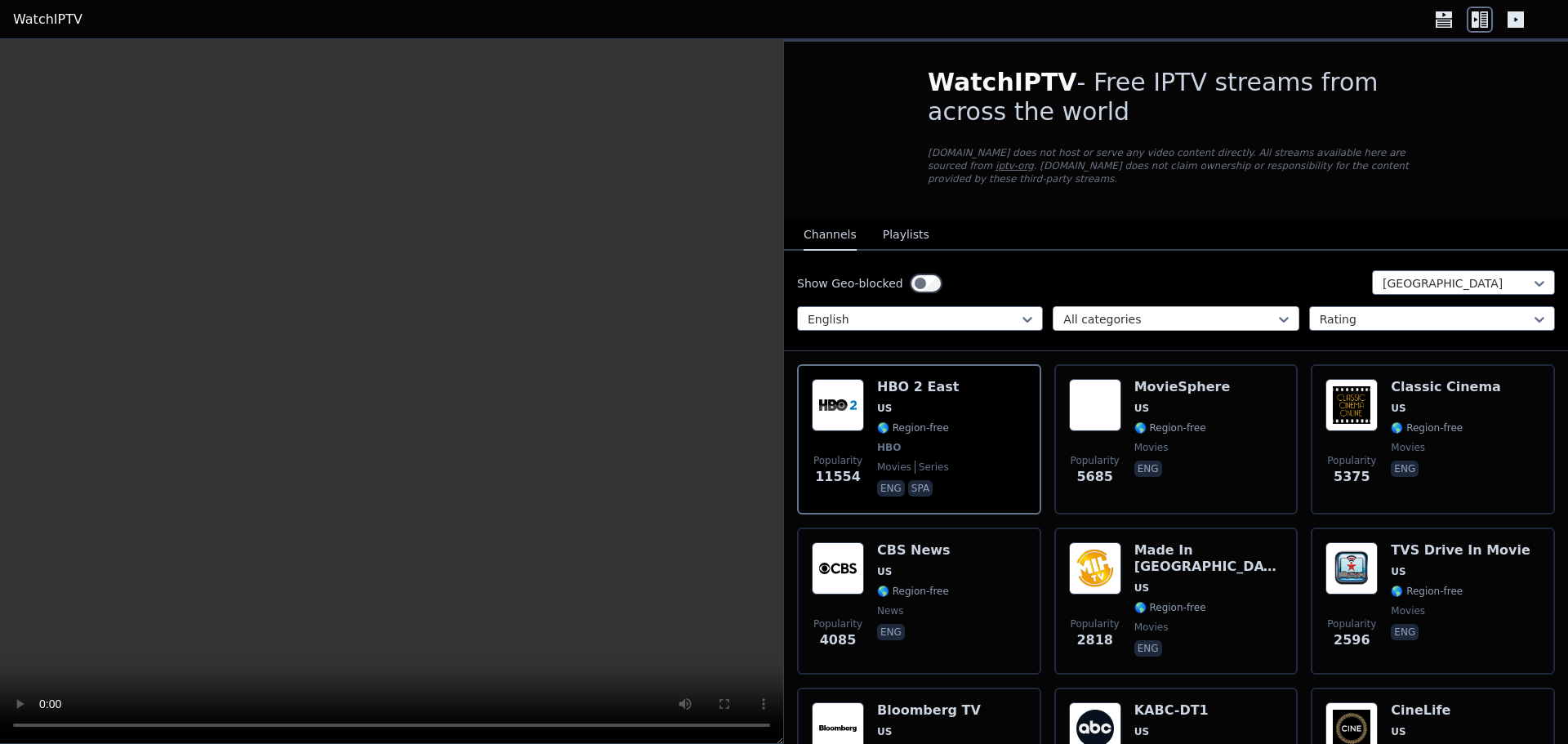
click at [1124, 311] on div at bounding box center [1169, 319] width 212 height 16
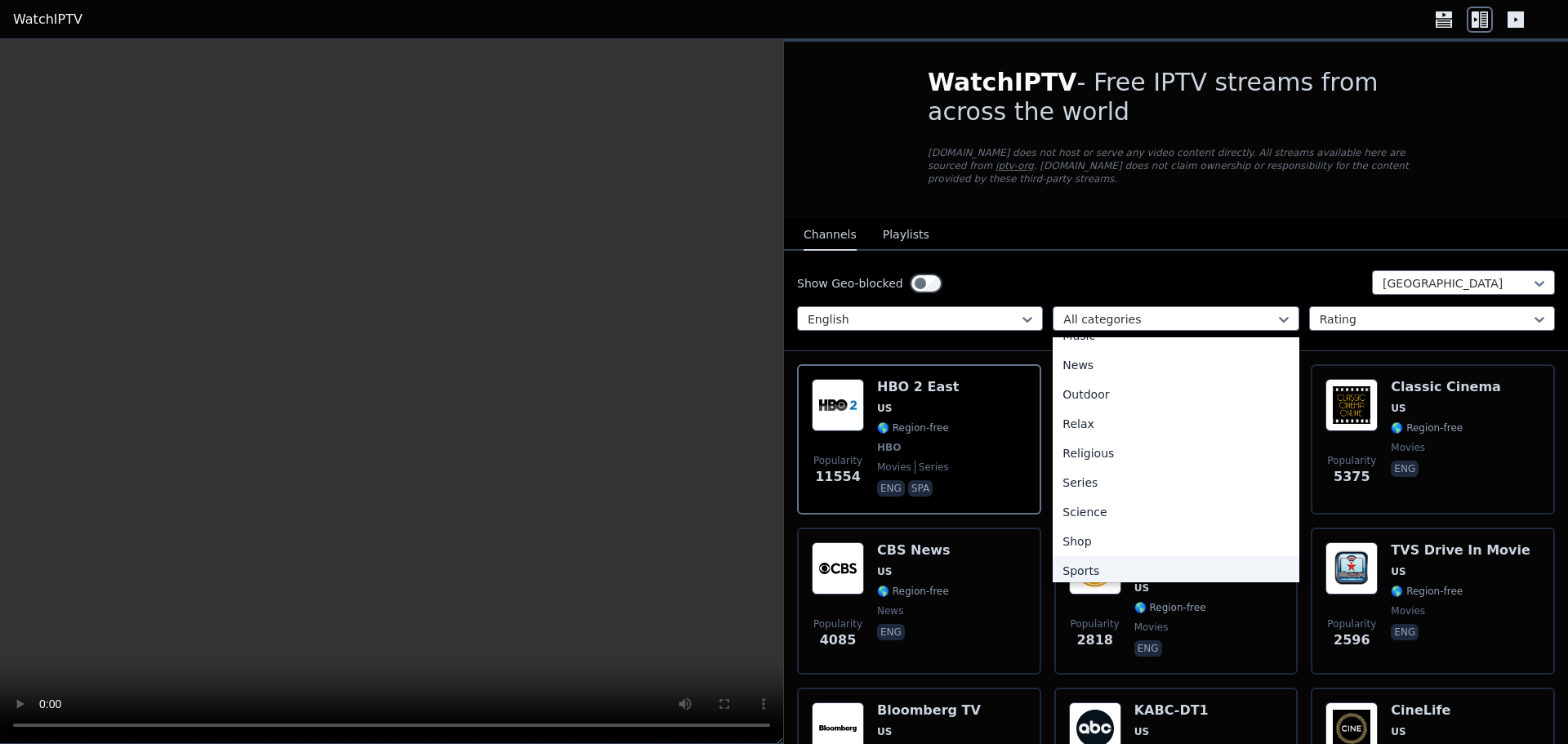
scroll to position [556, 0]
click at [1097, 494] on div "Sports" at bounding box center [1175, 505] width 246 height 29
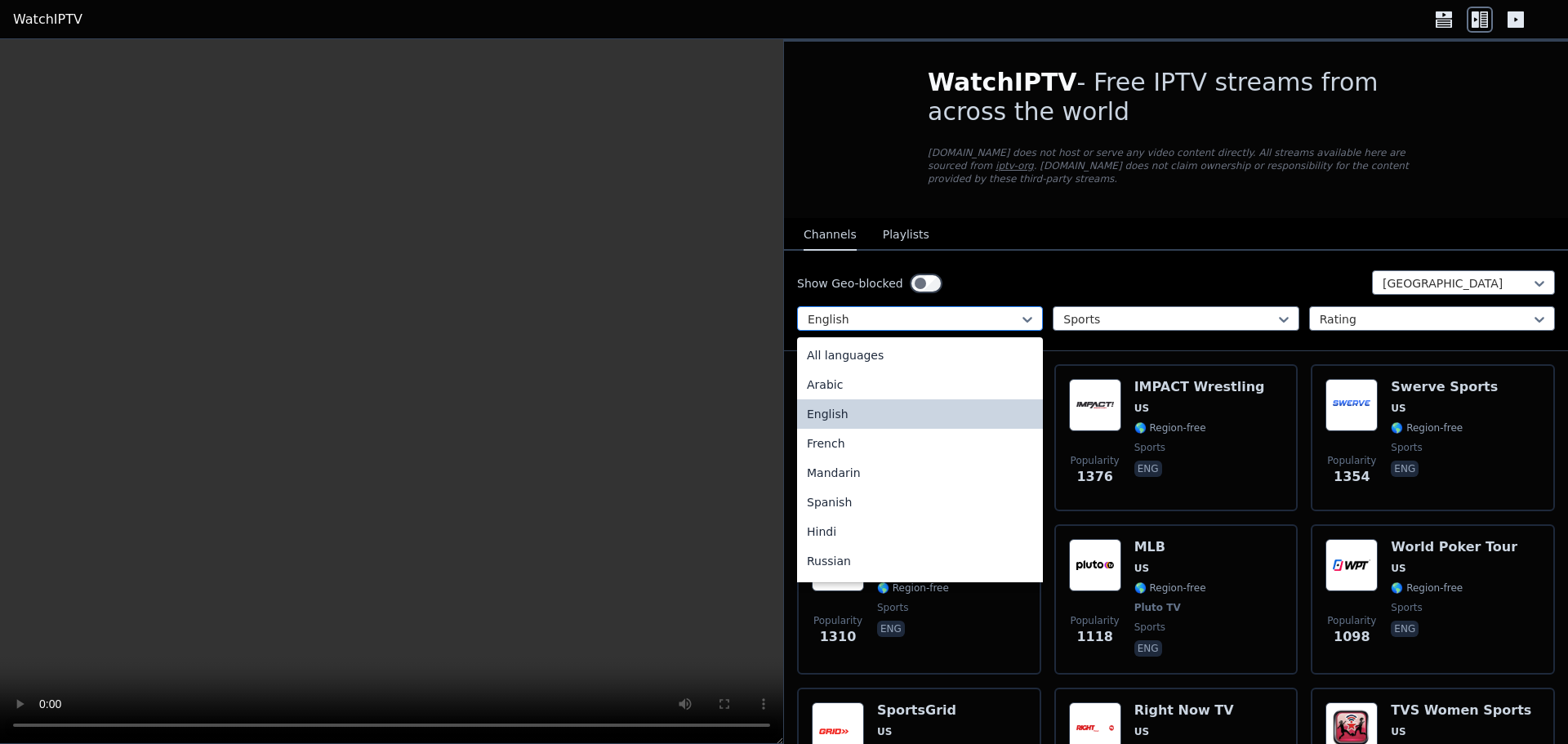
click at [981, 311] on div at bounding box center [913, 319] width 212 height 16
click at [929, 348] on div "All languages" at bounding box center [919, 355] width 246 height 29
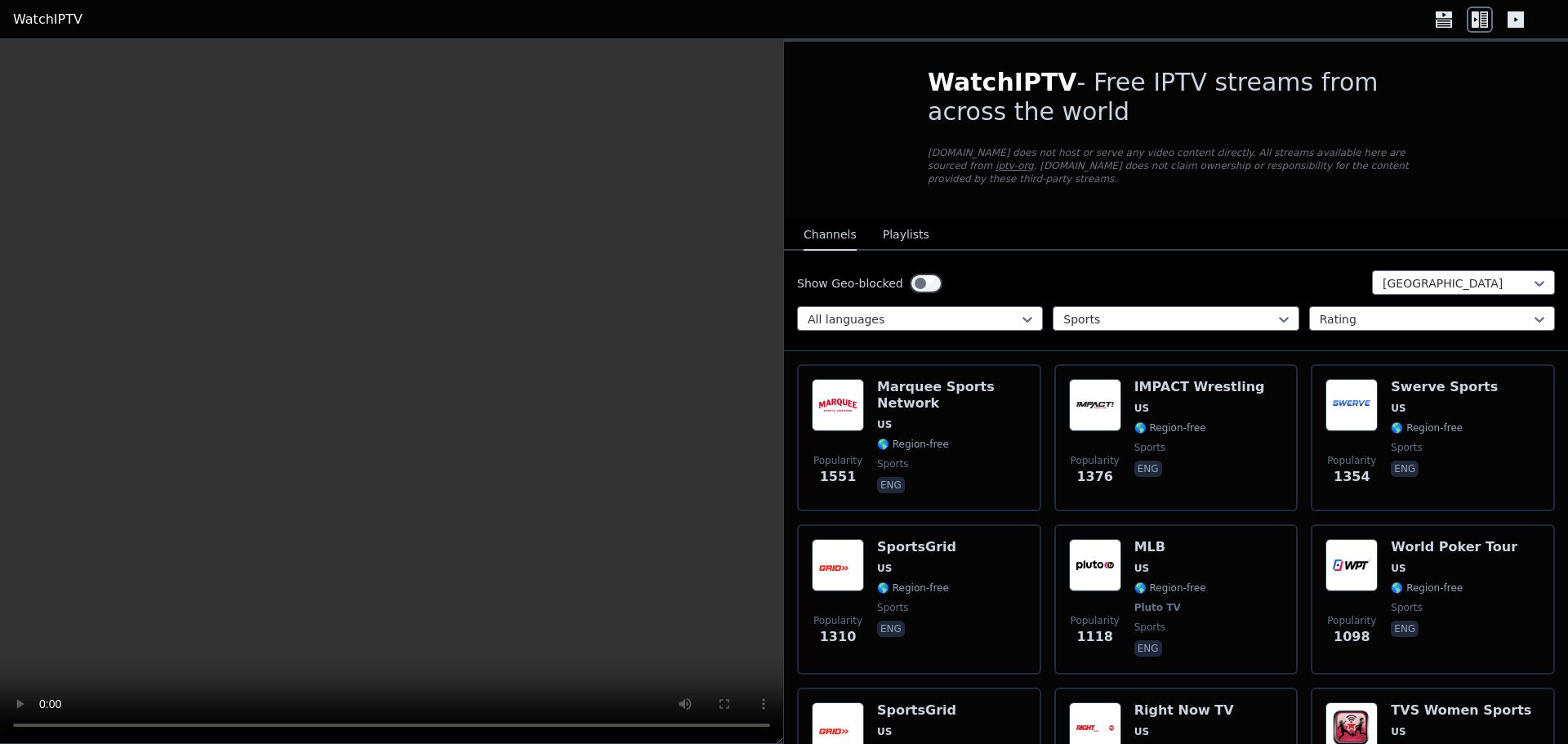
drag, startPoint x: 1220, startPoint y: 317, endPoint x: 1208, endPoint y: 319, distance: 12.2
click at [1218, 317] on div "Sports" at bounding box center [1175, 319] width 246 height 25
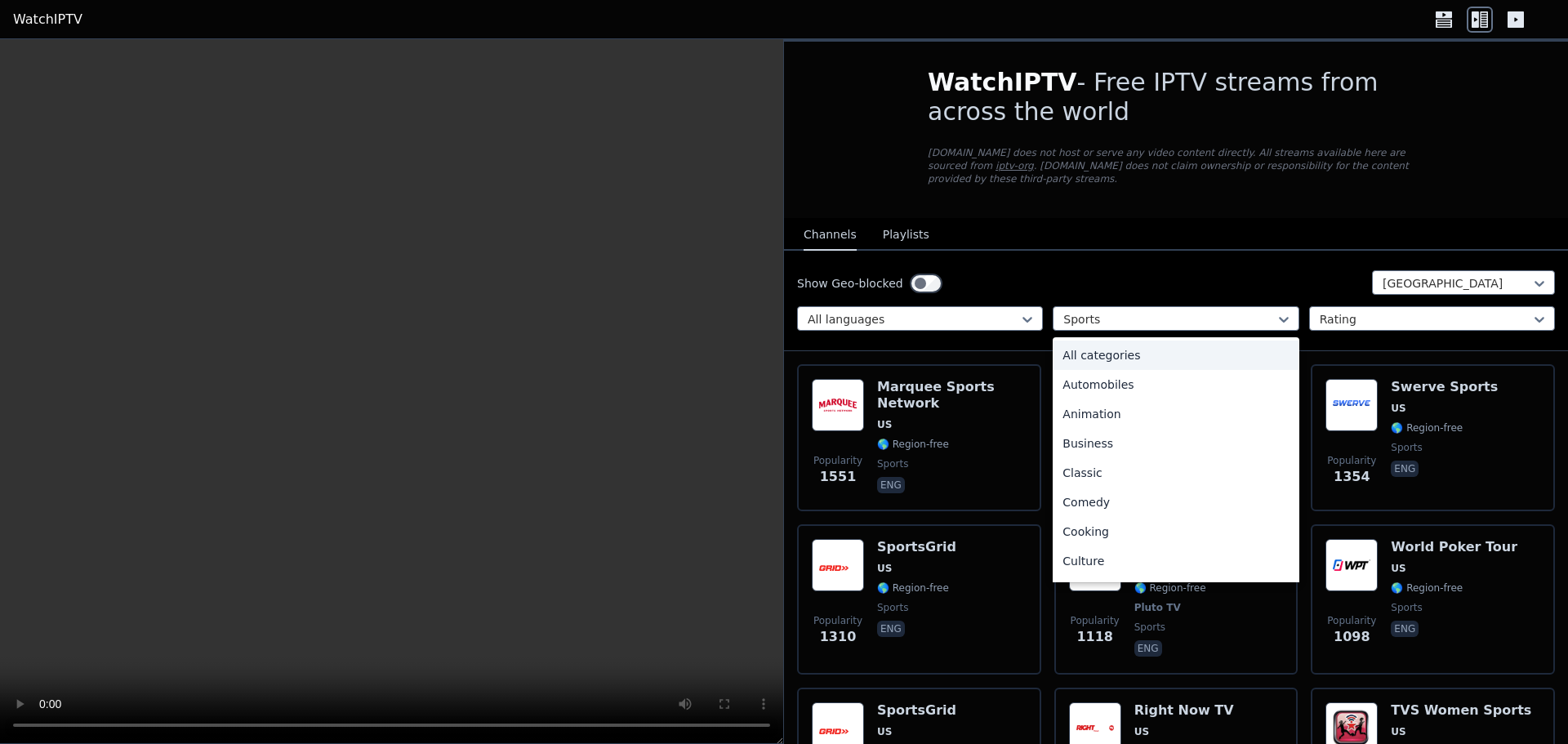
click at [1131, 349] on div "All categories" at bounding box center [1175, 355] width 246 height 29
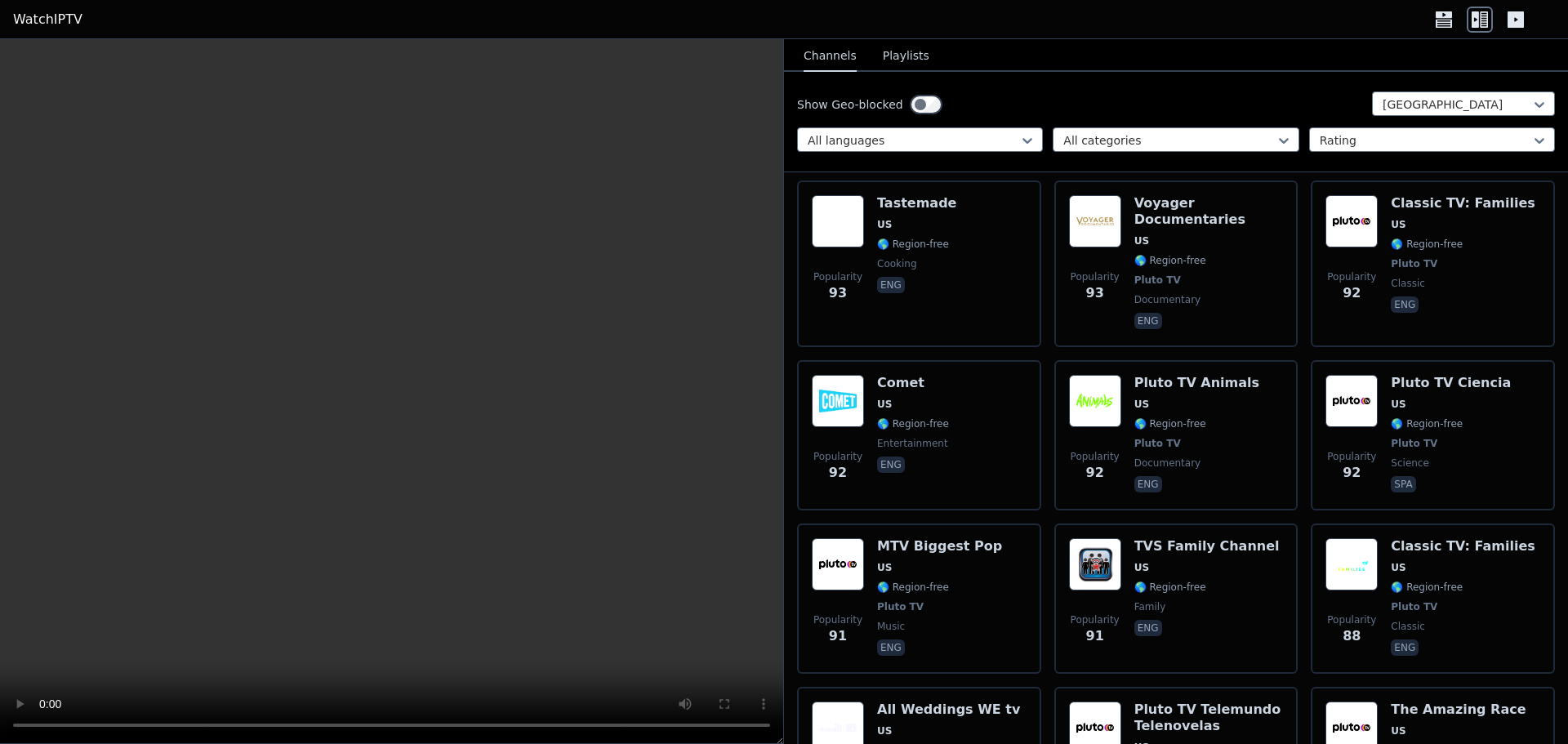
scroll to position [13512, 0]
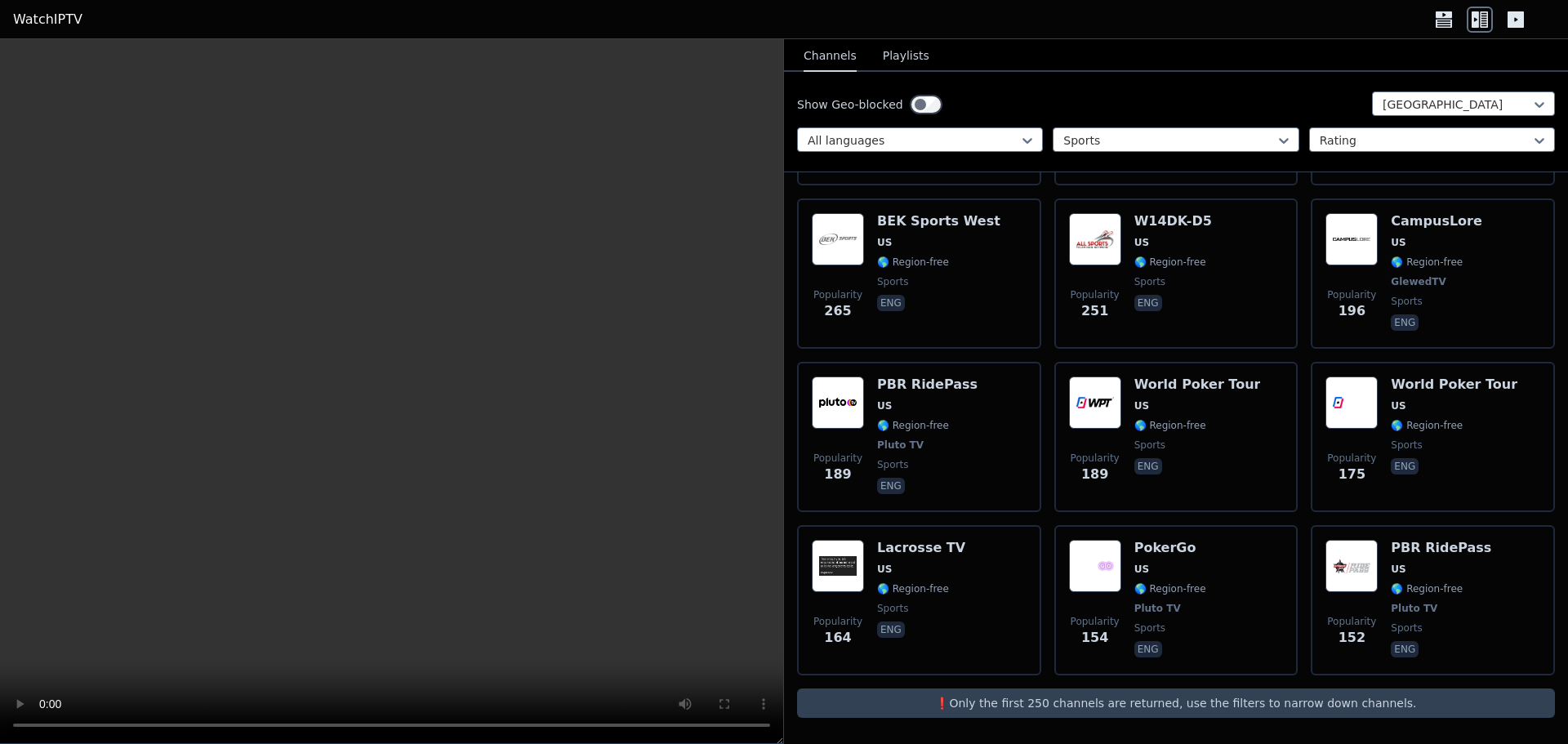
scroll to position [957, 0]
